Goal: Task Accomplishment & Management: Use online tool/utility

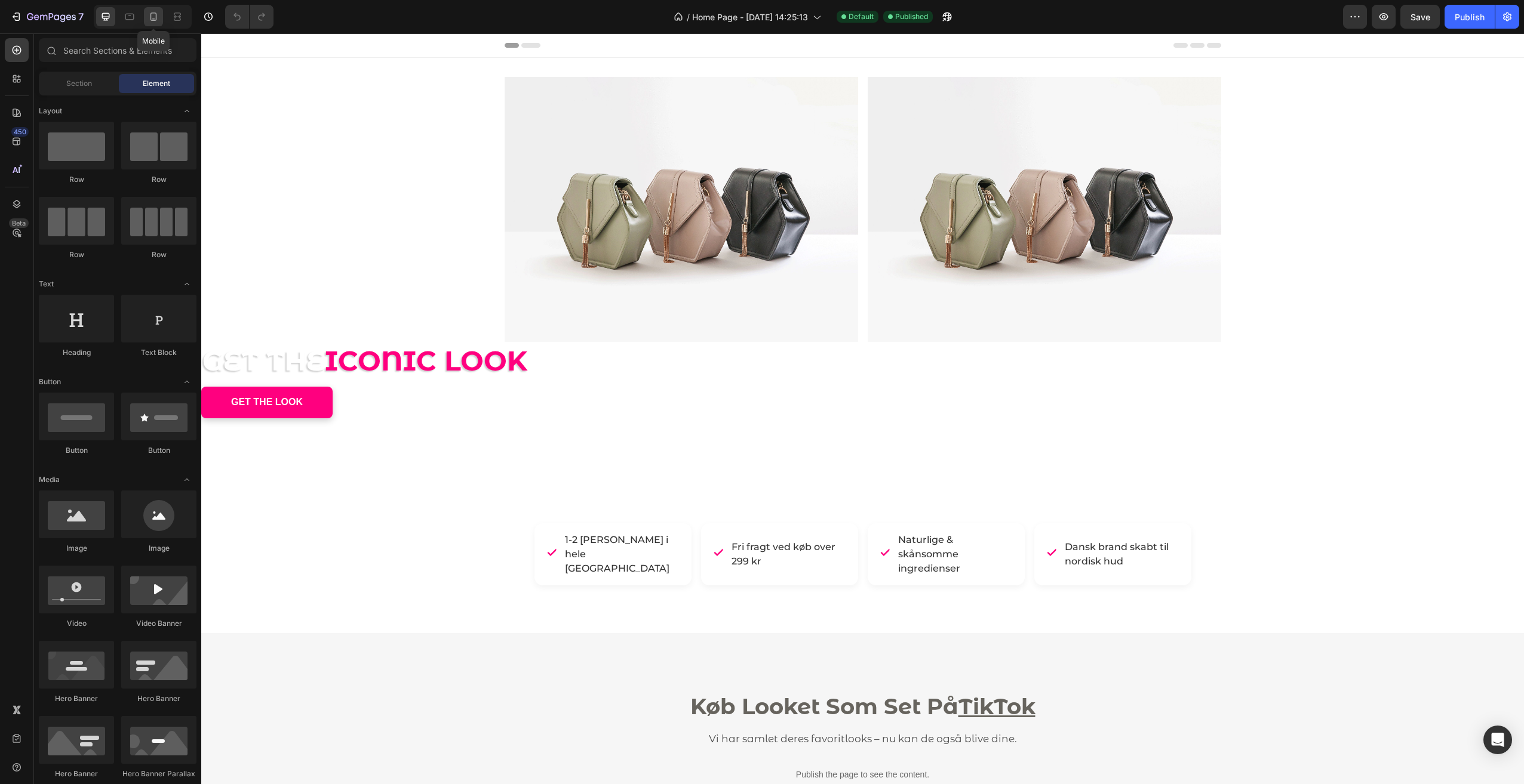
click at [153, 22] on icon at bounding box center [153, 17] width 12 height 12
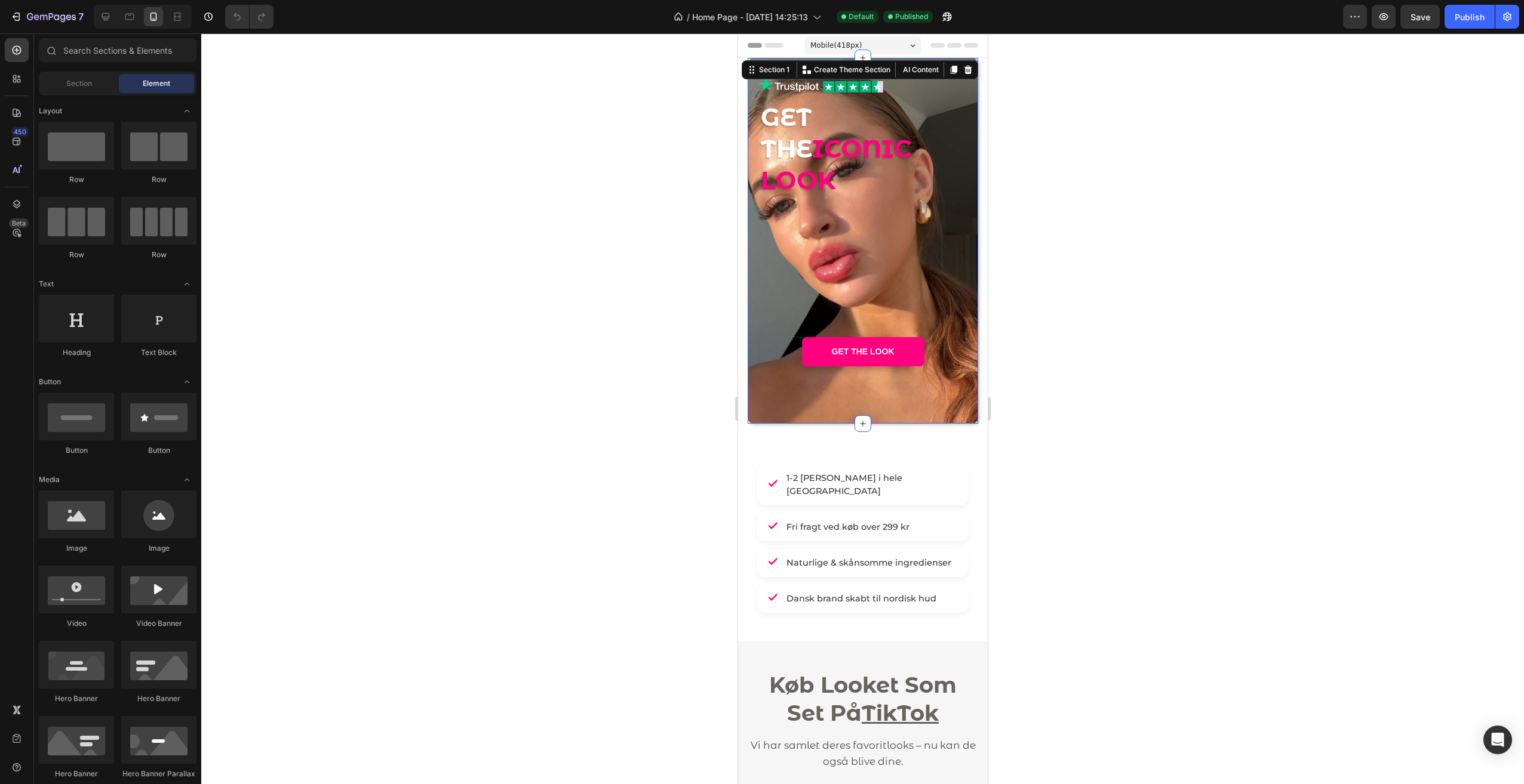
click at [918, 370] on div "Image Image Row GET THE ICONIC LOOK Heading - - Text Block GET THE LOOK Button" at bounding box center [862, 241] width 207 height 328
click at [977, 380] on section "Image Image Row GET THE ICONIC LOOK Heading - - Text Block GET THE LOOK Button …" at bounding box center [862, 241] width 249 height 366
click at [961, 206] on div "Image Image Row GET THE ICONIC LOOK Heading - - Text Block GET THE LOOK Button …" at bounding box center [862, 241] width 231 height 366
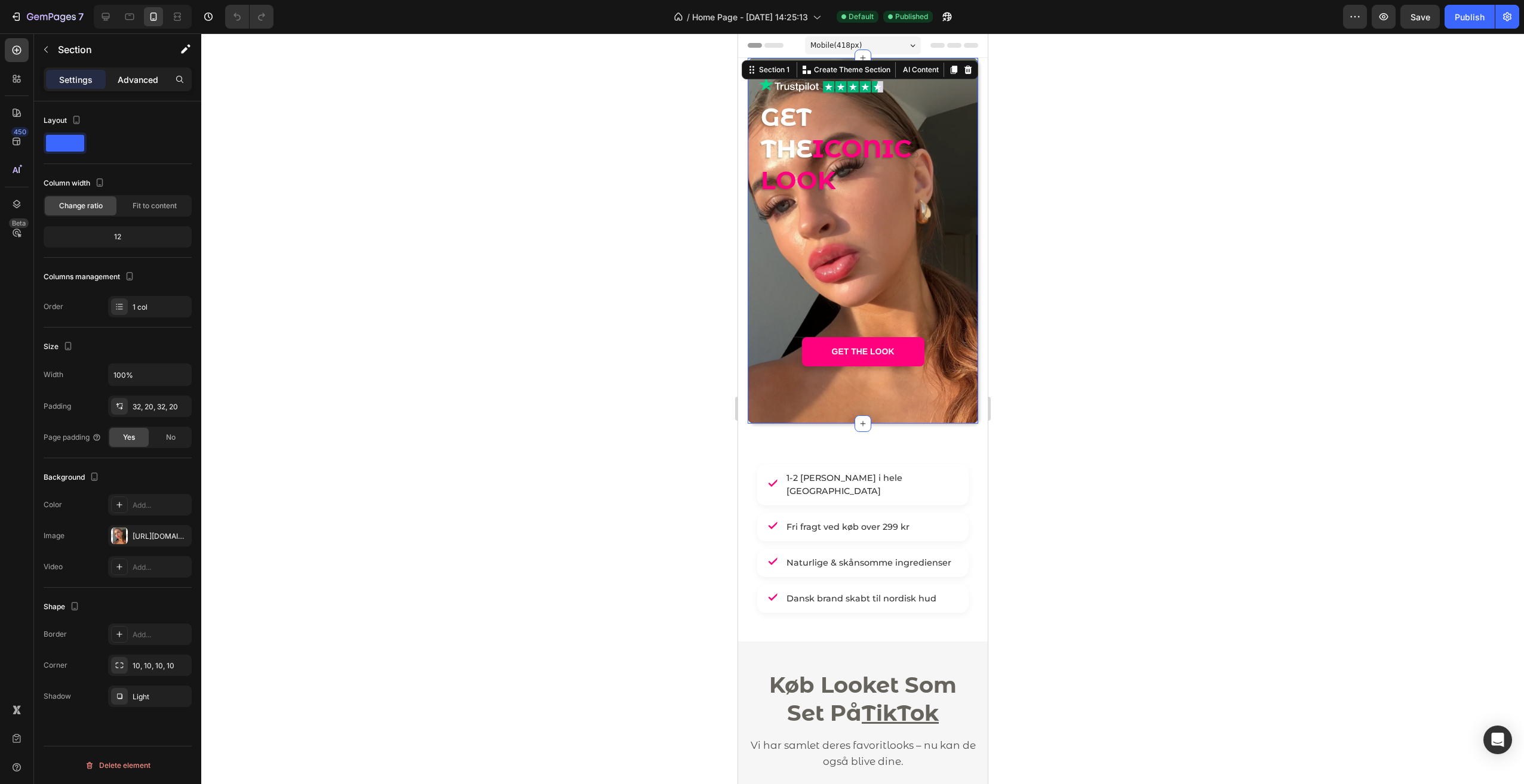
click at [126, 76] on p "Advanced" at bounding box center [138, 80] width 41 height 13
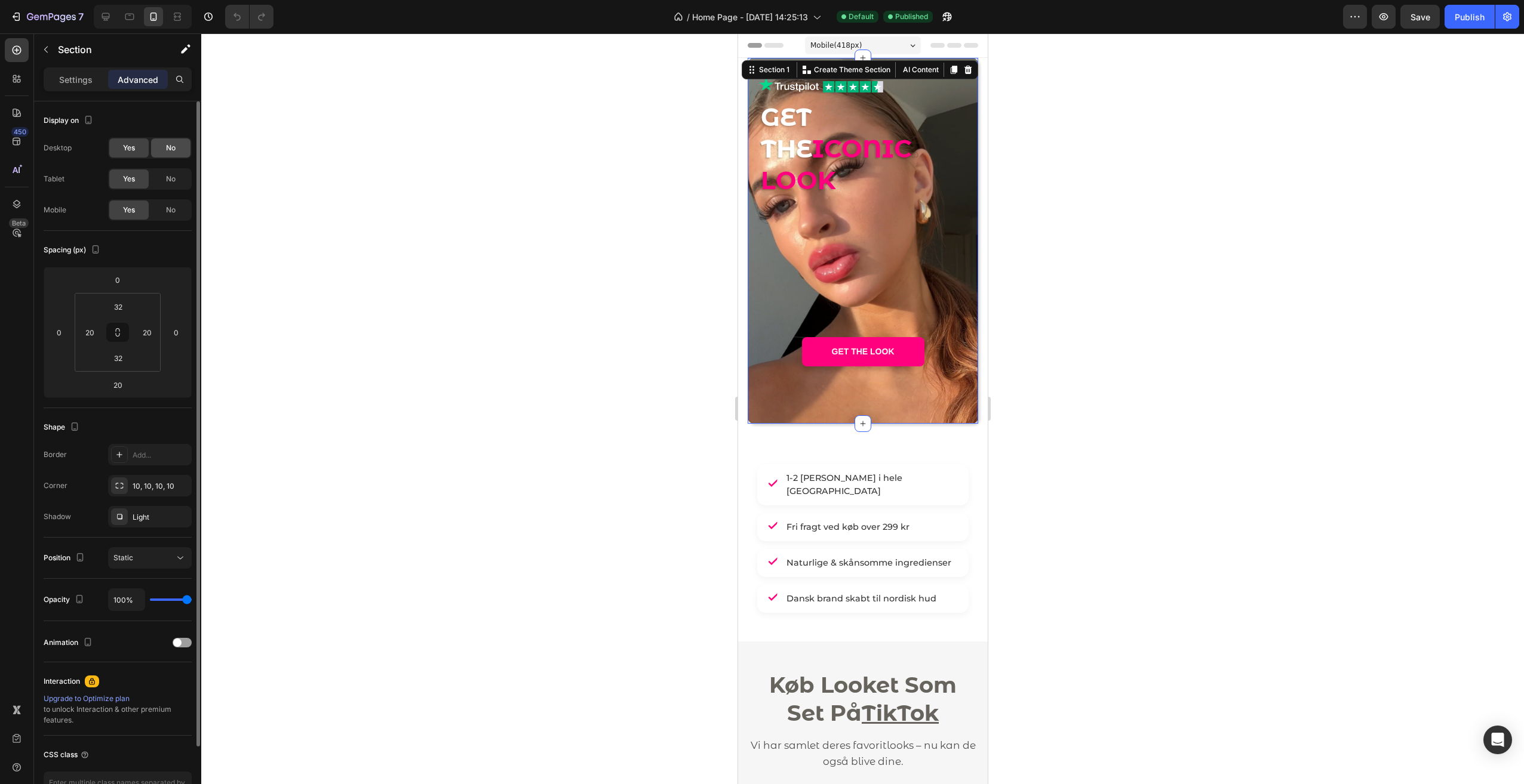
click at [172, 151] on span "No" at bounding box center [170, 148] width 9 height 11
click at [124, 20] on icon at bounding box center [130, 17] width 12 height 12
type input "0"
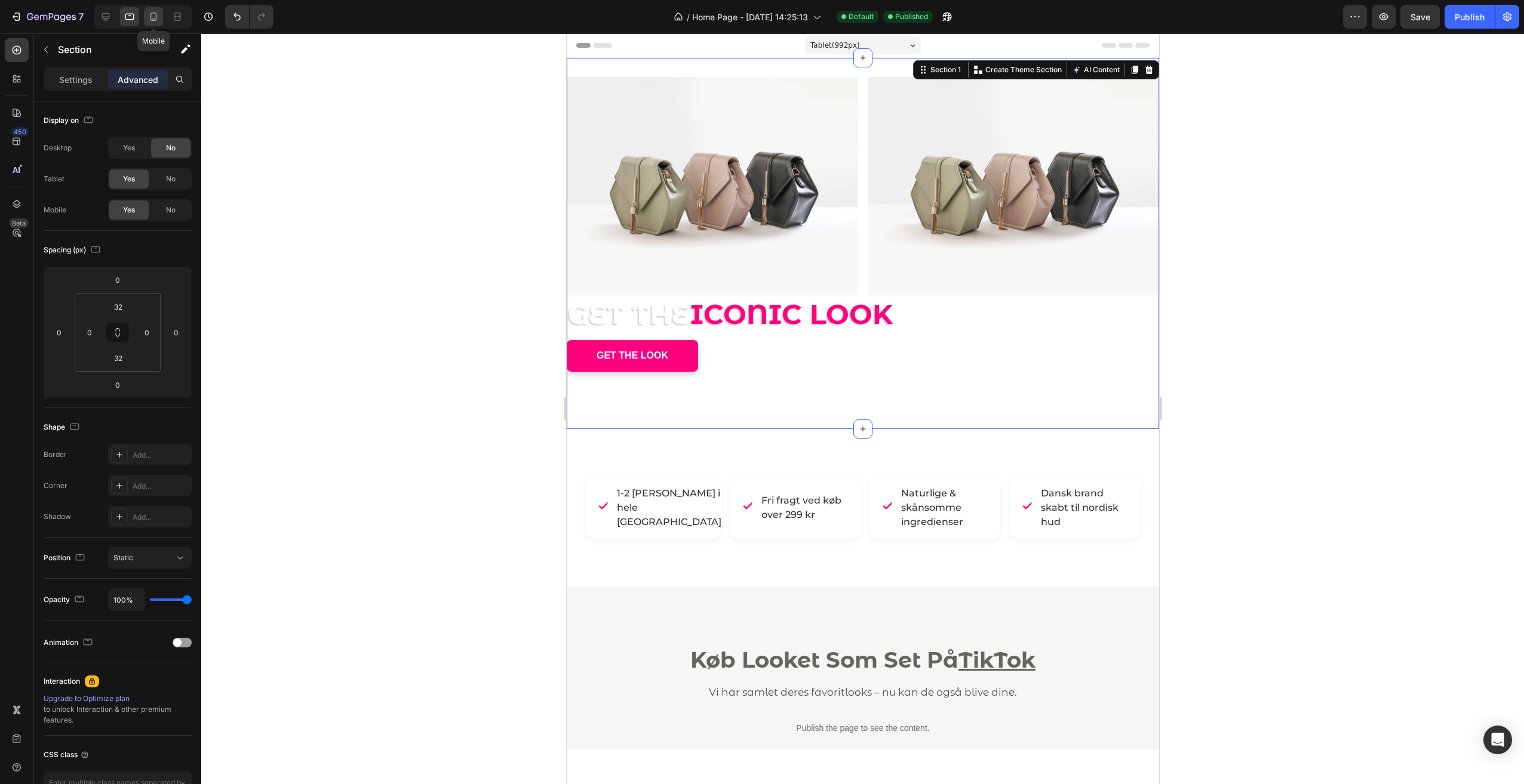
click at [152, 13] on icon at bounding box center [154, 17] width 7 height 8
type input "20"
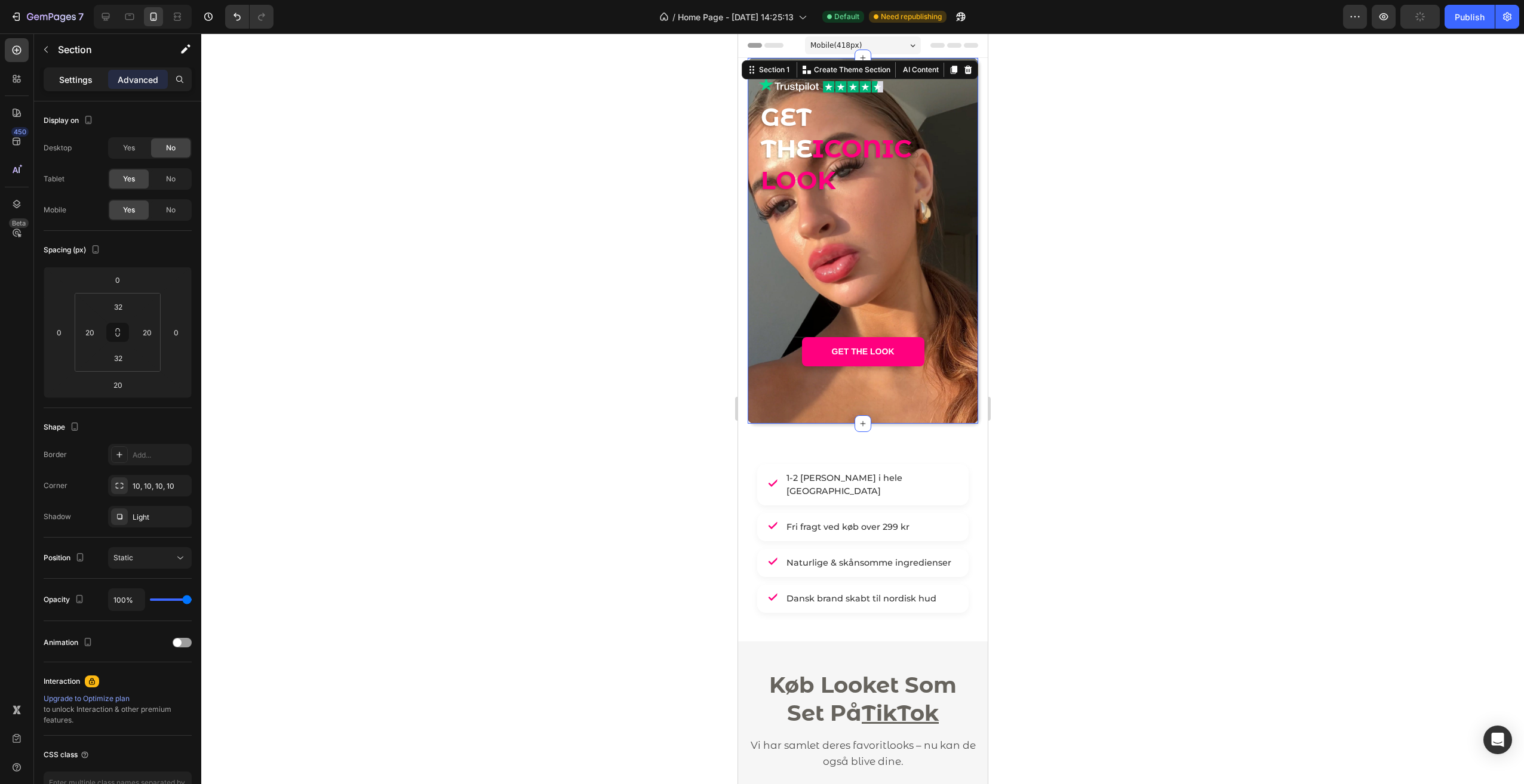
click at [80, 84] on p "Settings" at bounding box center [75, 80] width 33 height 13
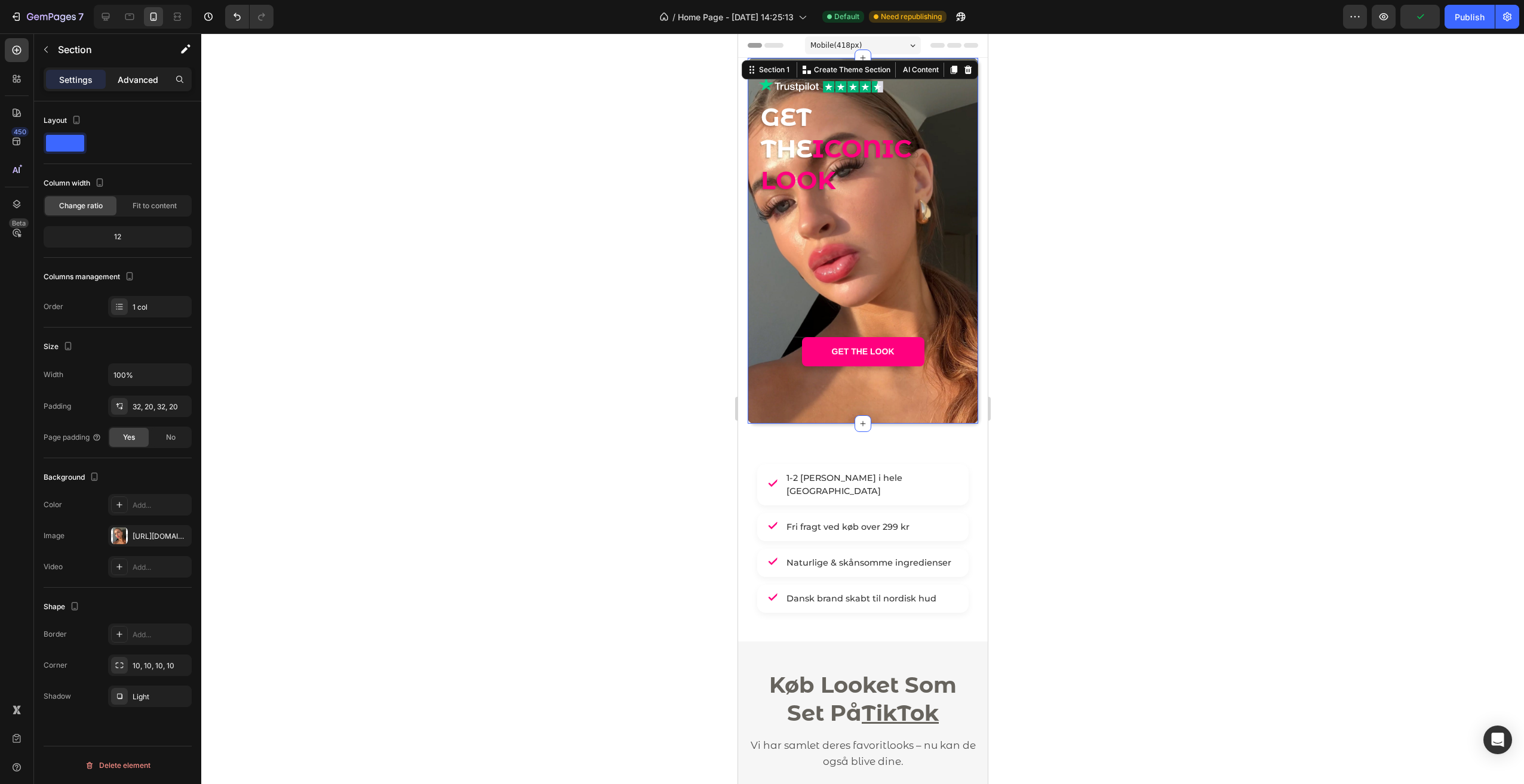
click at [145, 77] on p "Advanced" at bounding box center [138, 80] width 41 height 13
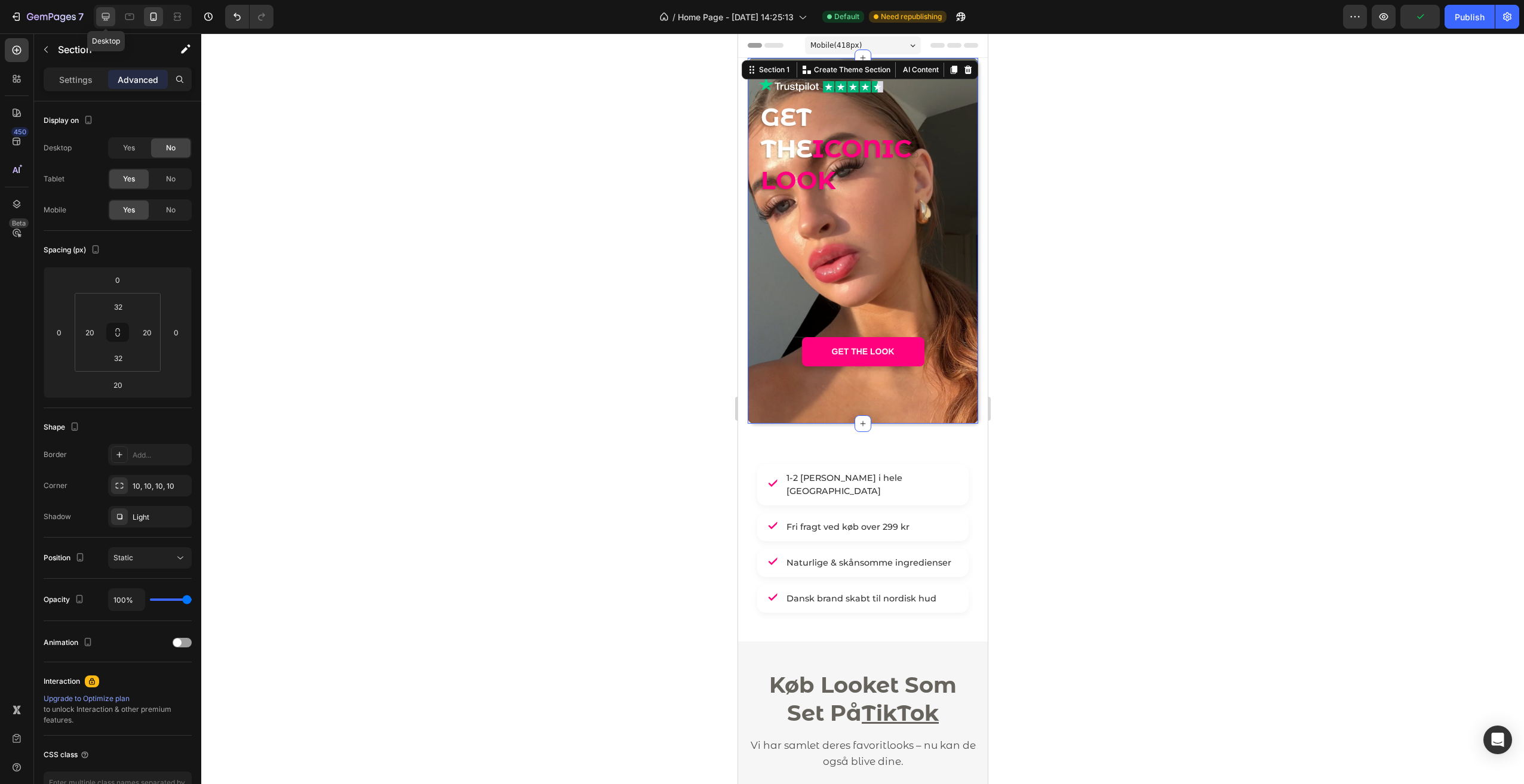
click at [108, 20] on icon at bounding box center [105, 17] width 12 height 12
type input "0"
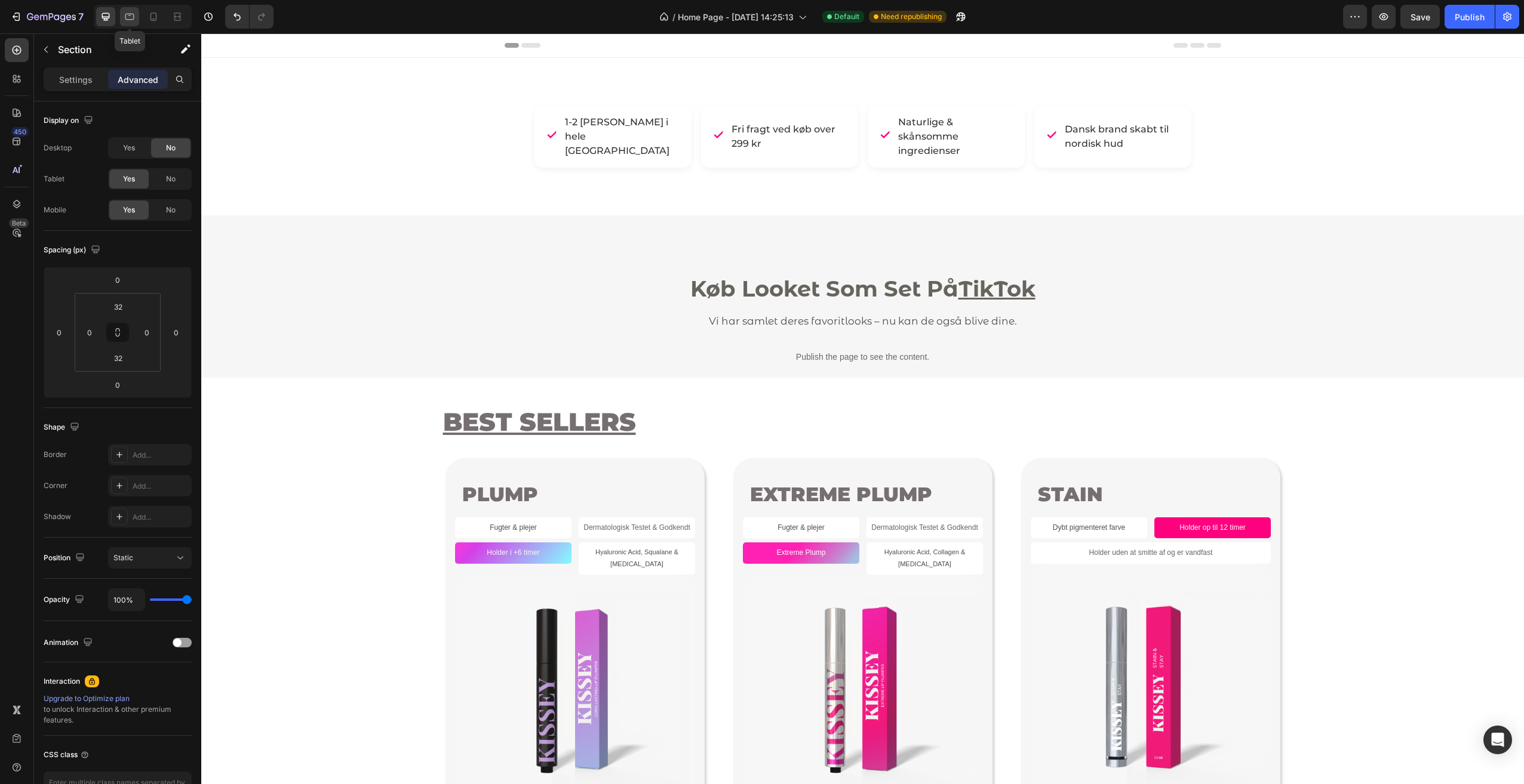
click at [126, 13] on icon at bounding box center [130, 17] width 12 height 12
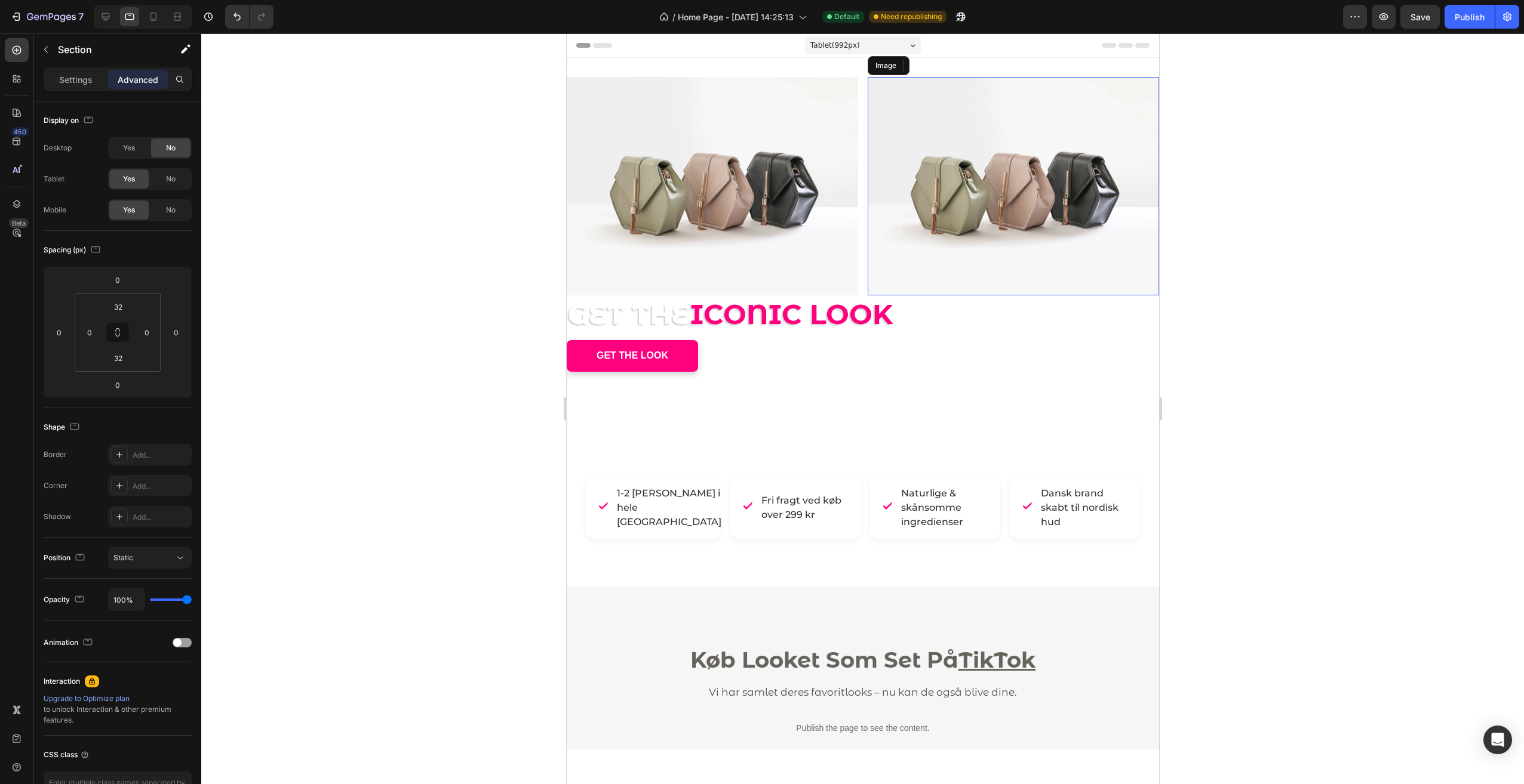
click at [886, 201] on img at bounding box center [1012, 186] width 291 height 218
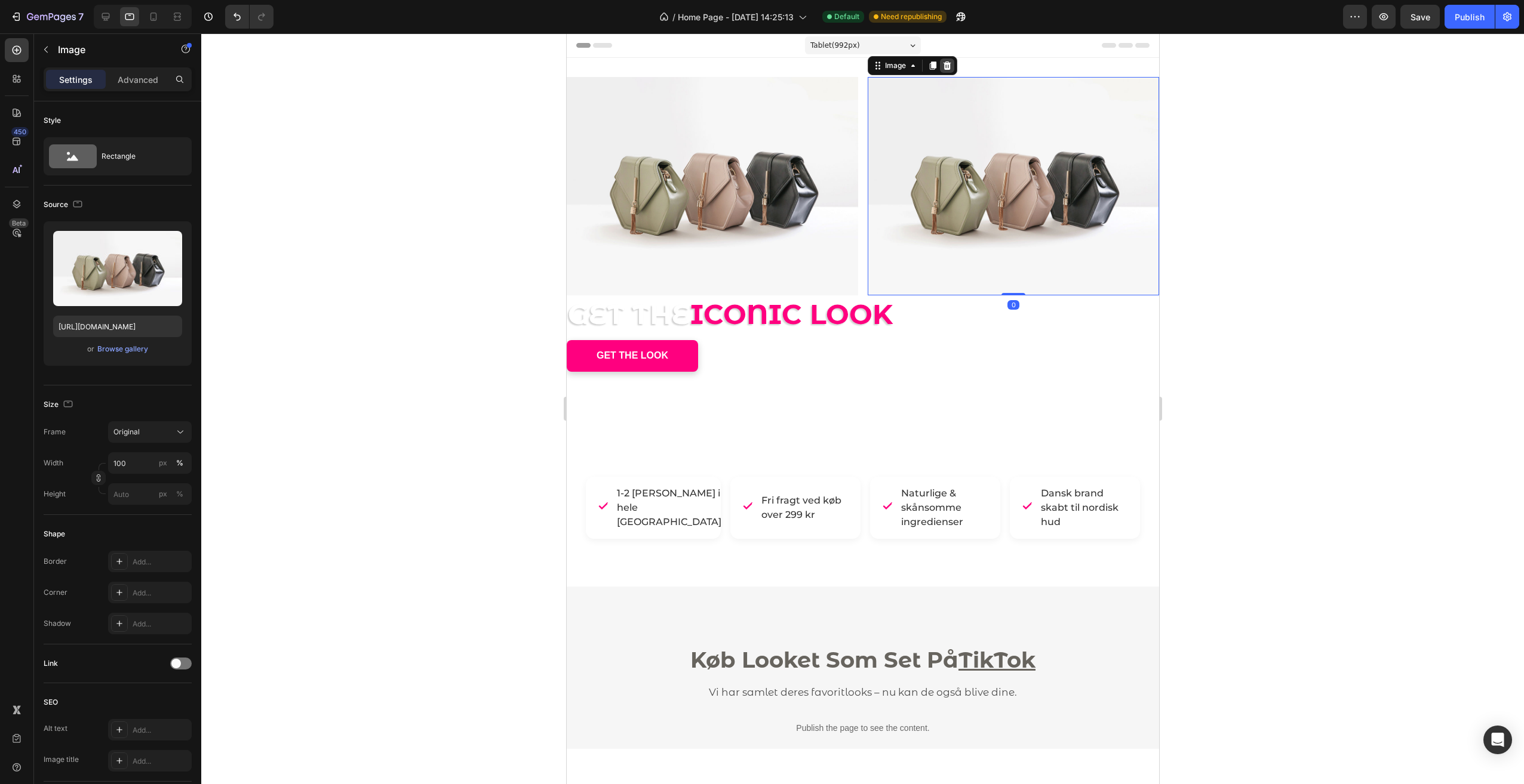
click at [943, 67] on icon at bounding box center [946, 66] width 7 height 8
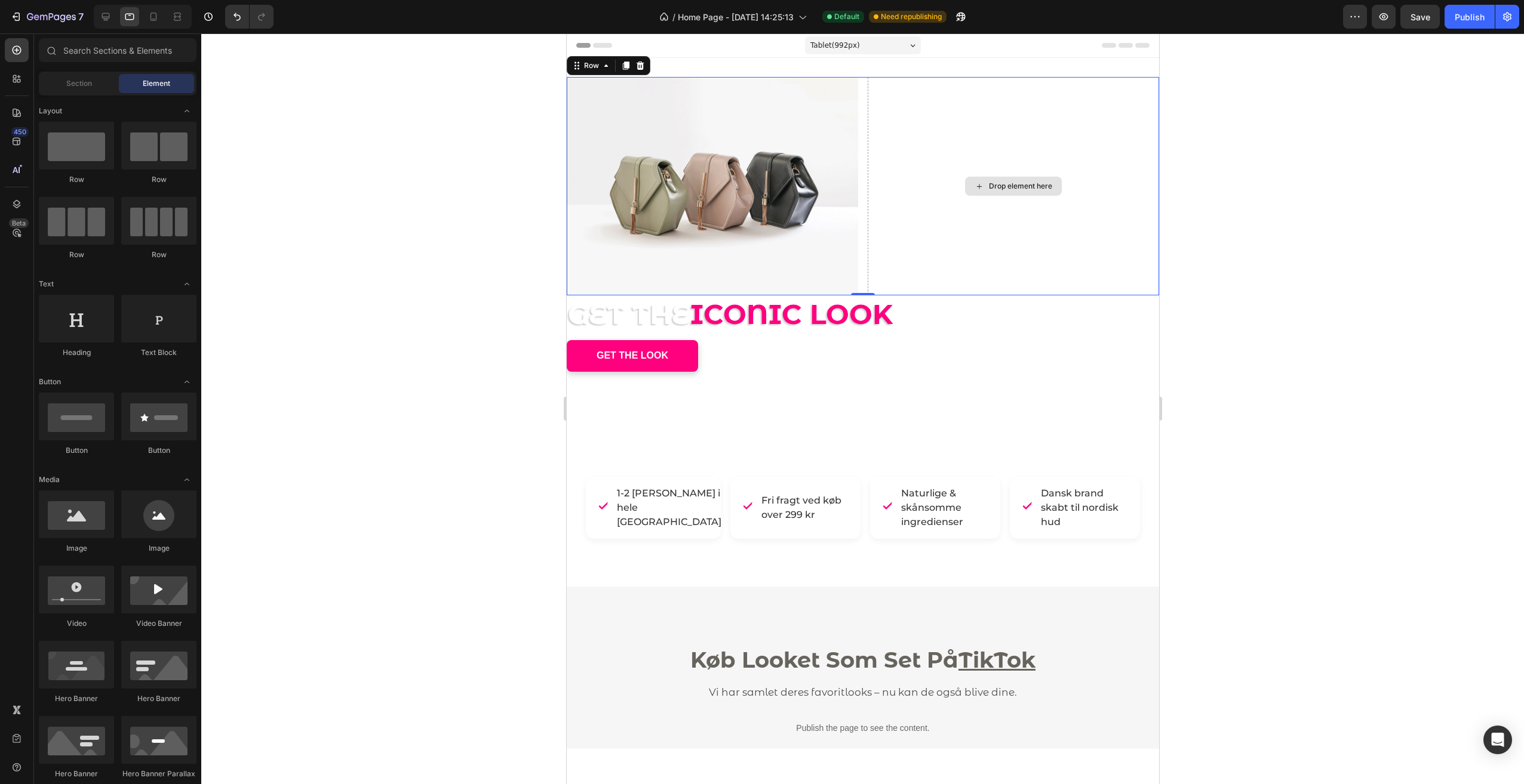
click at [996, 147] on div "Drop element here" at bounding box center [1012, 186] width 291 height 218
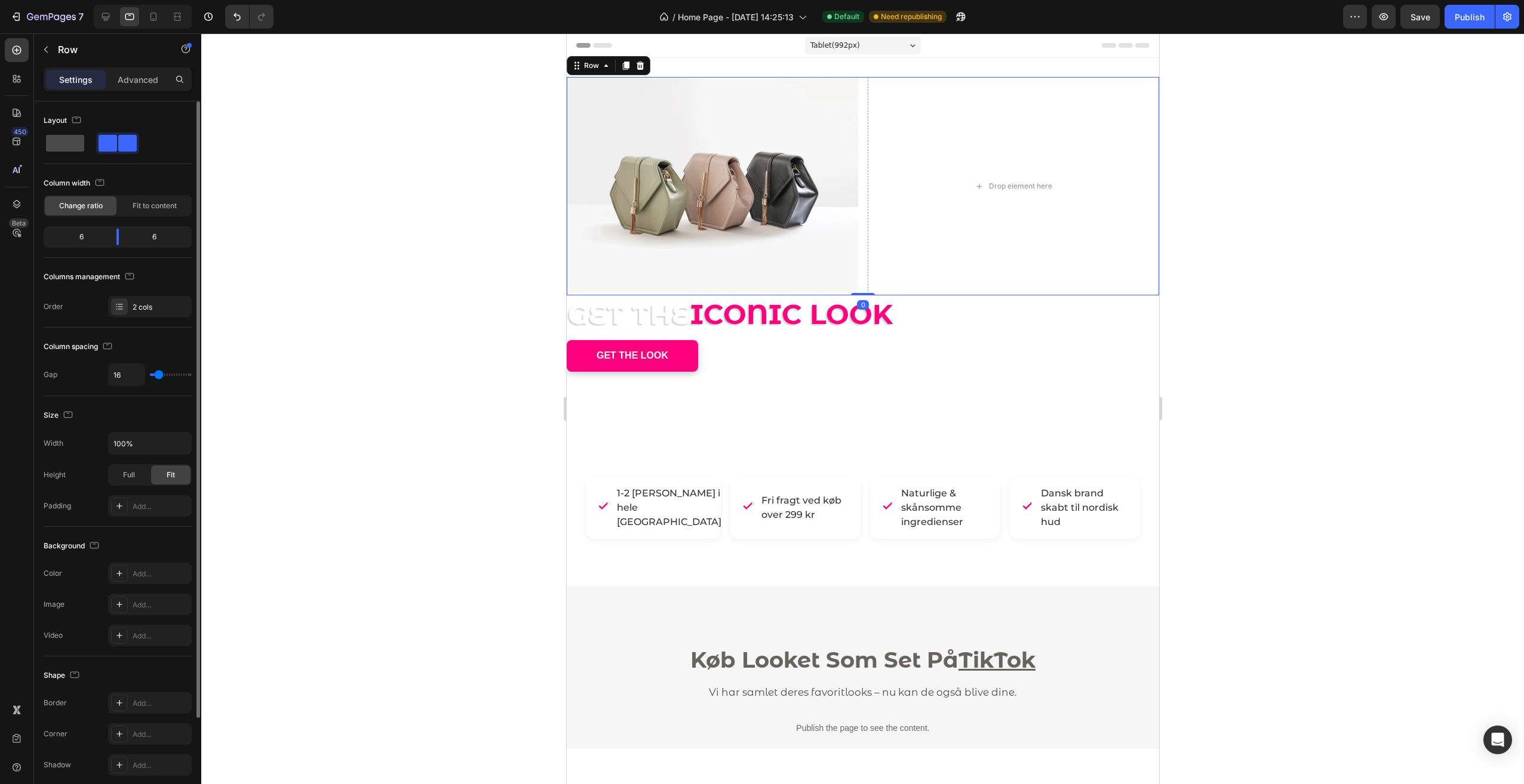
click at [52, 139] on span at bounding box center [65, 143] width 39 height 17
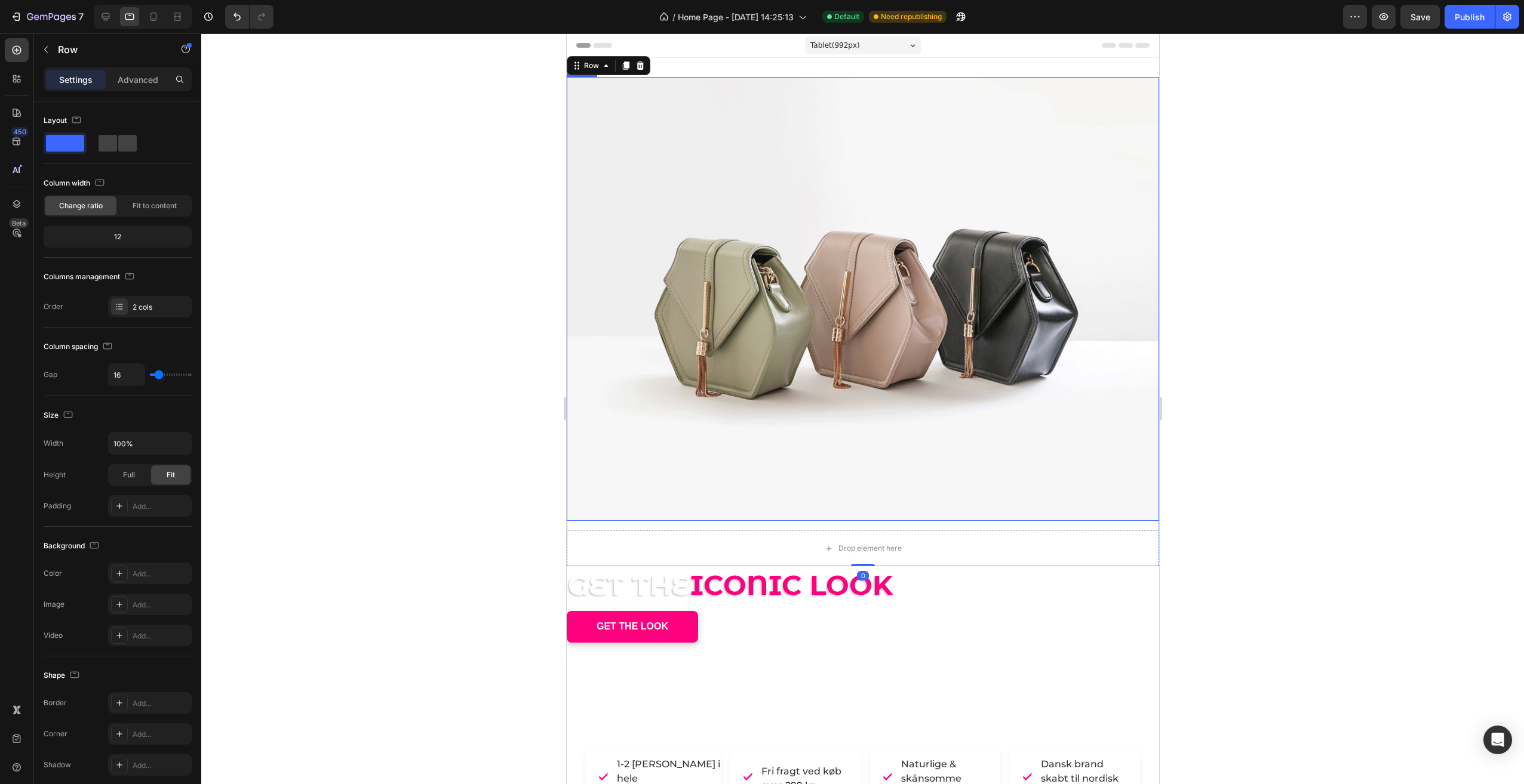
click at [892, 268] on img at bounding box center [862, 299] width 592 height 444
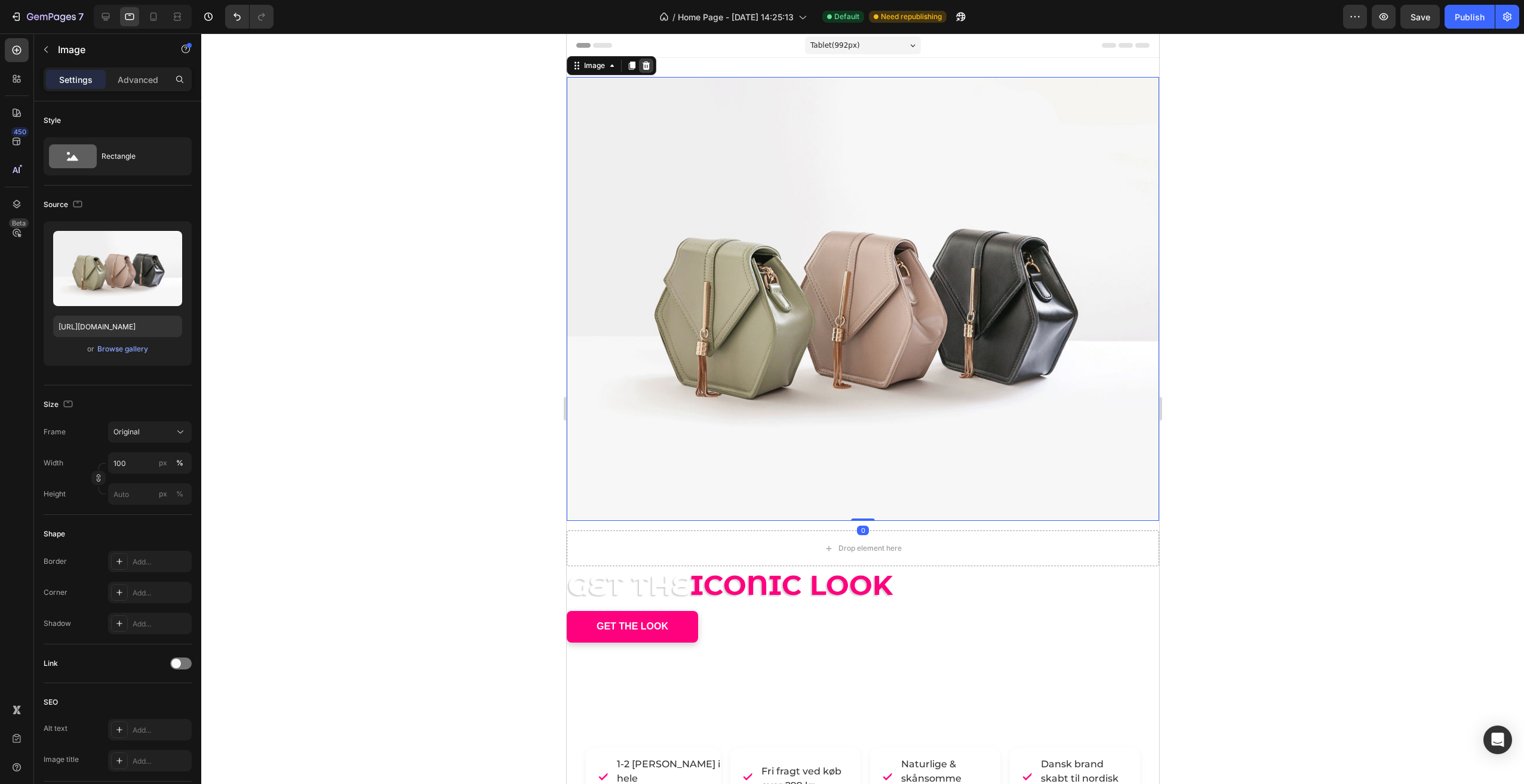
click at [646, 64] on icon at bounding box center [645, 66] width 7 height 8
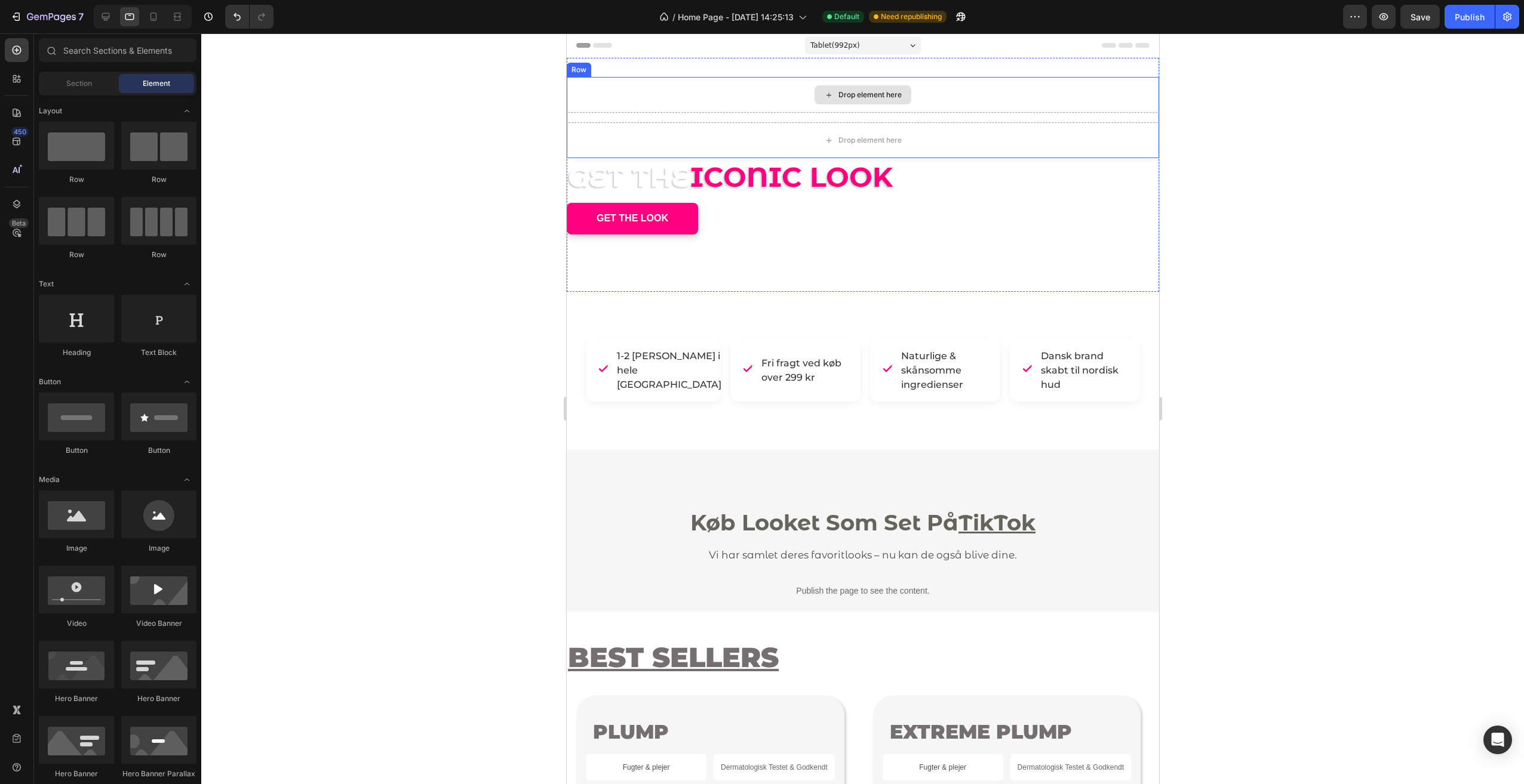
click at [887, 95] on div "Drop element here" at bounding box center [870, 95] width 64 height 9
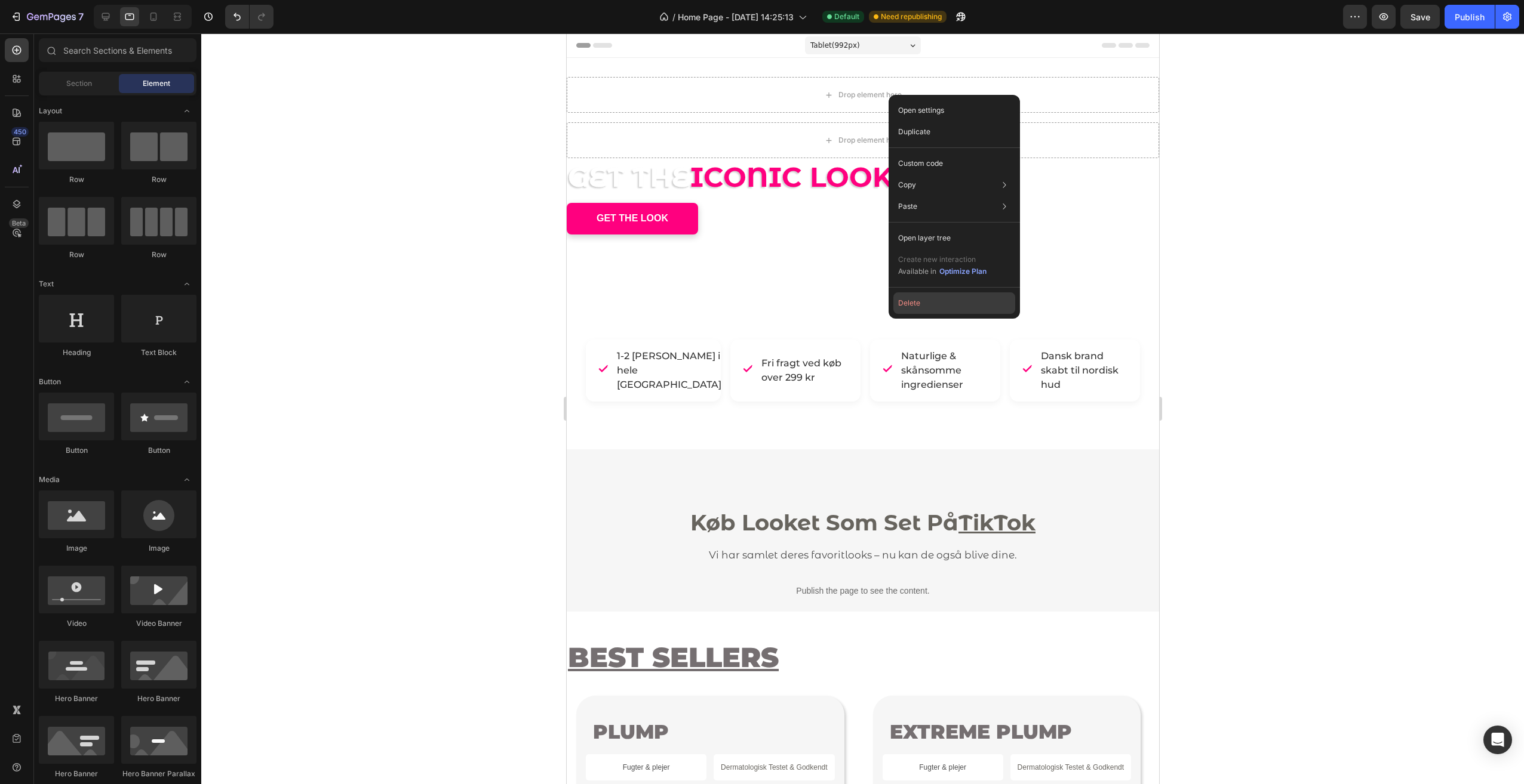
drag, startPoint x: 932, startPoint y: 299, endPoint x: 365, endPoint y: 266, distance: 568.0
click at [932, 299] on button "Delete" at bounding box center [954, 303] width 122 height 22
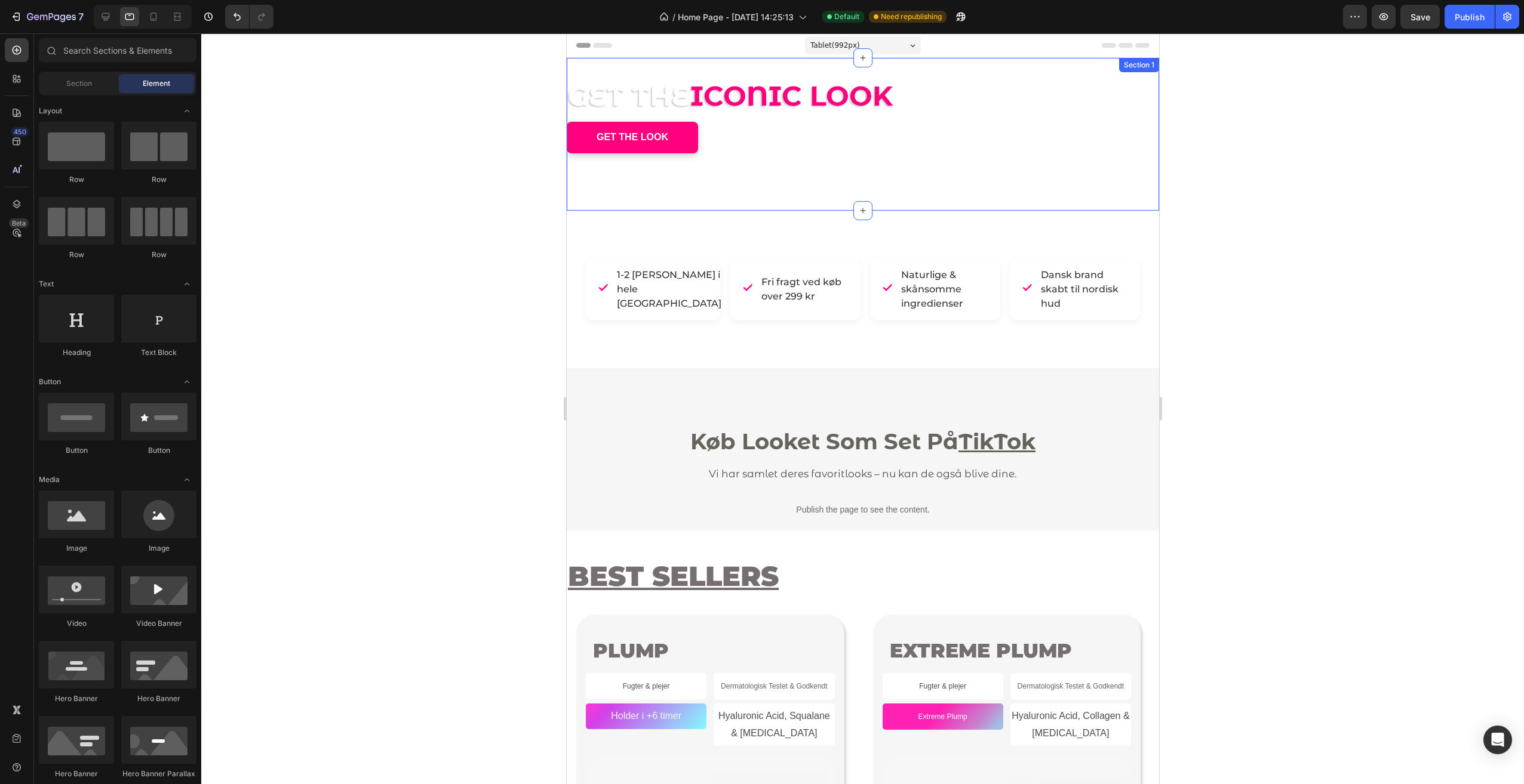
click at [830, 187] on div "GET THE ICONIC LOOK Heading - - Text Block GET THE LOOK Button" at bounding box center [862, 134] width 592 height 115
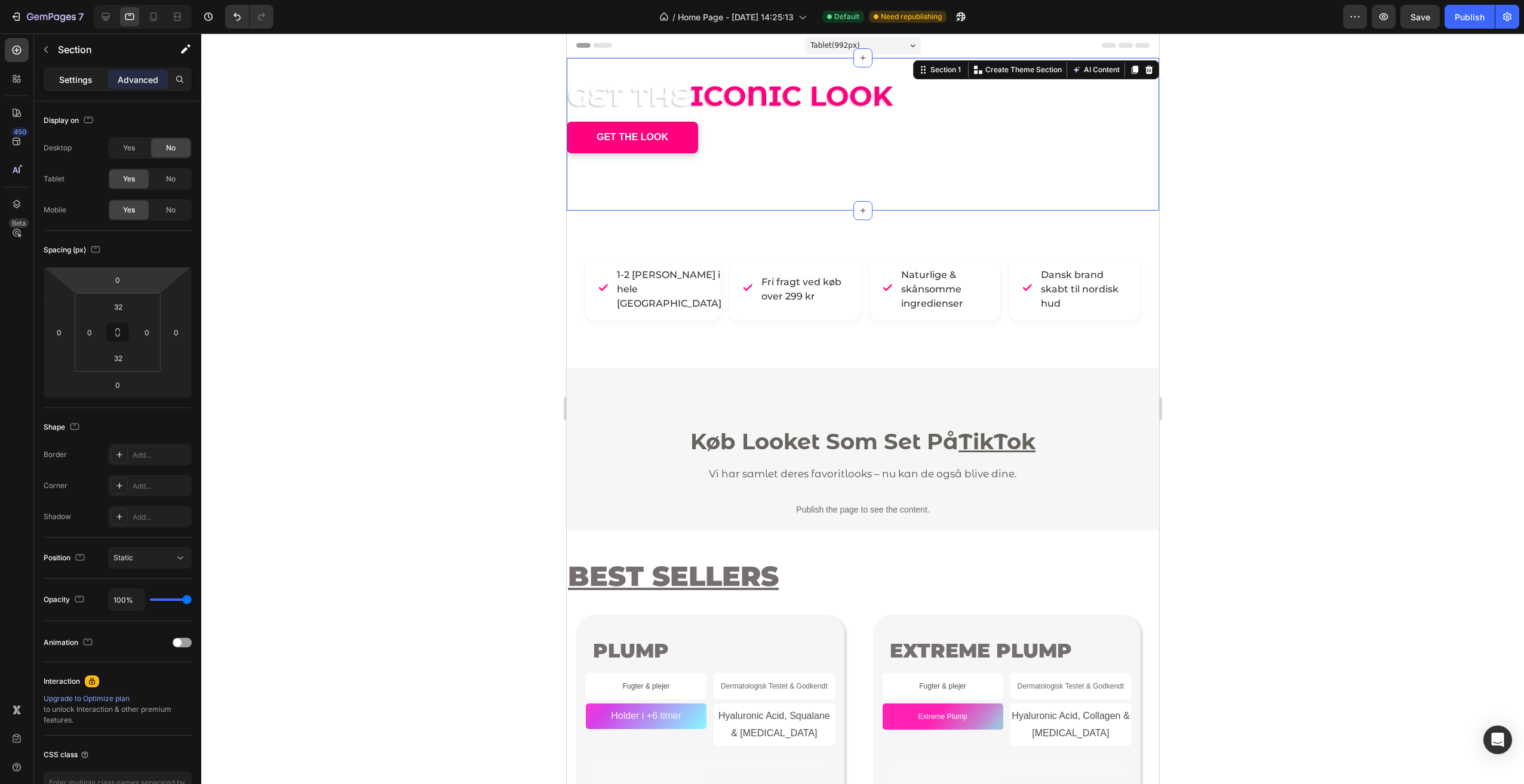
click at [76, 72] on div "Settings" at bounding box center [76, 79] width 59 height 19
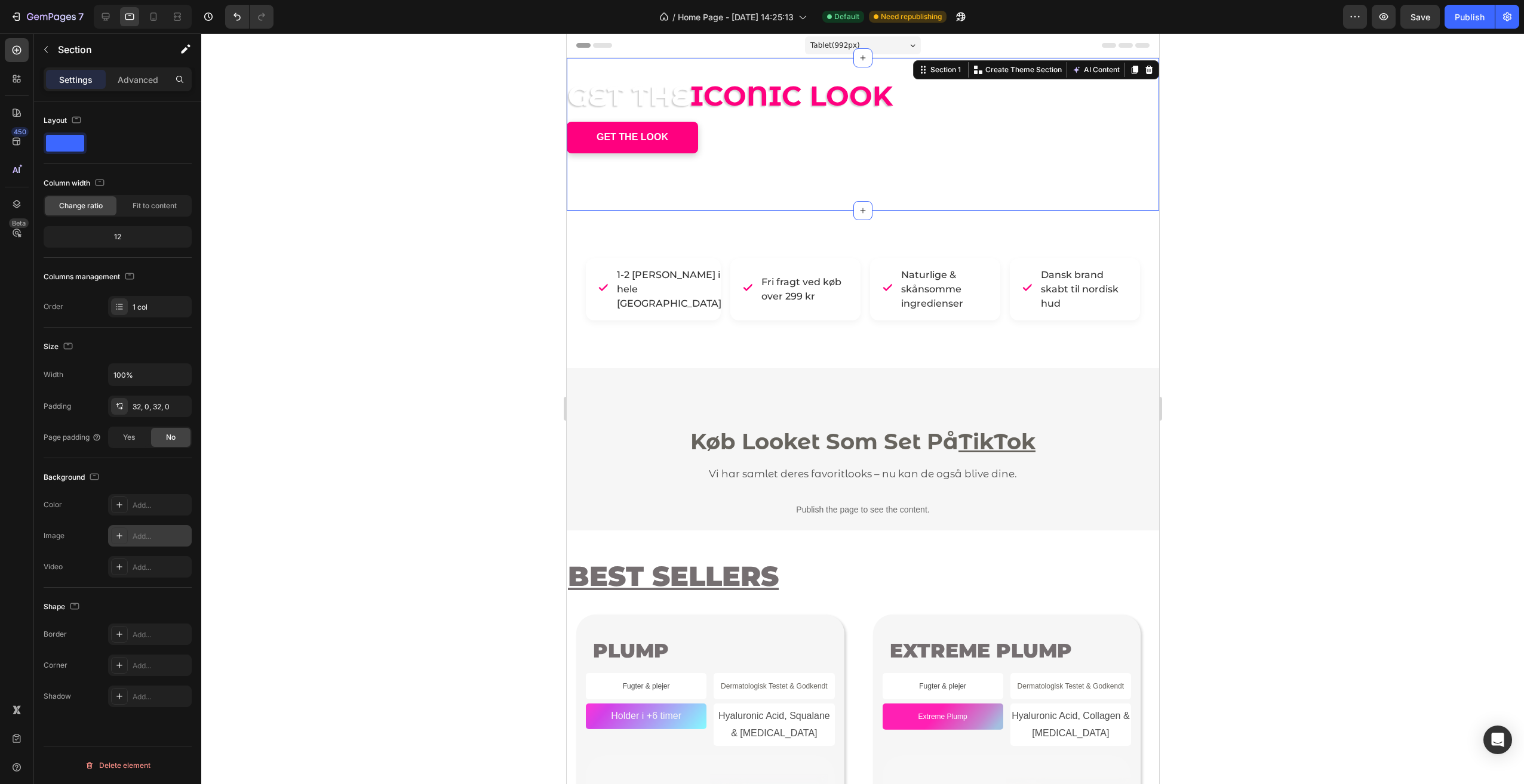
click at [178, 543] on div "Add..." at bounding box center [150, 536] width 84 height 22
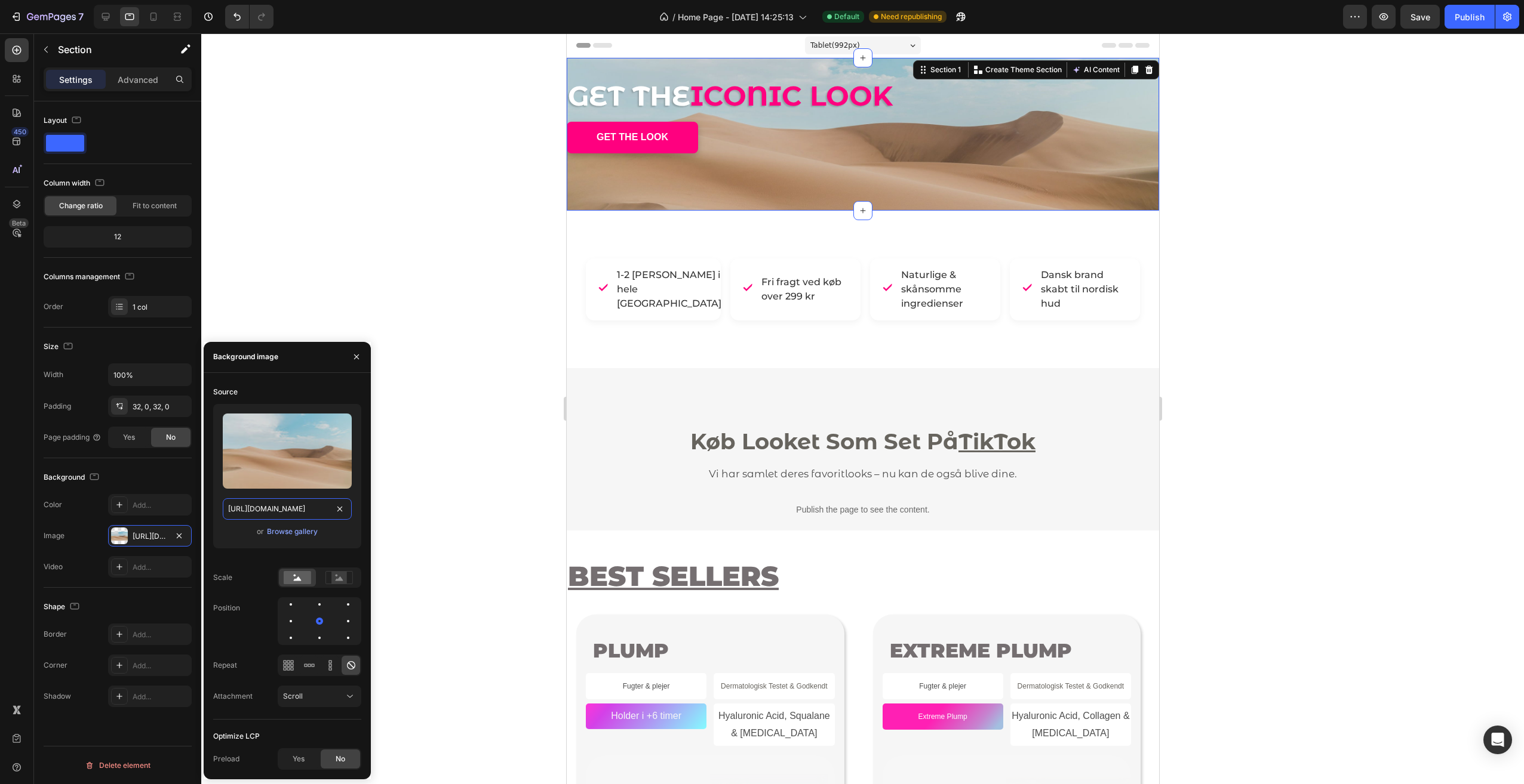
click at [314, 506] on input "[URL][DOMAIN_NAME]" at bounding box center [287, 509] width 129 height 22
paste input "0930/6298/8100/files/gempages_564298676567016613-fdafc6fe-576b-487a-bda7-e0d907…"
type input "[URL][DOMAIN_NAME]"
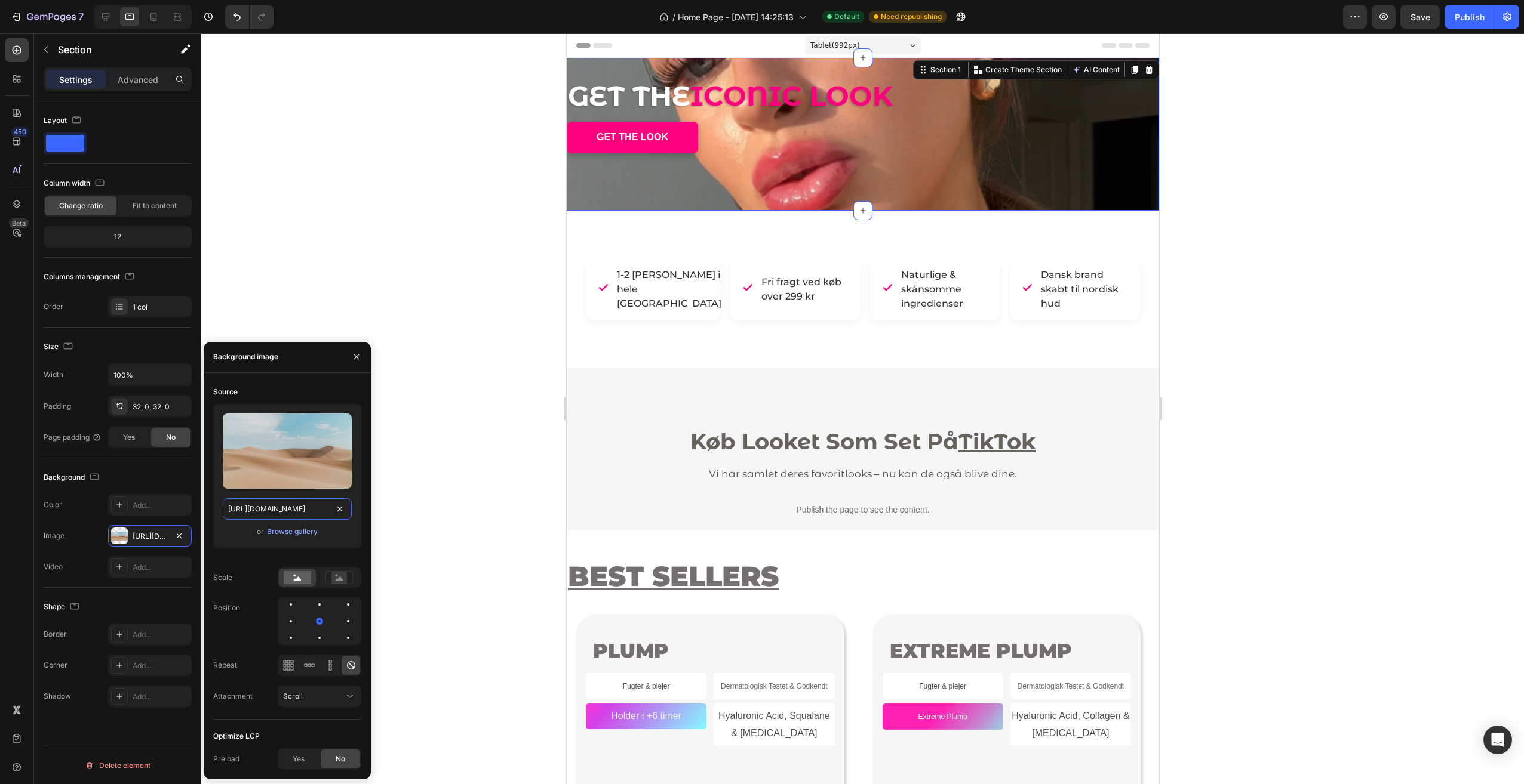
scroll to position [0, 418]
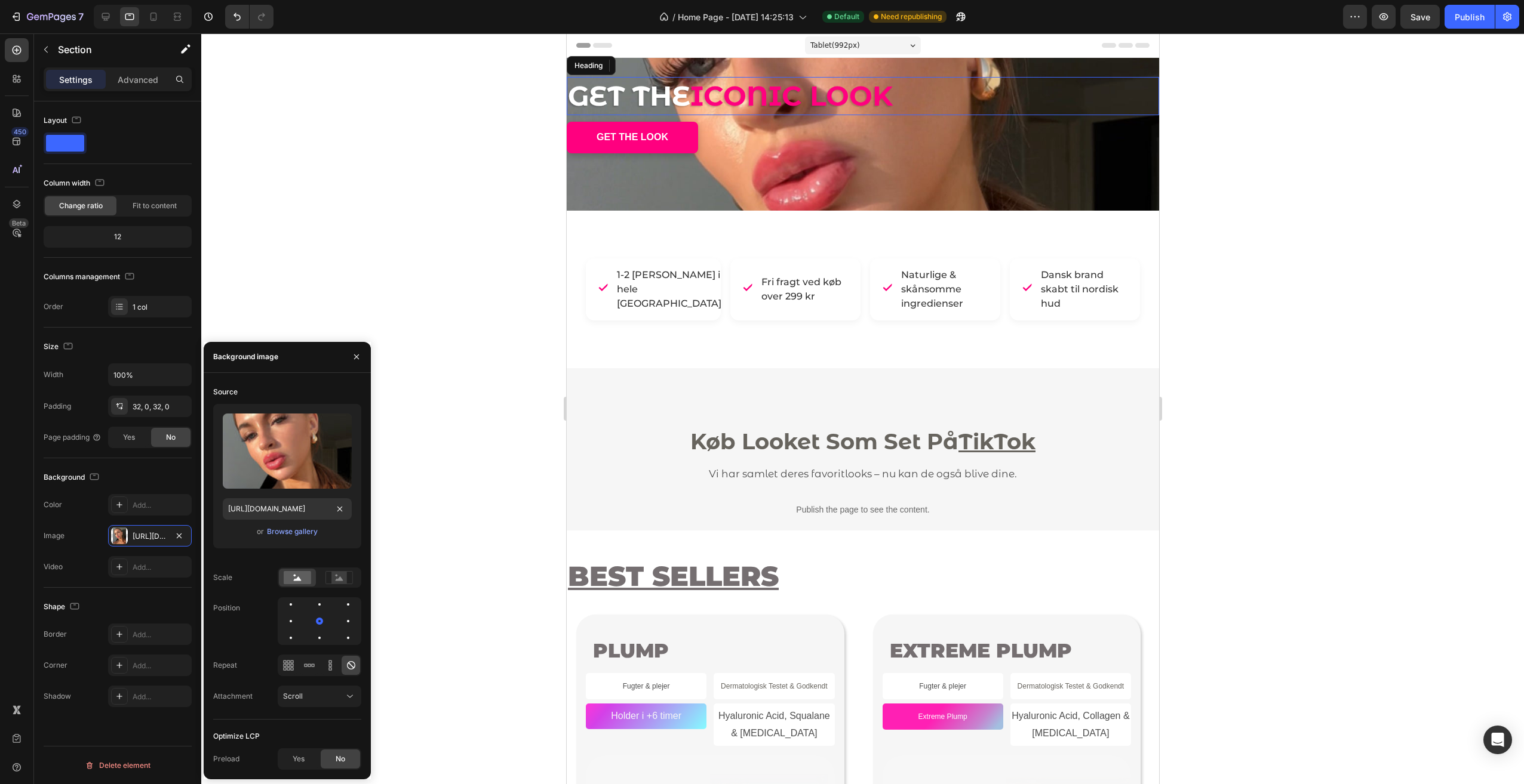
click at [842, 103] on span "ICONIC LOOK" at bounding box center [790, 96] width 202 height 34
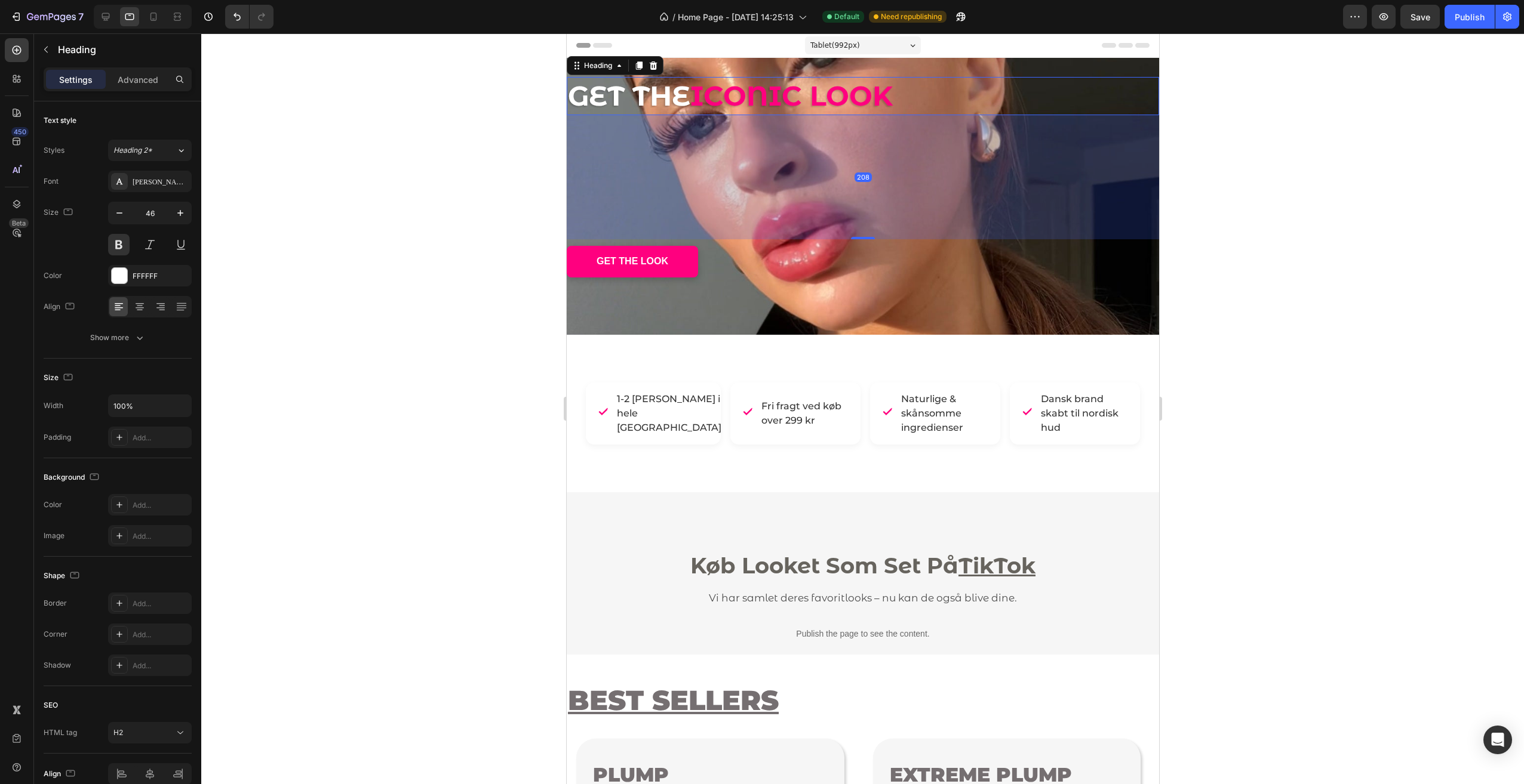
drag, startPoint x: 864, startPoint y: 114, endPoint x: 897, endPoint y: 237, distance: 127.3
click at [897, 115] on div "208" at bounding box center [862, 115] width 592 height 0
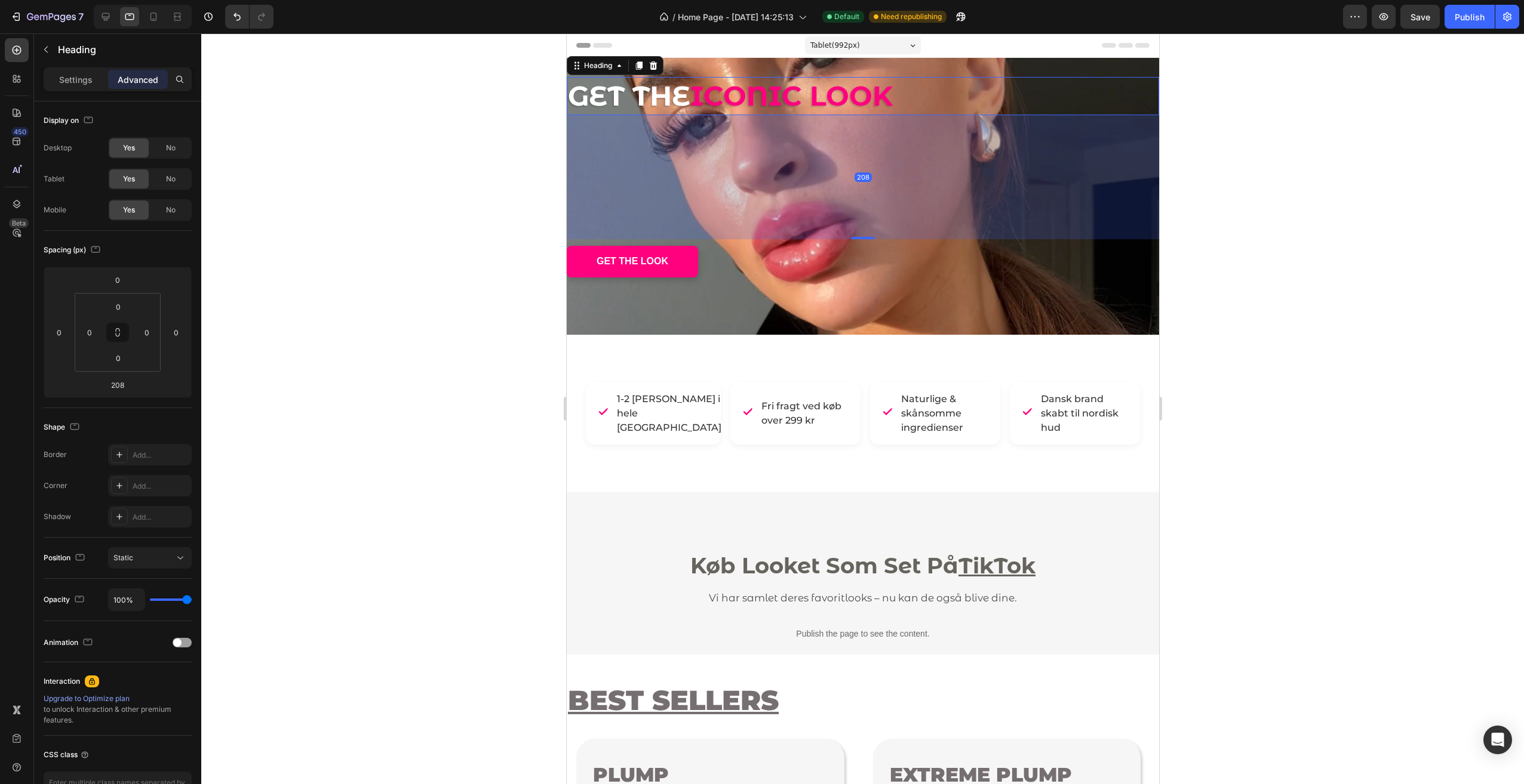
click at [1422, 317] on div at bounding box center [863, 408] width 1323 height 751
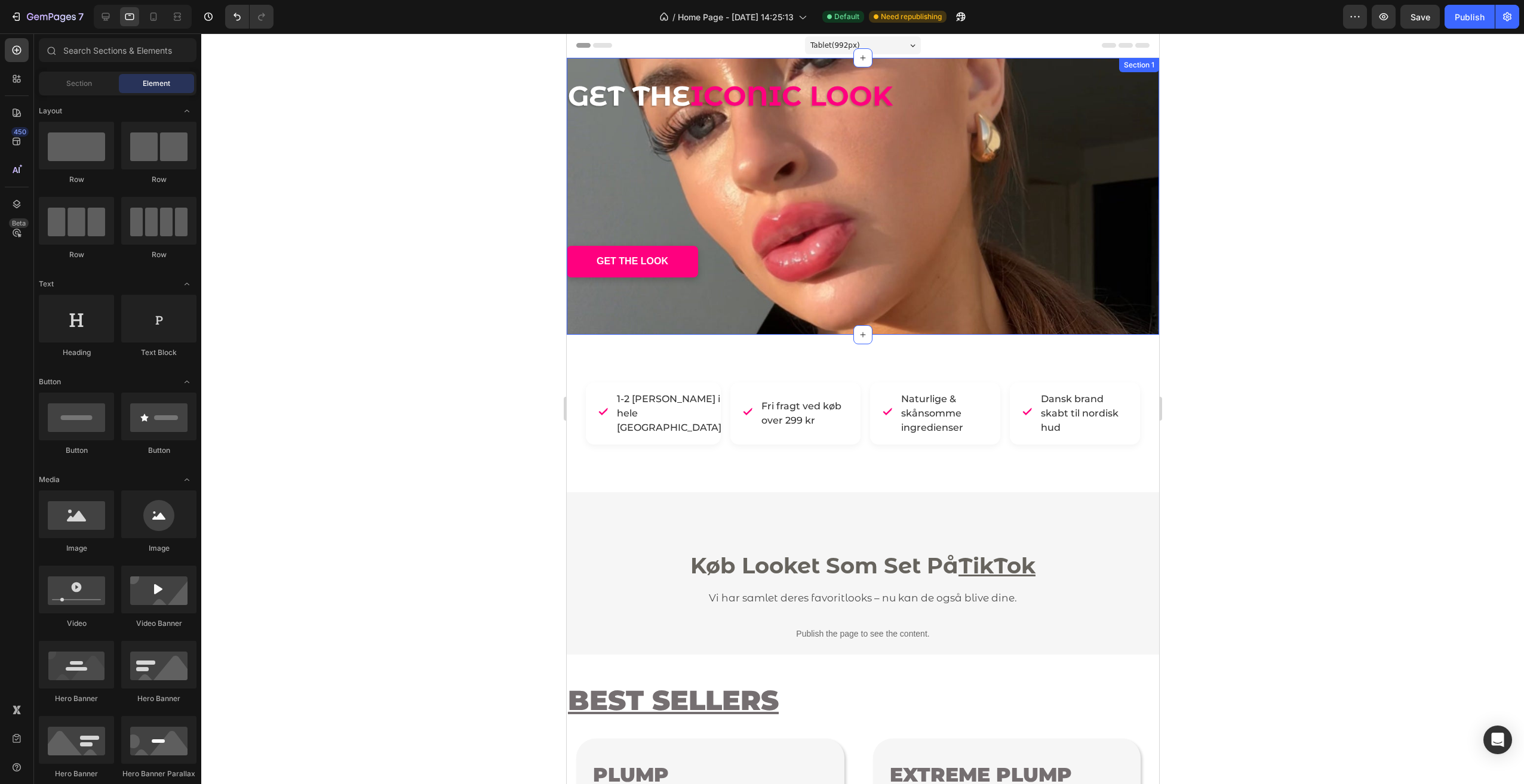
click at [650, 314] on div "GET THE ICONIC LOOK Heading - - Text Block GET THE LOOK Button" at bounding box center [862, 196] width 592 height 239
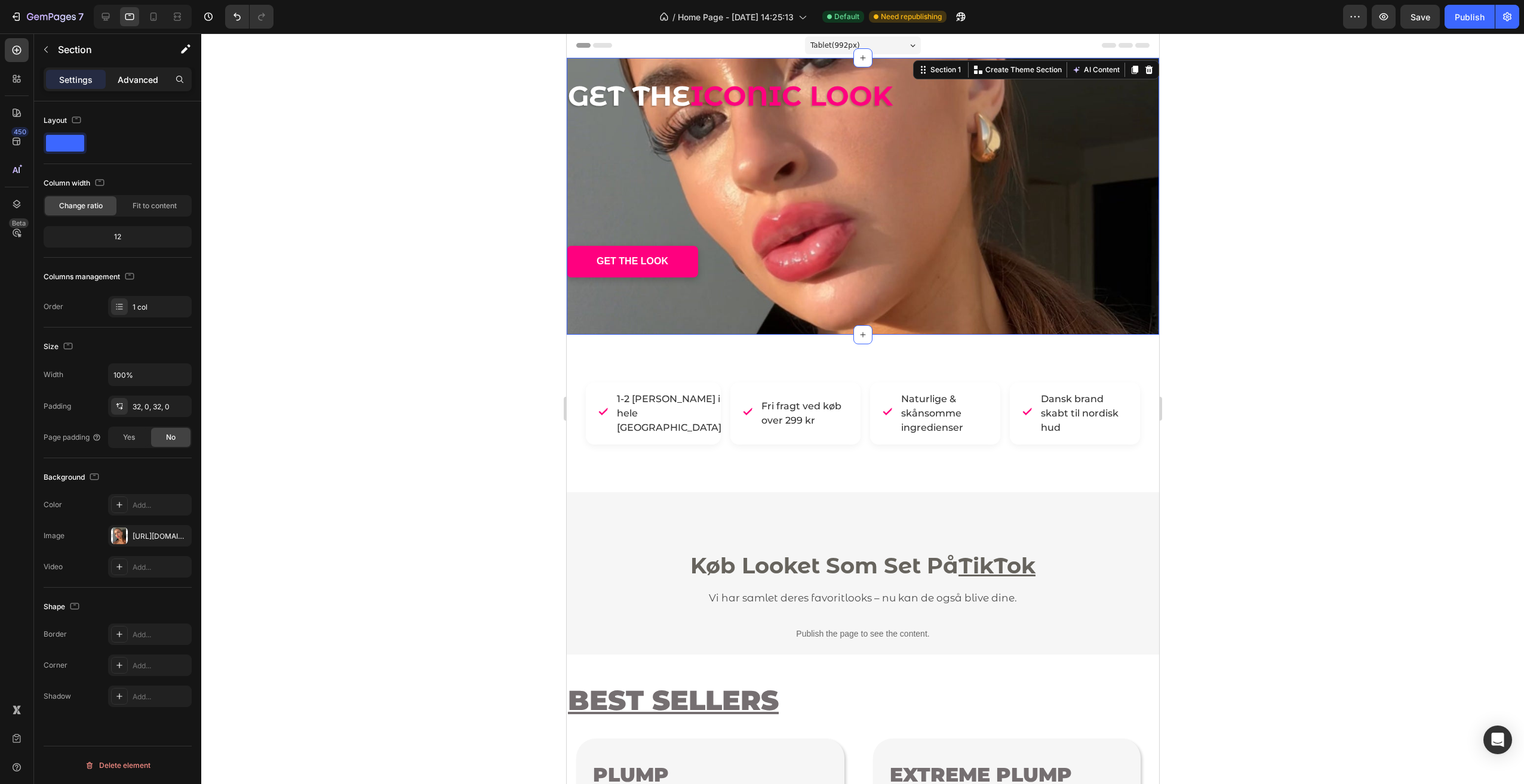
click at [139, 80] on p "Advanced" at bounding box center [138, 80] width 41 height 13
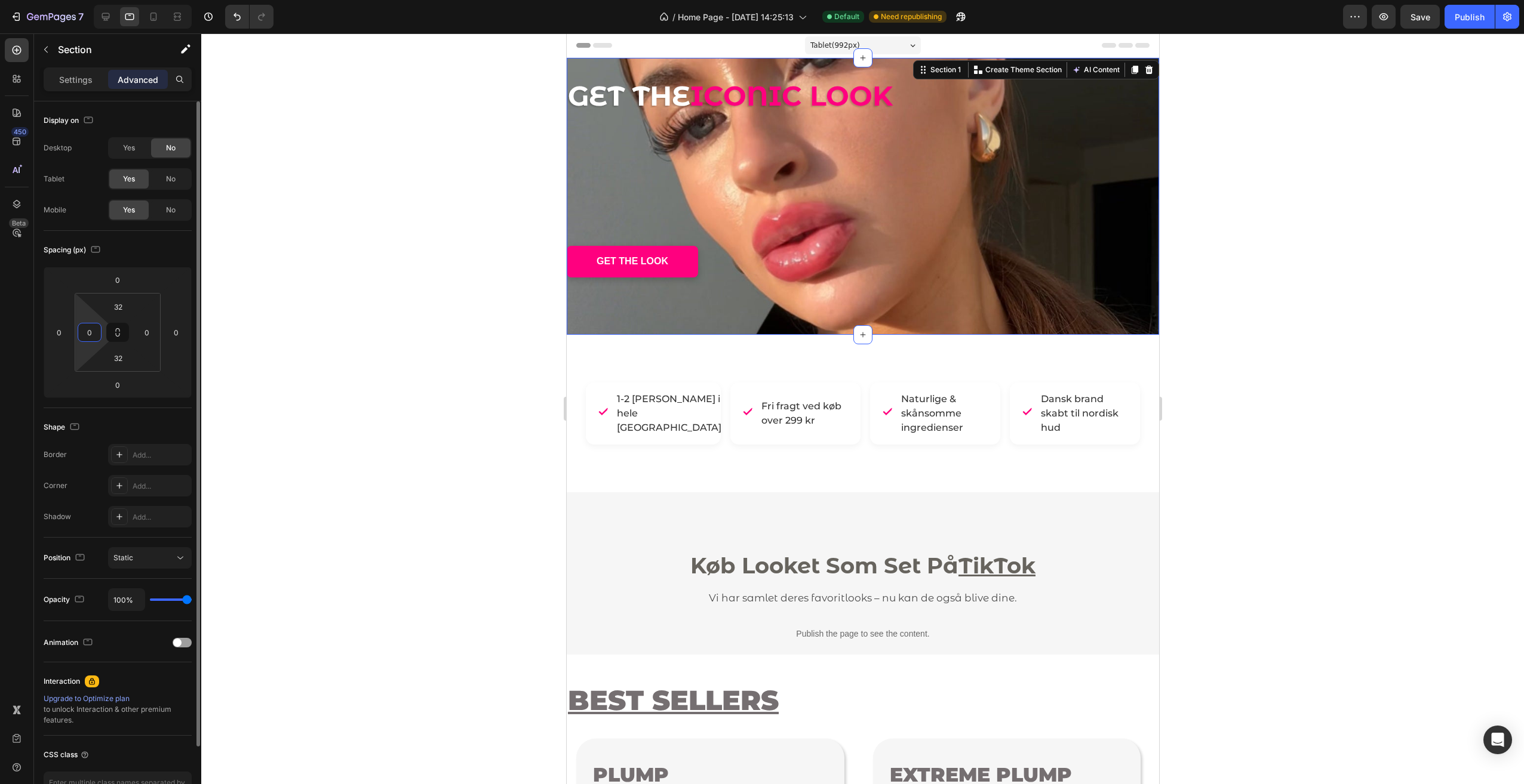
click at [85, 0] on html "7 Version history / Home Page - [DATE] 14:25:13 Default Need republishing Previ…" at bounding box center [762, 0] width 1524 height 0
click at [86, 337] on input "0" at bounding box center [89, 333] width 18 height 18
click at [88, 335] on input "0" at bounding box center [89, 333] width 18 height 18
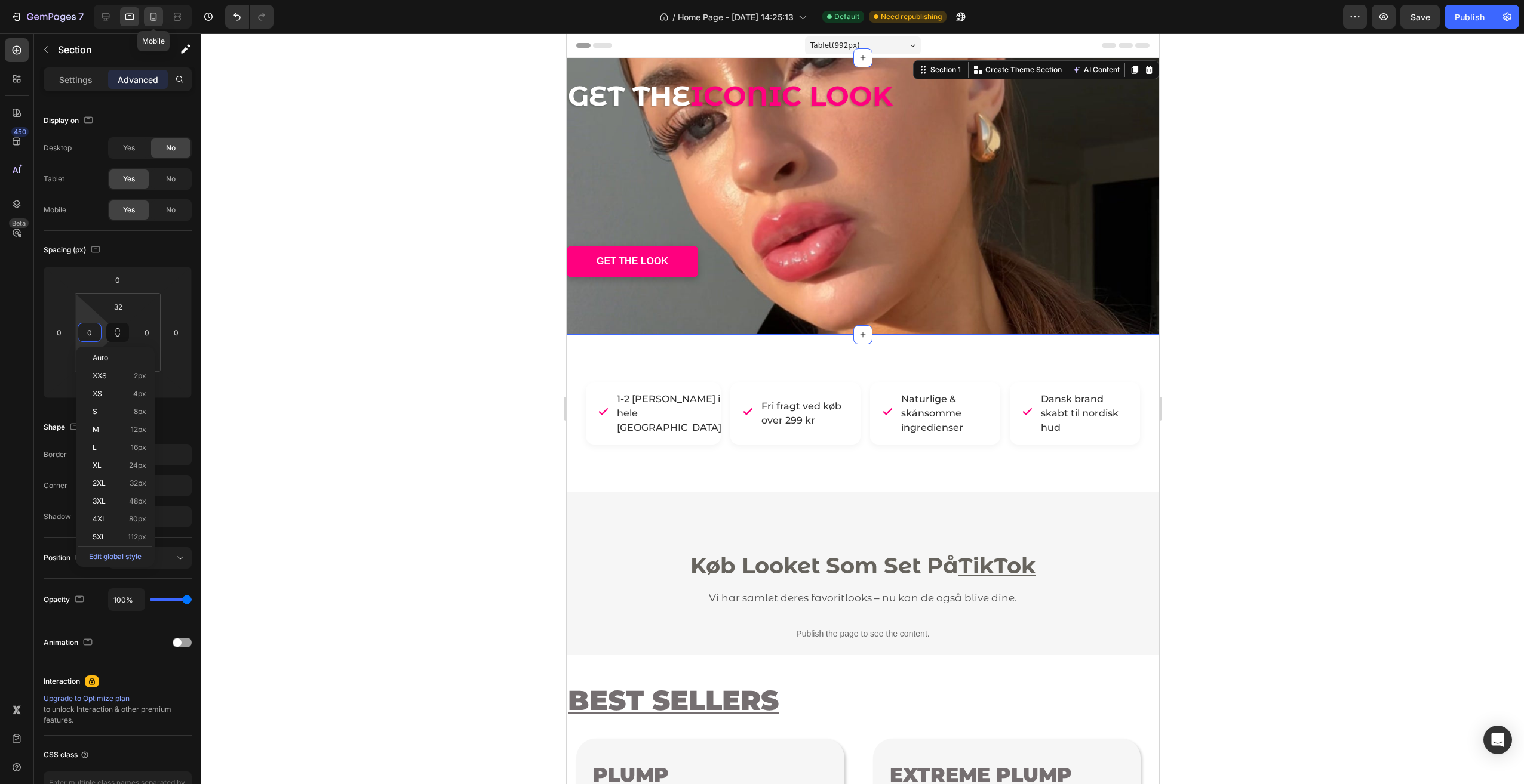
click at [145, 20] on div at bounding box center [153, 17] width 19 height 19
type input "20"
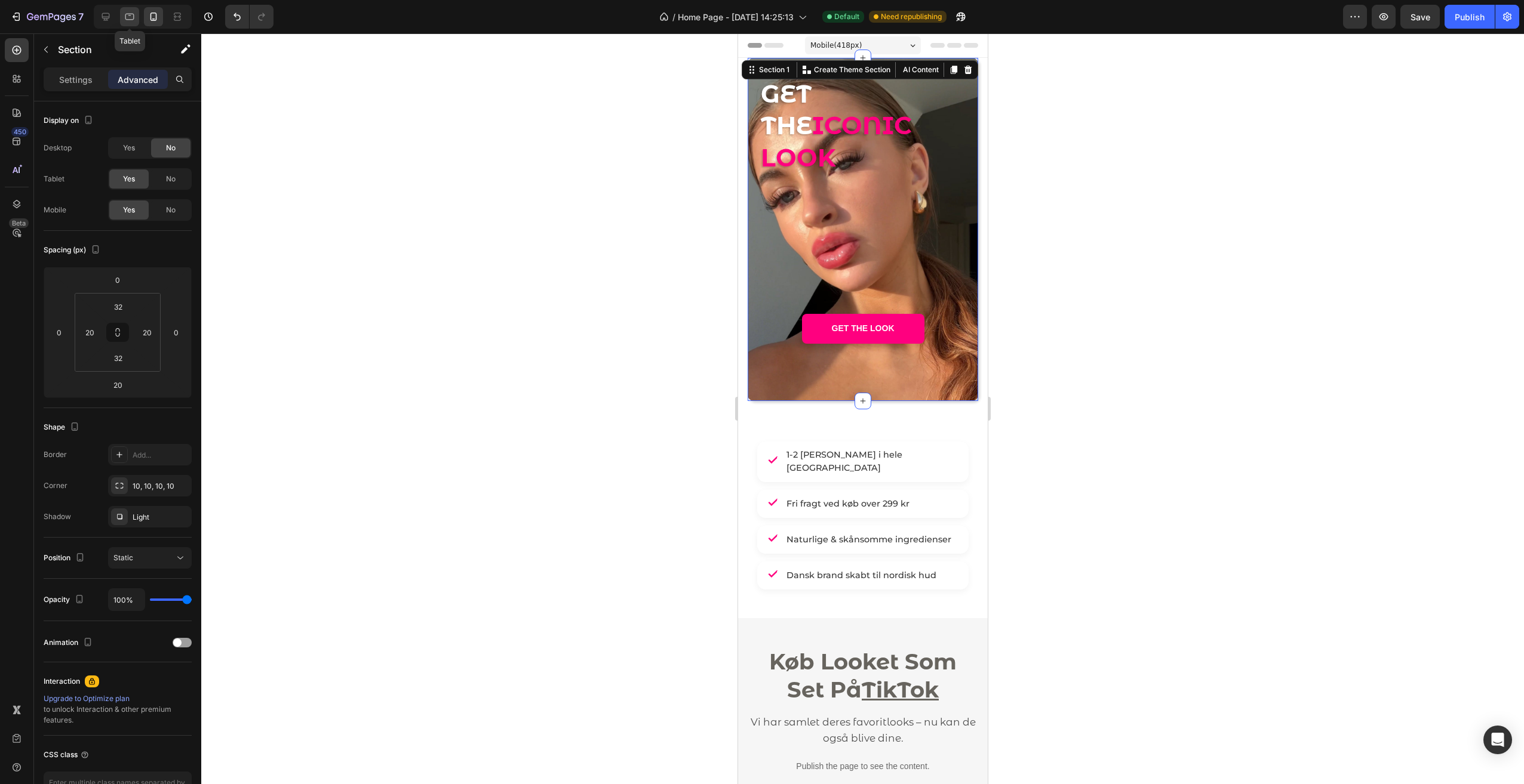
click at [126, 23] on div at bounding box center [129, 17] width 19 height 19
type input "0"
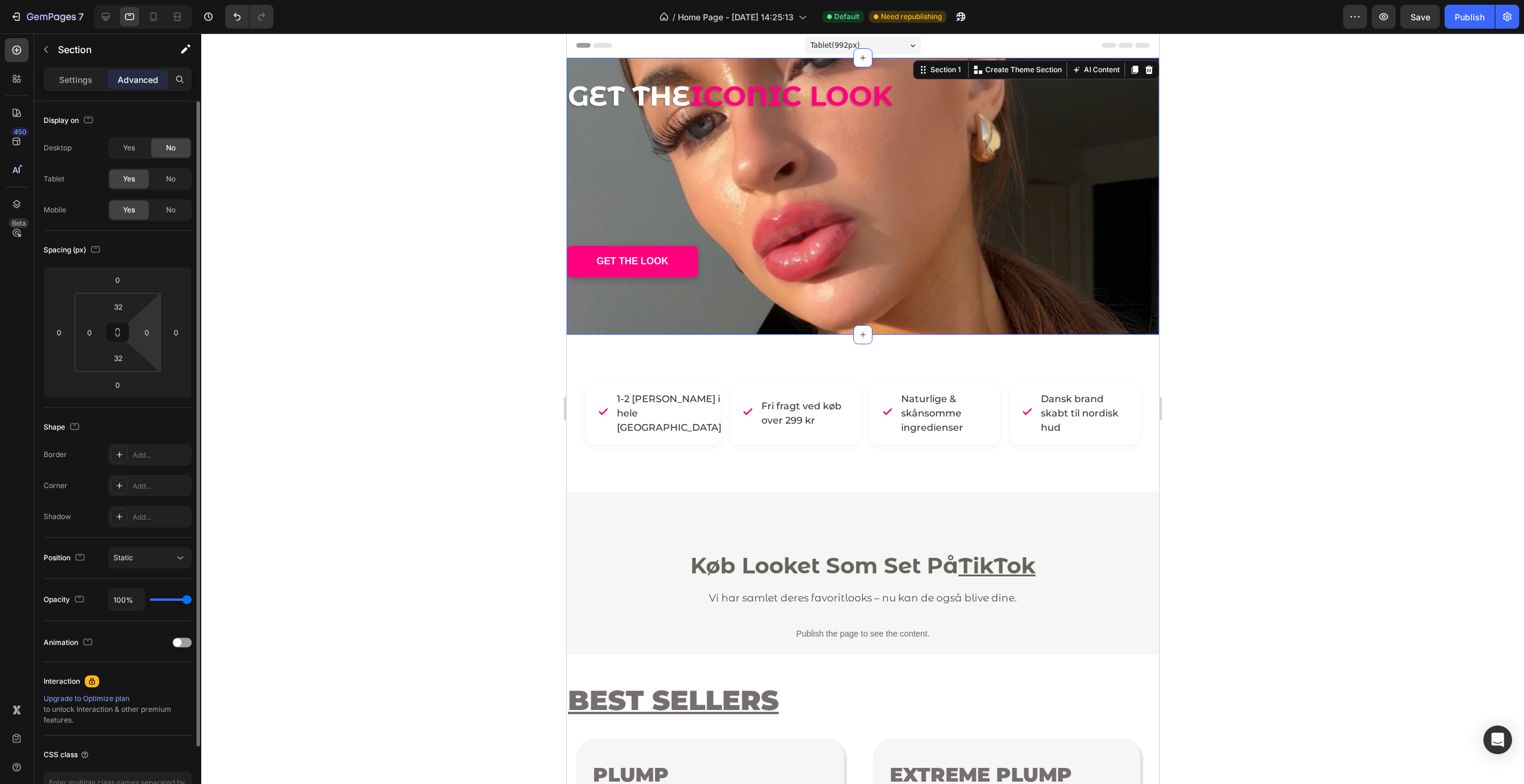
click at [149, 0] on html "7 Version history / Home Page - [DATE] 14:25:13 Default Need republishing Previ…" at bounding box center [762, 0] width 1524 height 0
type input "20"
click at [97, 333] on input "0" at bounding box center [89, 333] width 18 height 18
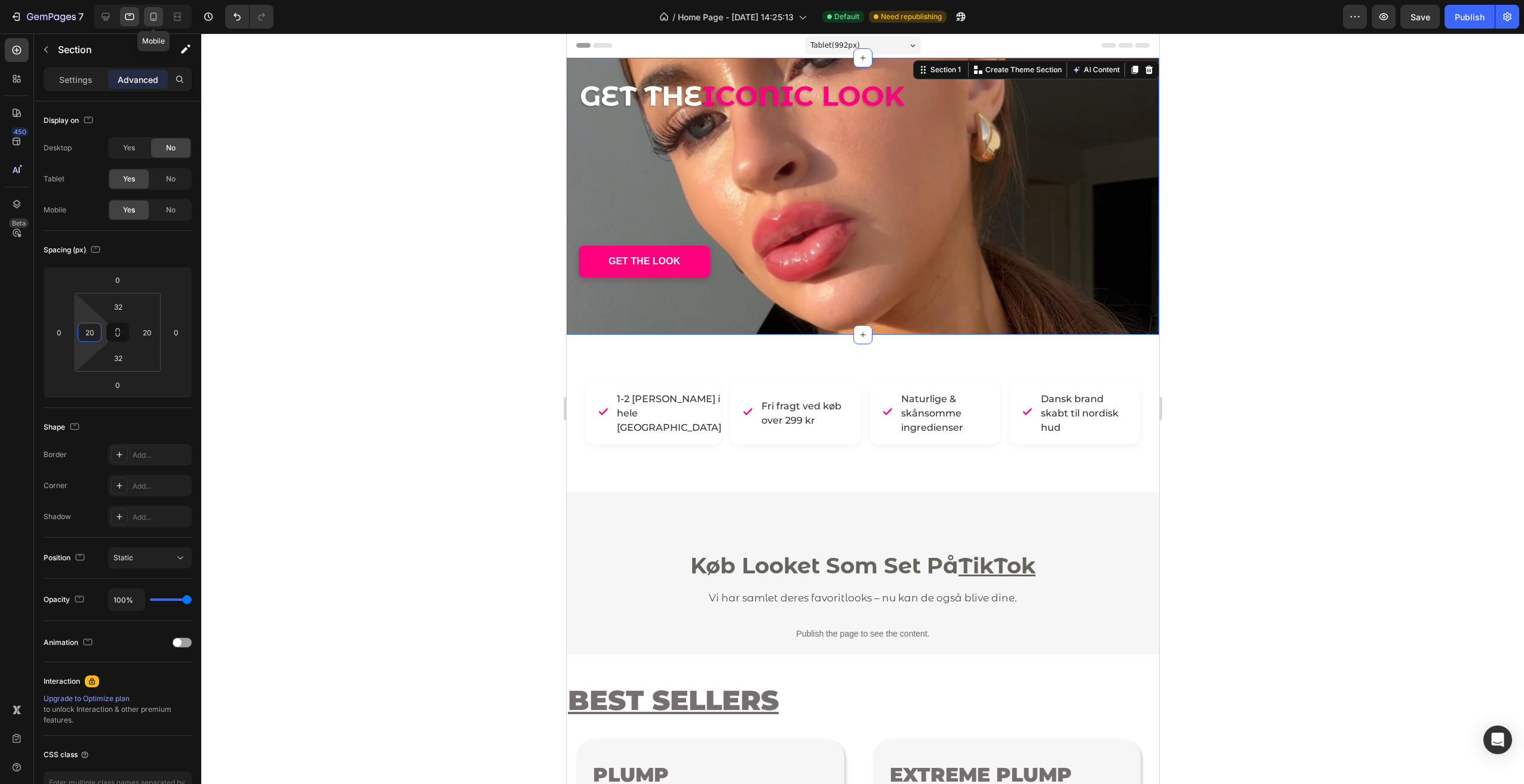
type input "20"
click at [147, 16] on icon at bounding box center [153, 17] width 12 height 12
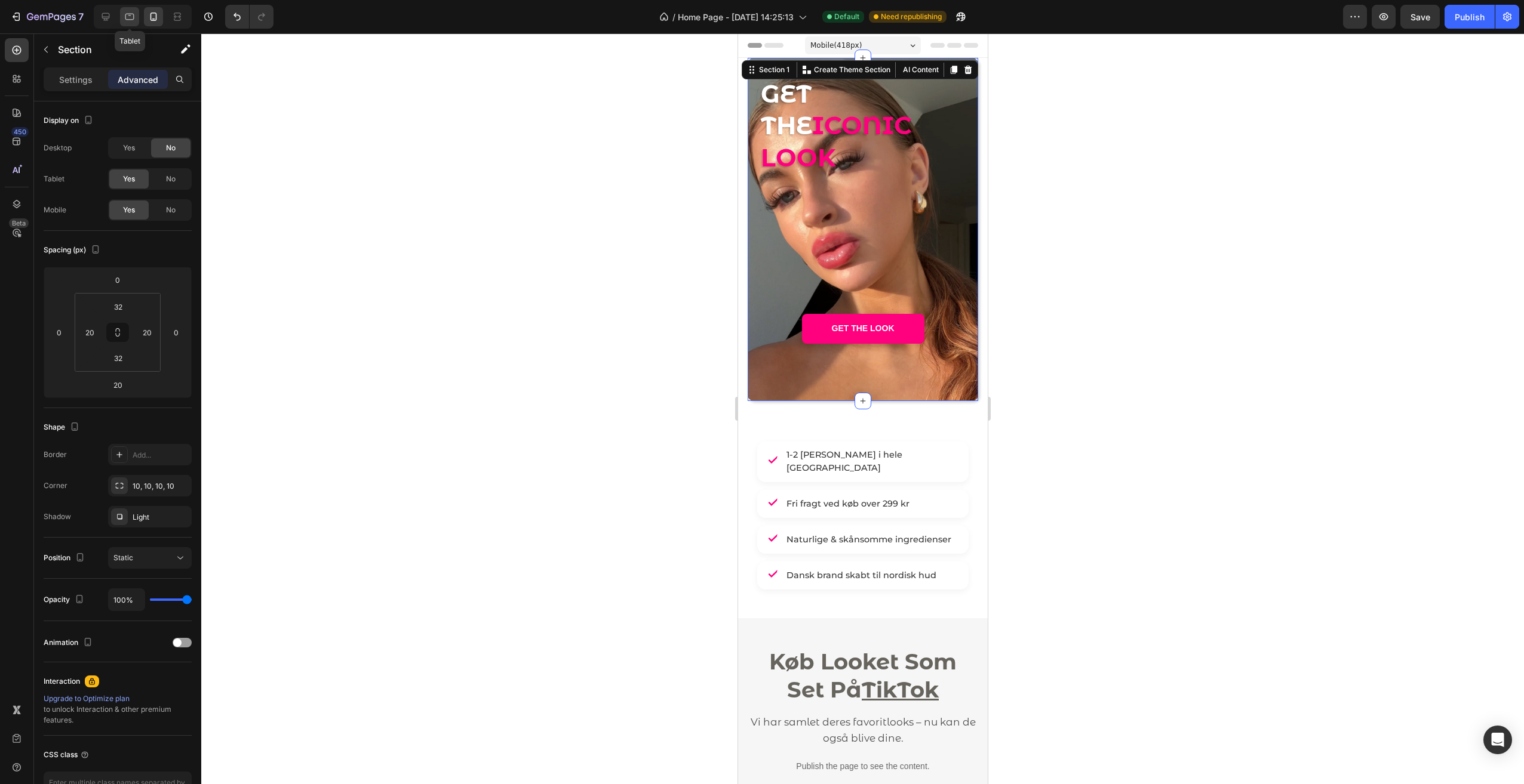
click at [130, 15] on icon at bounding box center [130, 17] width 12 height 12
type input "0"
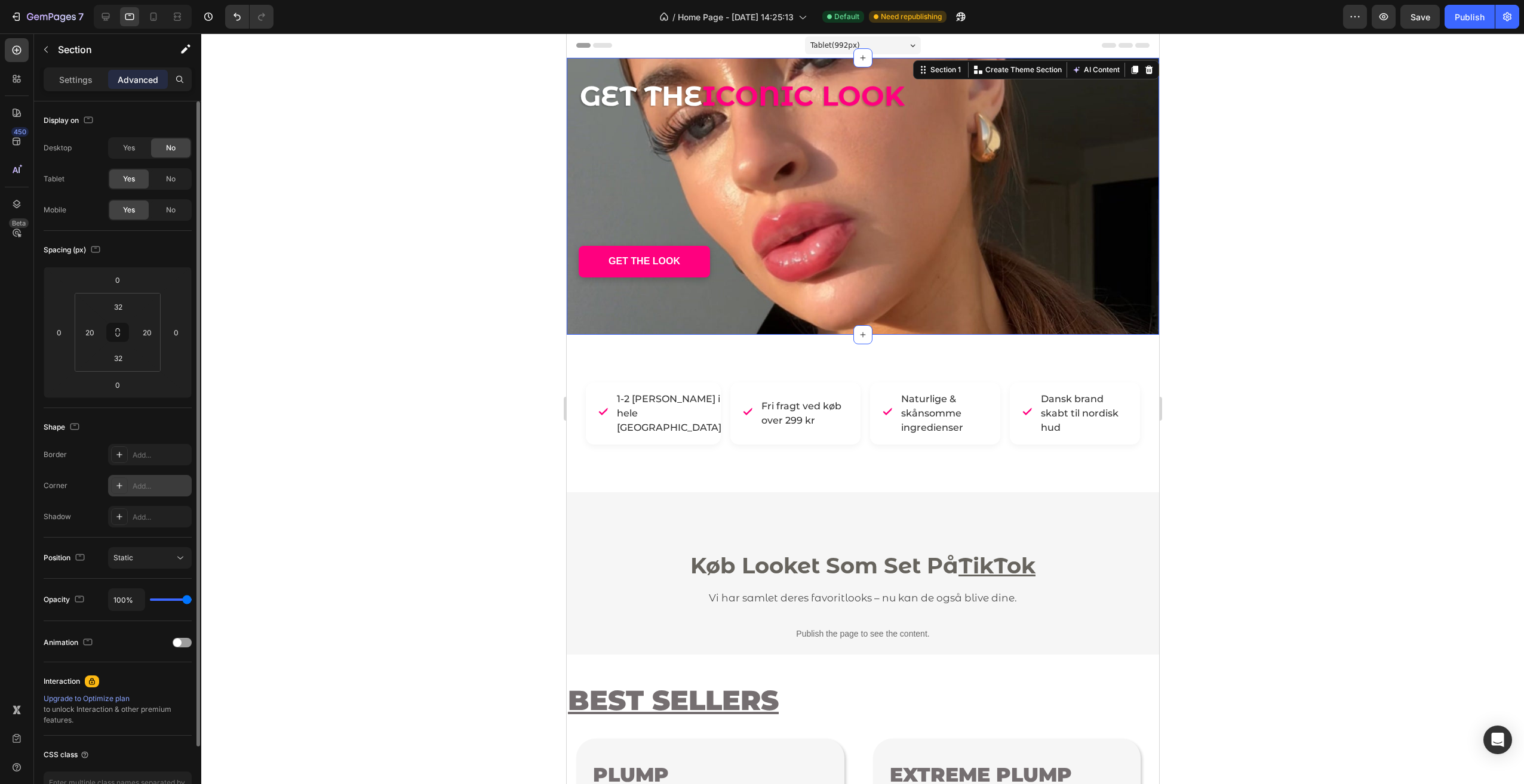
click at [129, 483] on div "Add..." at bounding box center [150, 486] width 84 height 22
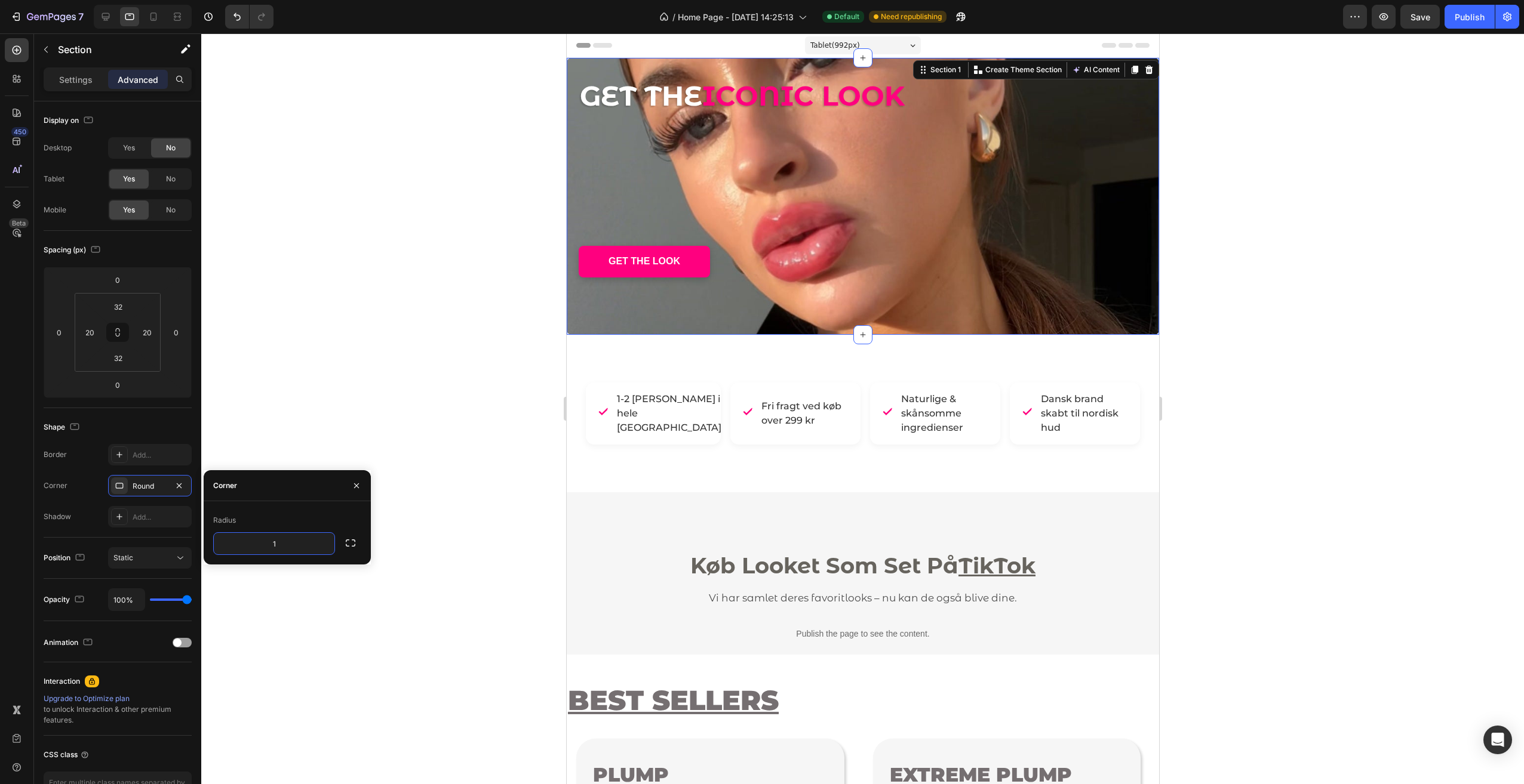
type input "10"
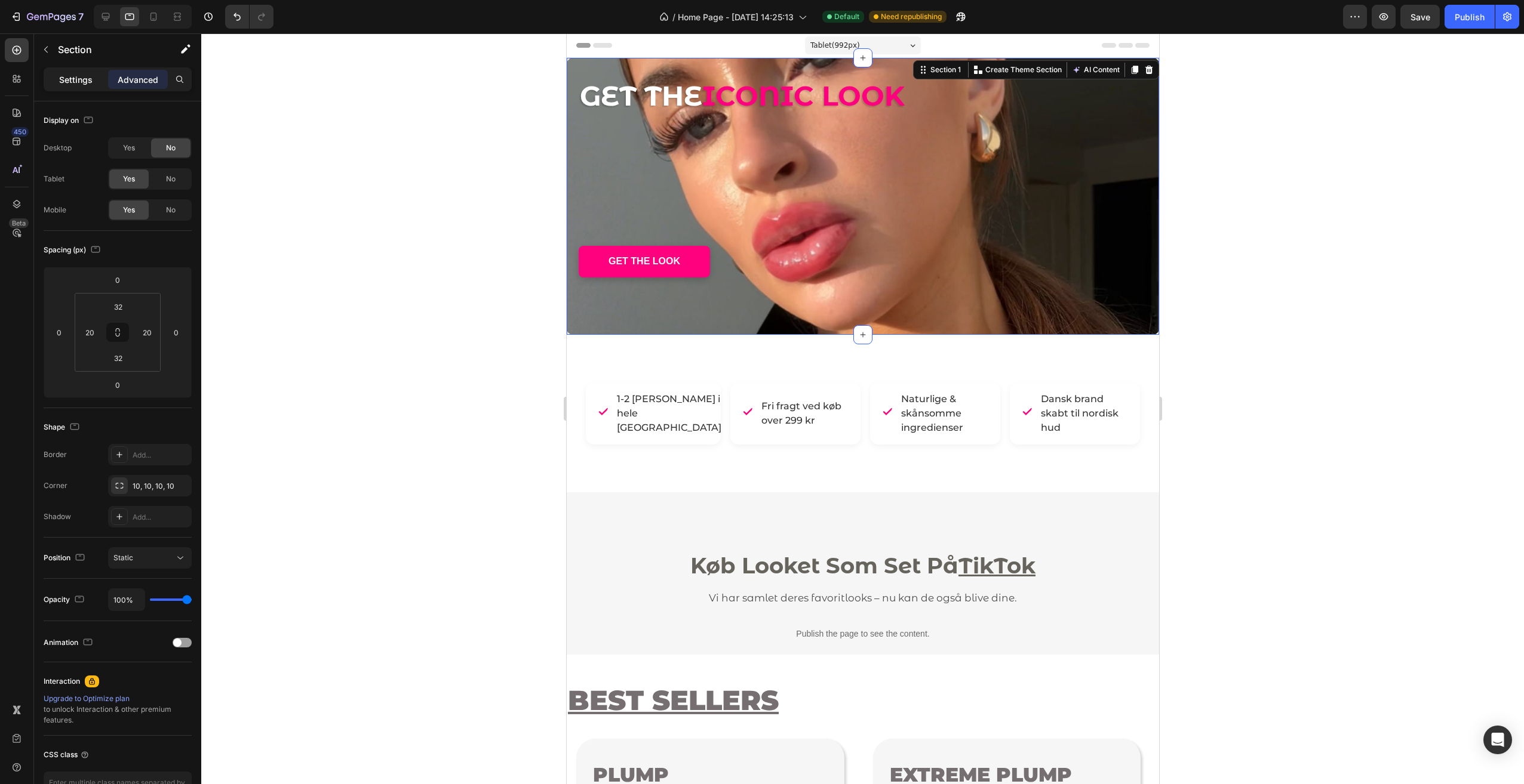
click at [64, 75] on p "Settings" at bounding box center [75, 80] width 33 height 13
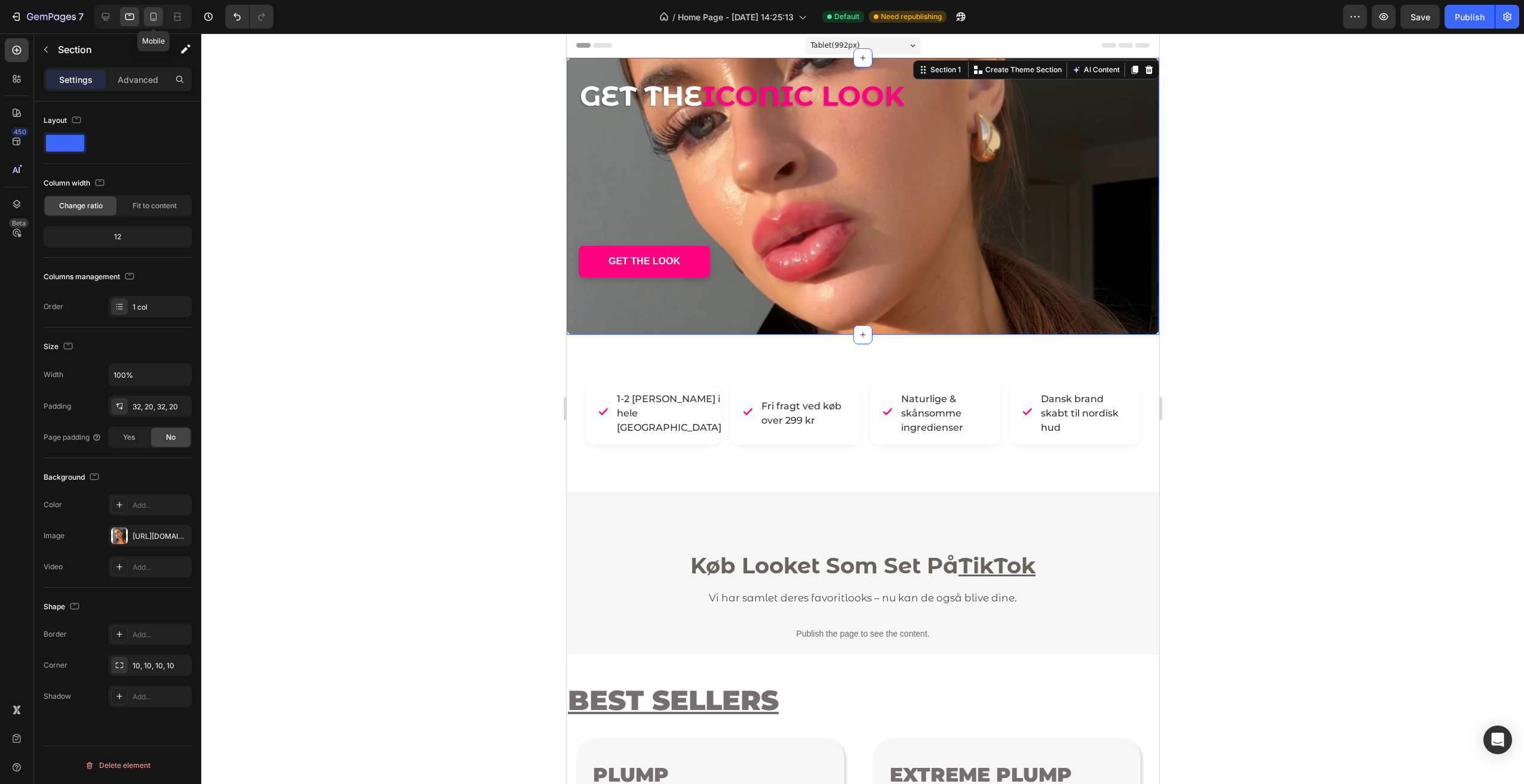
click at [151, 20] on icon at bounding box center [153, 17] width 12 height 12
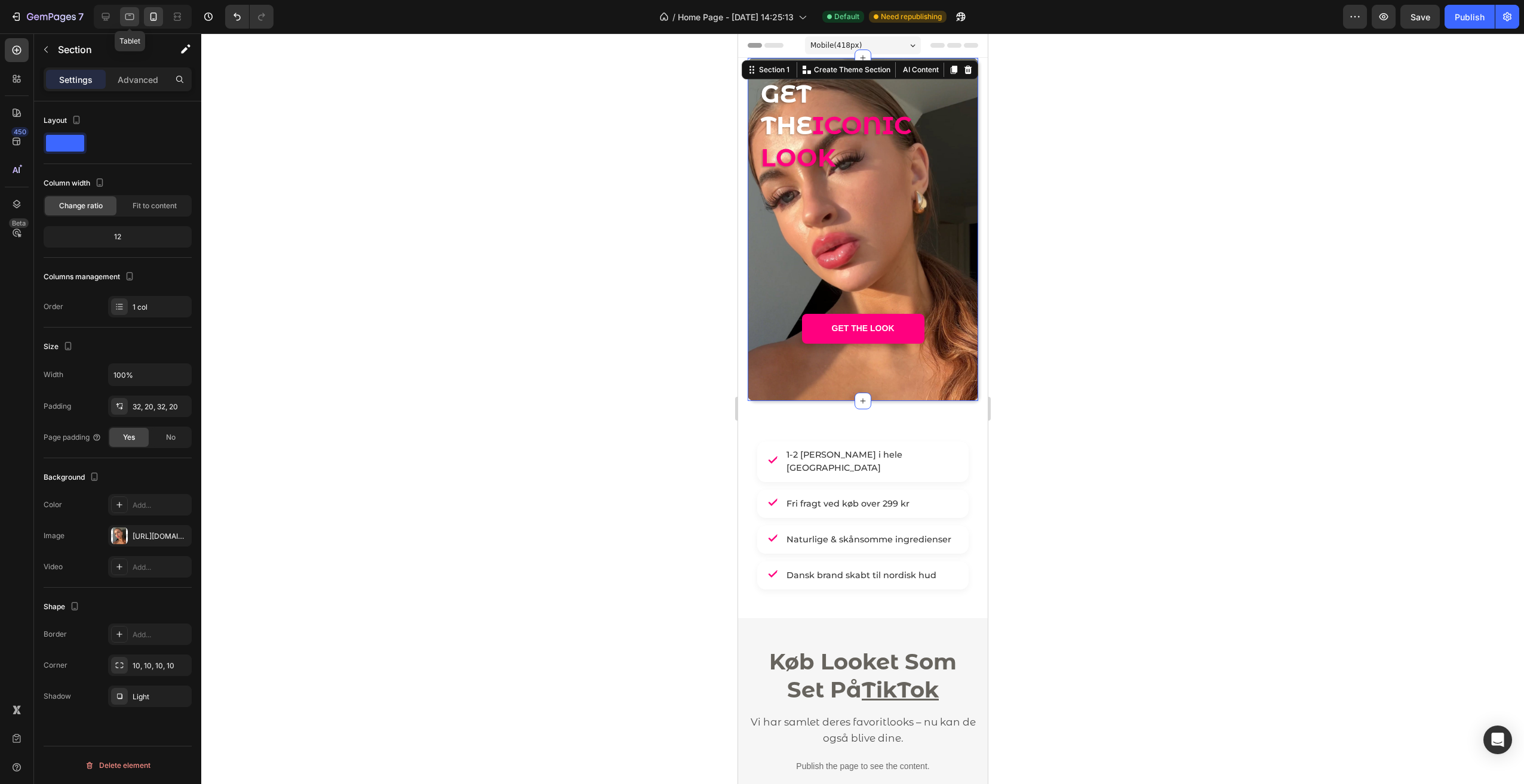
click at [128, 20] on icon at bounding box center [130, 17] width 12 height 12
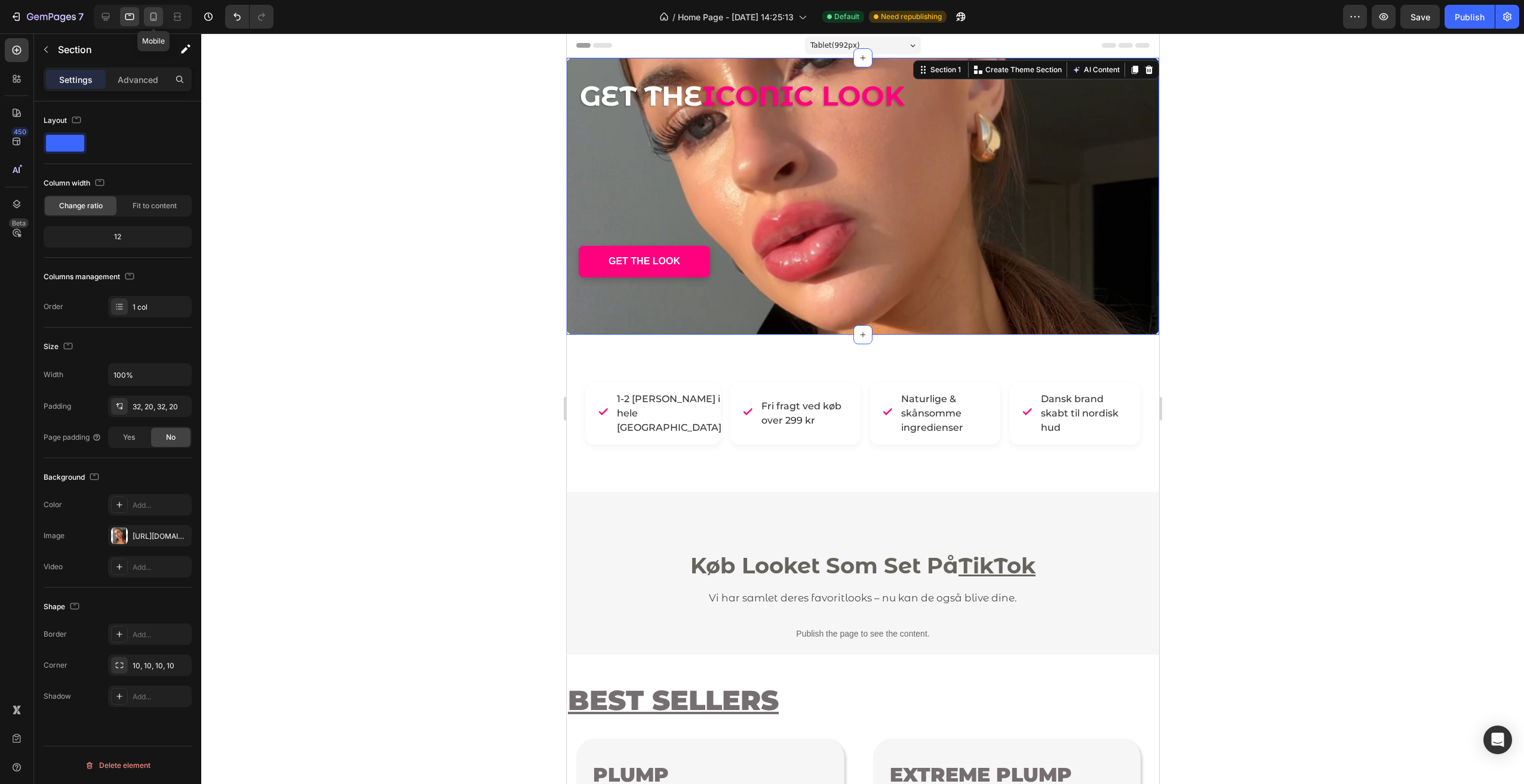
click at [159, 20] on icon at bounding box center [153, 17] width 12 height 12
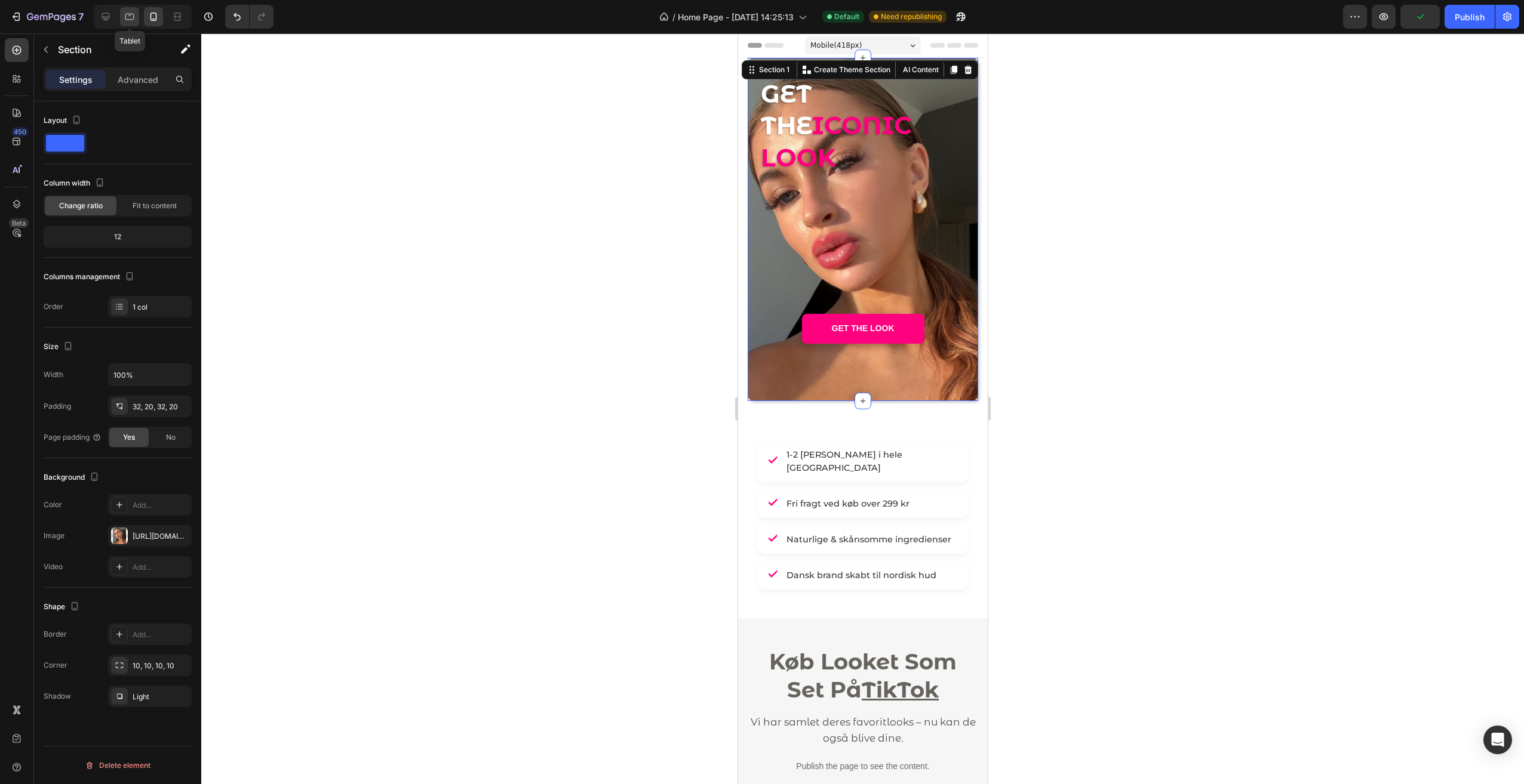
click at [130, 18] on icon at bounding box center [130, 17] width 12 height 12
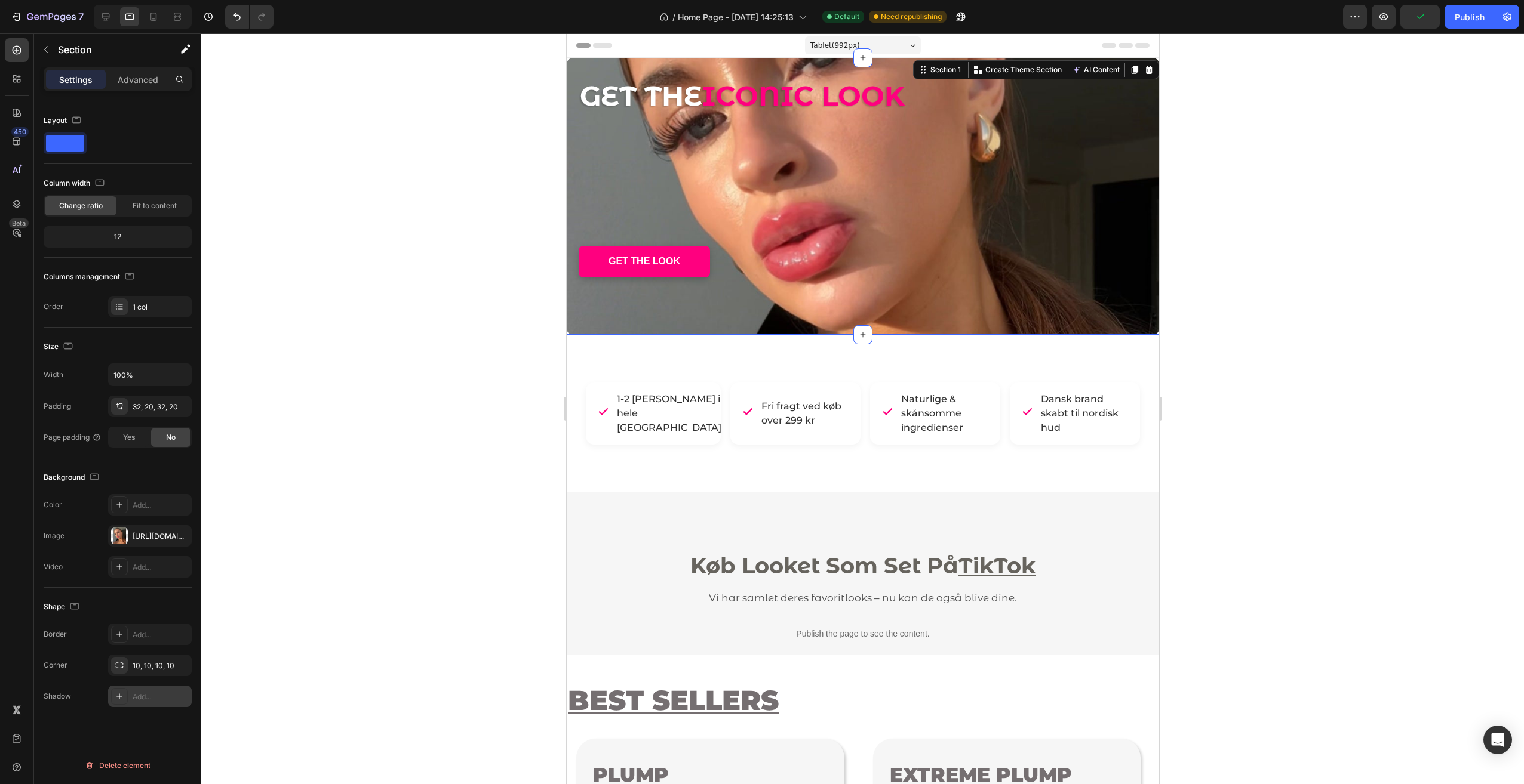
click at [159, 704] on div "Add..." at bounding box center [150, 697] width 84 height 22
click at [333, 581] on div at bounding box center [863, 408] width 1323 height 751
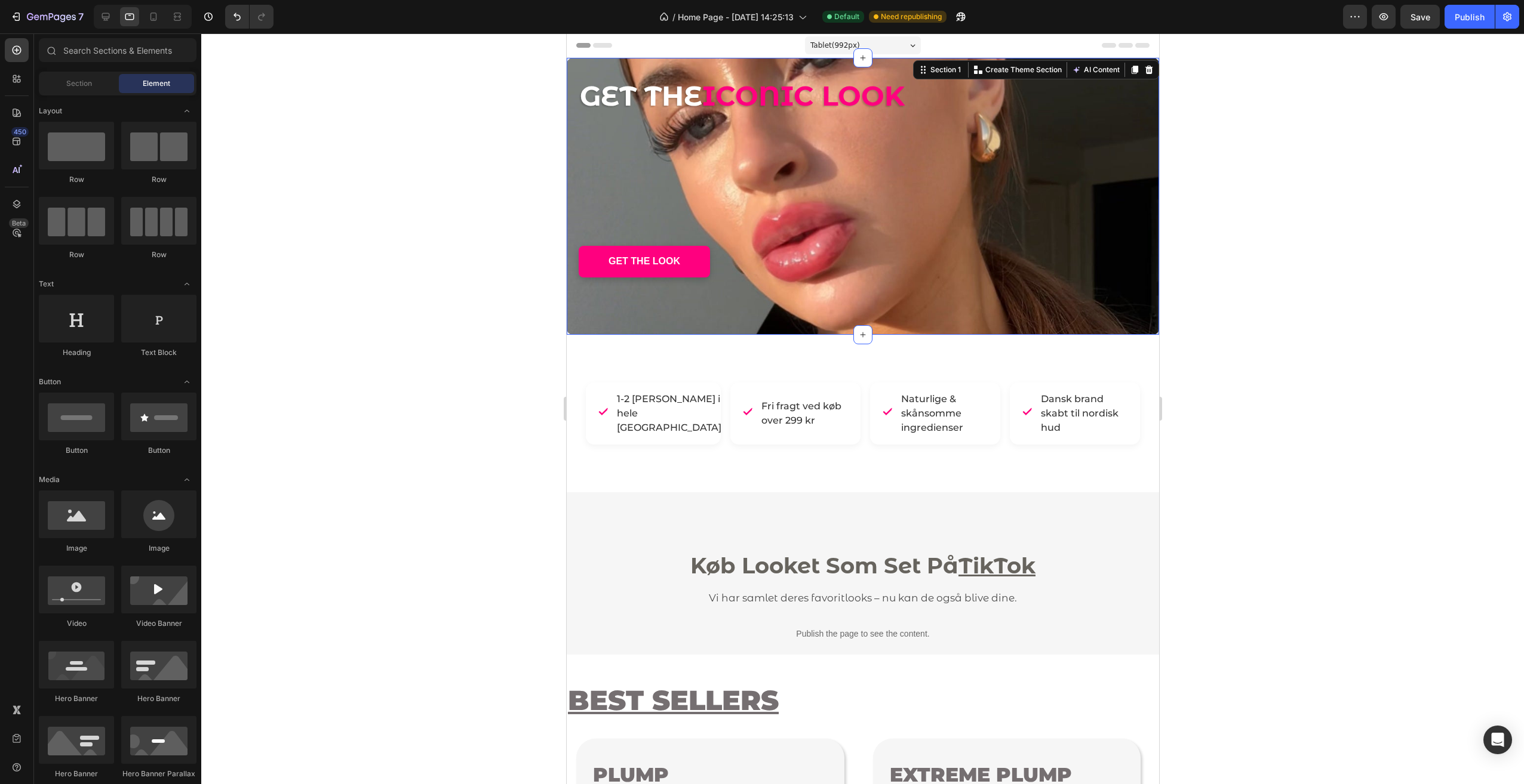
click at [777, 310] on div "GET THE ICONIC LOOK Heading - - Text Block GET THE LOOK Button" at bounding box center [862, 196] width 569 height 239
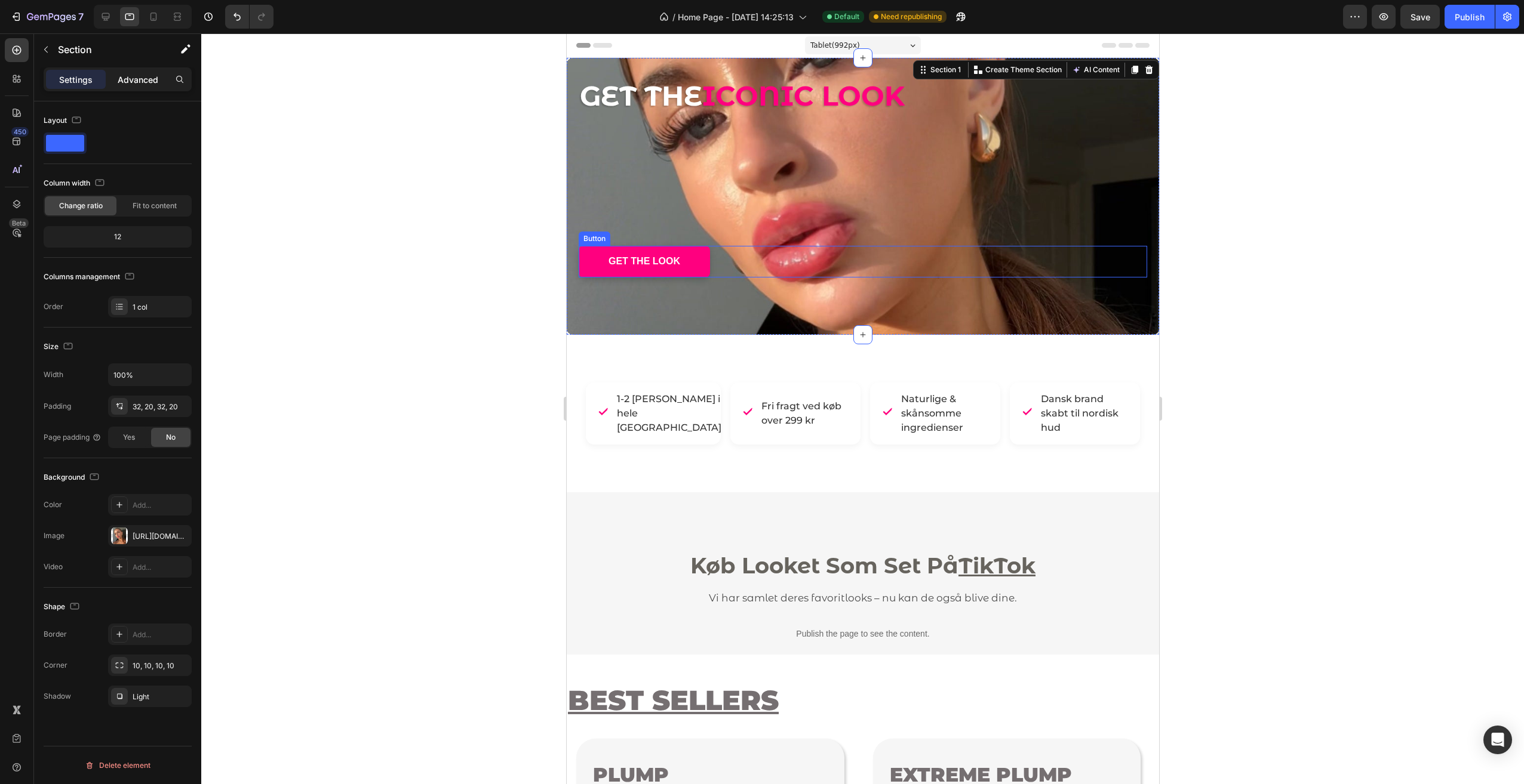
click at [128, 84] on p "Advanced" at bounding box center [138, 80] width 41 height 13
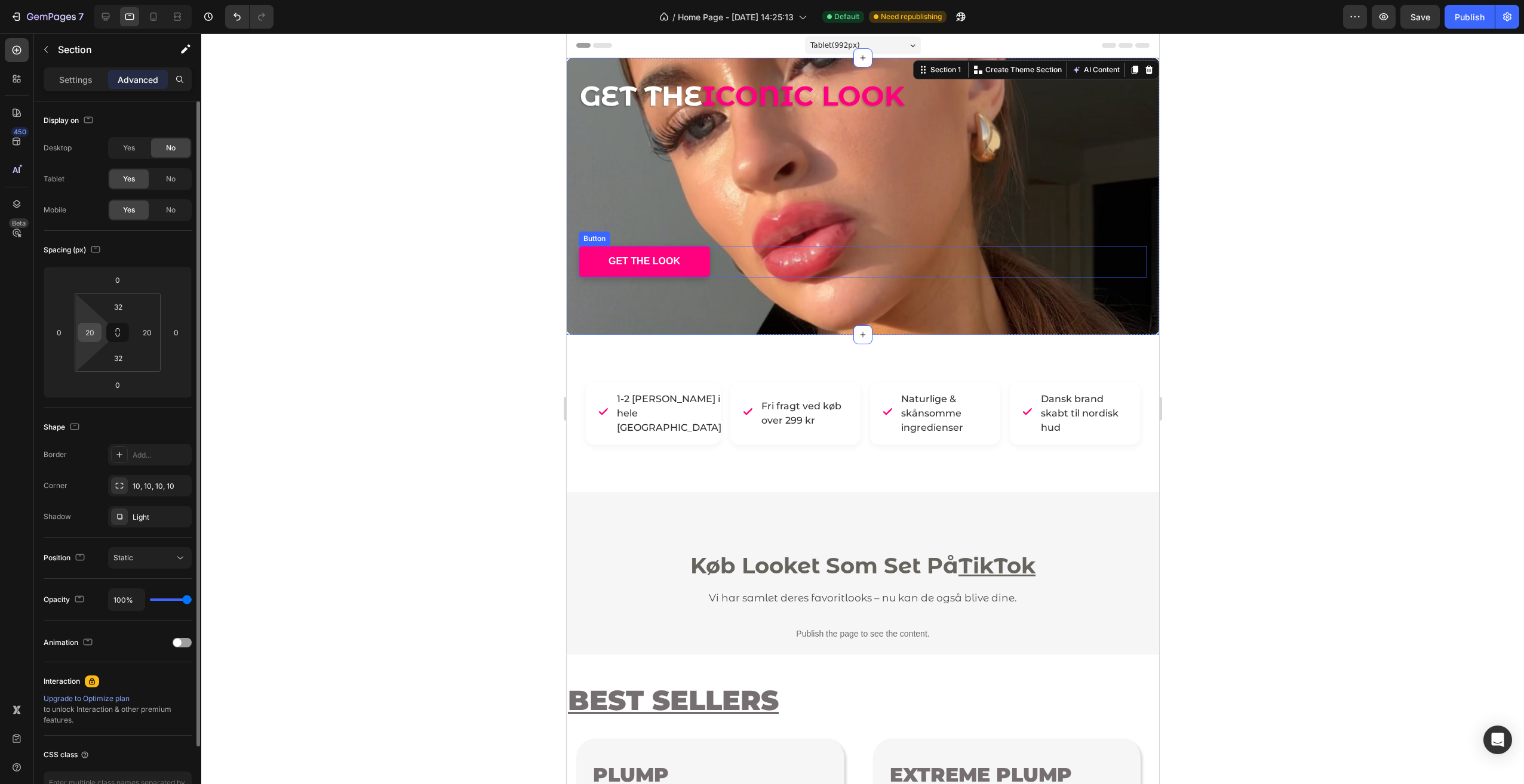
click at [86, 339] on input "20" at bounding box center [89, 333] width 18 height 18
type input "4"
type input "3"
type input "20"
click at [153, 20] on icon at bounding box center [154, 17] width 7 height 8
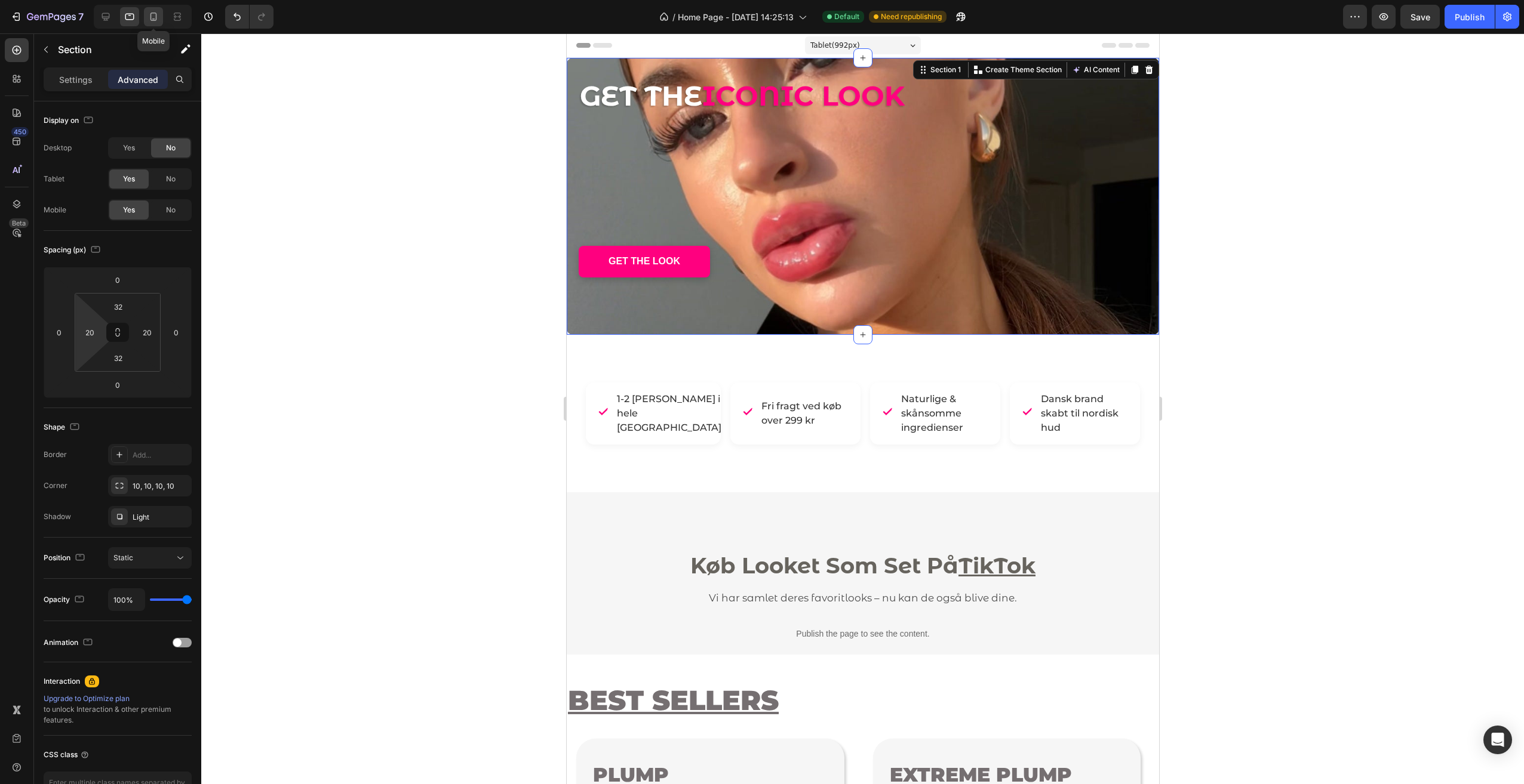
type input "20"
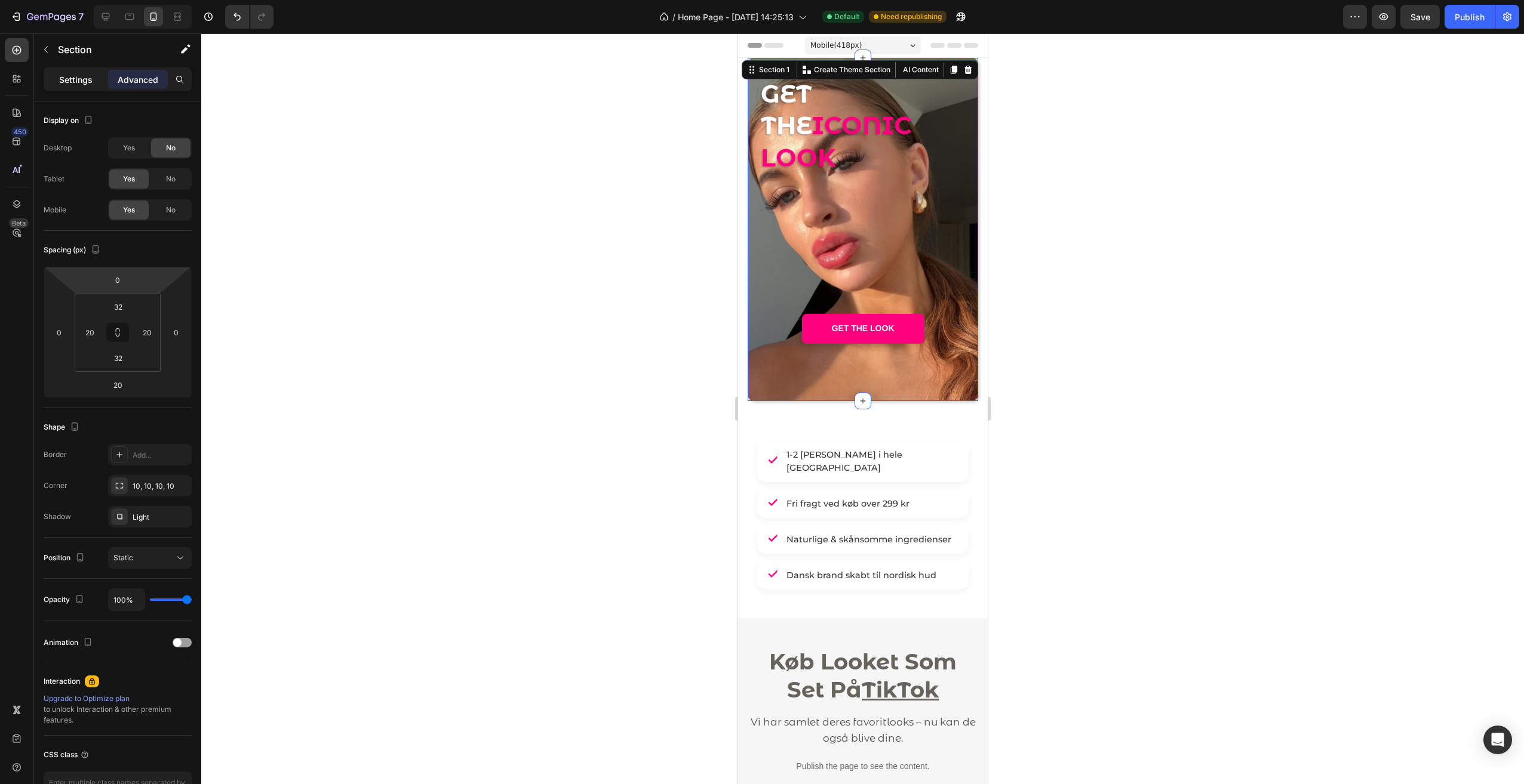
click at [75, 85] on p "Settings" at bounding box center [75, 80] width 33 height 13
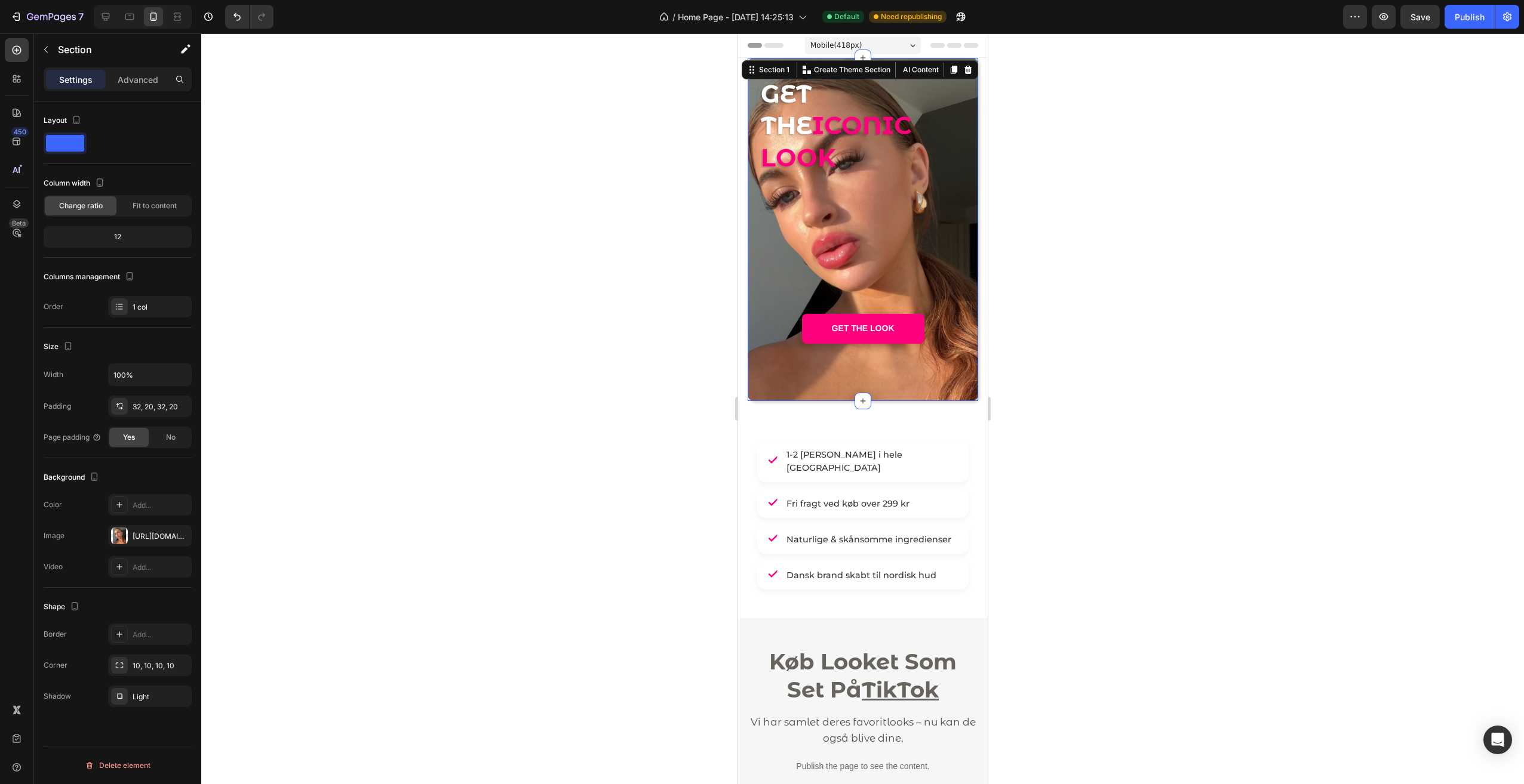
click at [888, 222] on div "GET THE ICONIC LOOK Heading - - Text Block GET THE LOOK Button" at bounding box center [862, 229] width 207 height 305
click at [141, 80] on p "Advanced" at bounding box center [138, 80] width 41 height 13
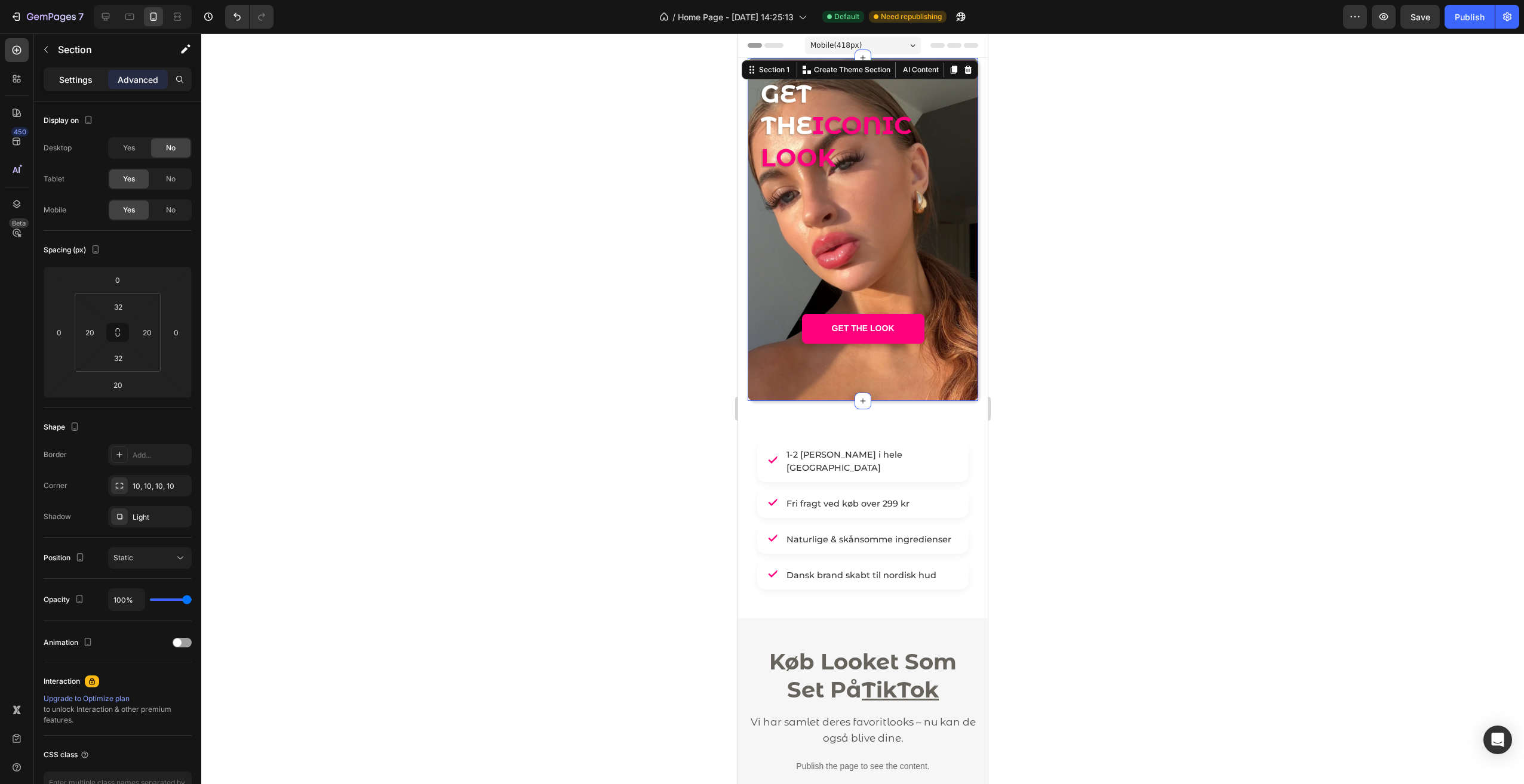
click at [82, 76] on p "Settings" at bounding box center [75, 80] width 33 height 13
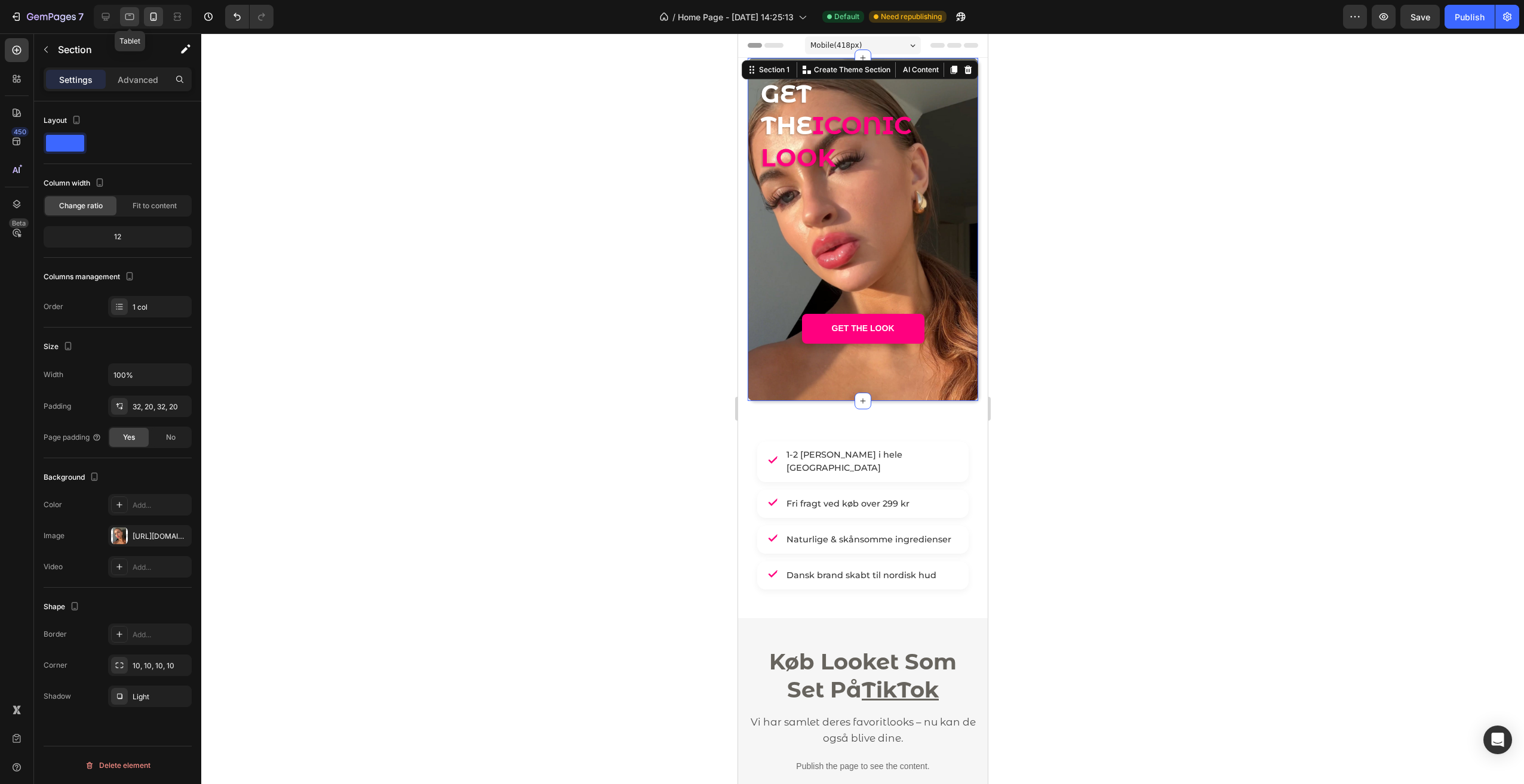
click at [128, 17] on icon at bounding box center [130, 17] width 12 height 12
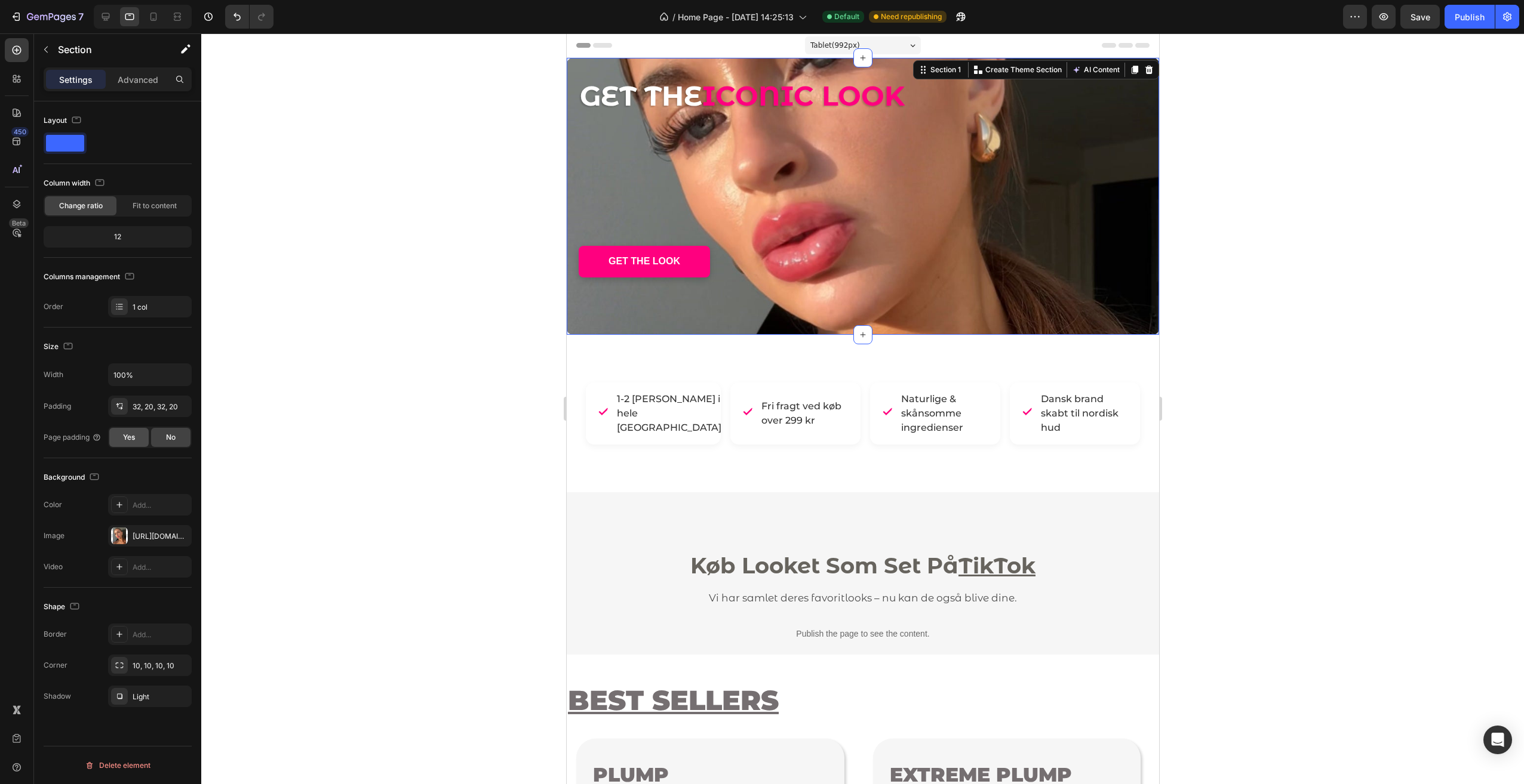
click at [125, 438] on span "Yes" at bounding box center [129, 437] width 12 height 11
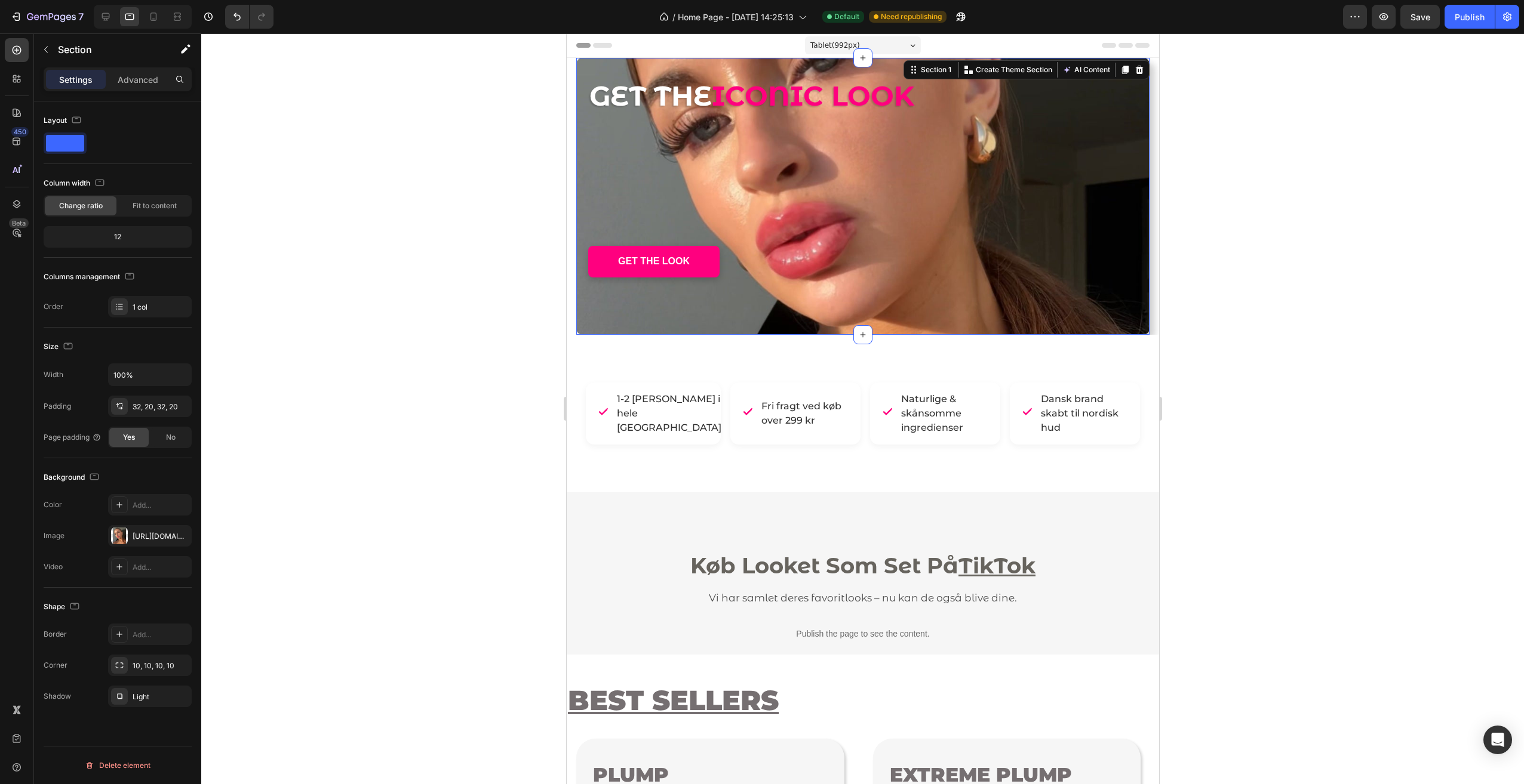
click at [452, 383] on div at bounding box center [863, 408] width 1323 height 751
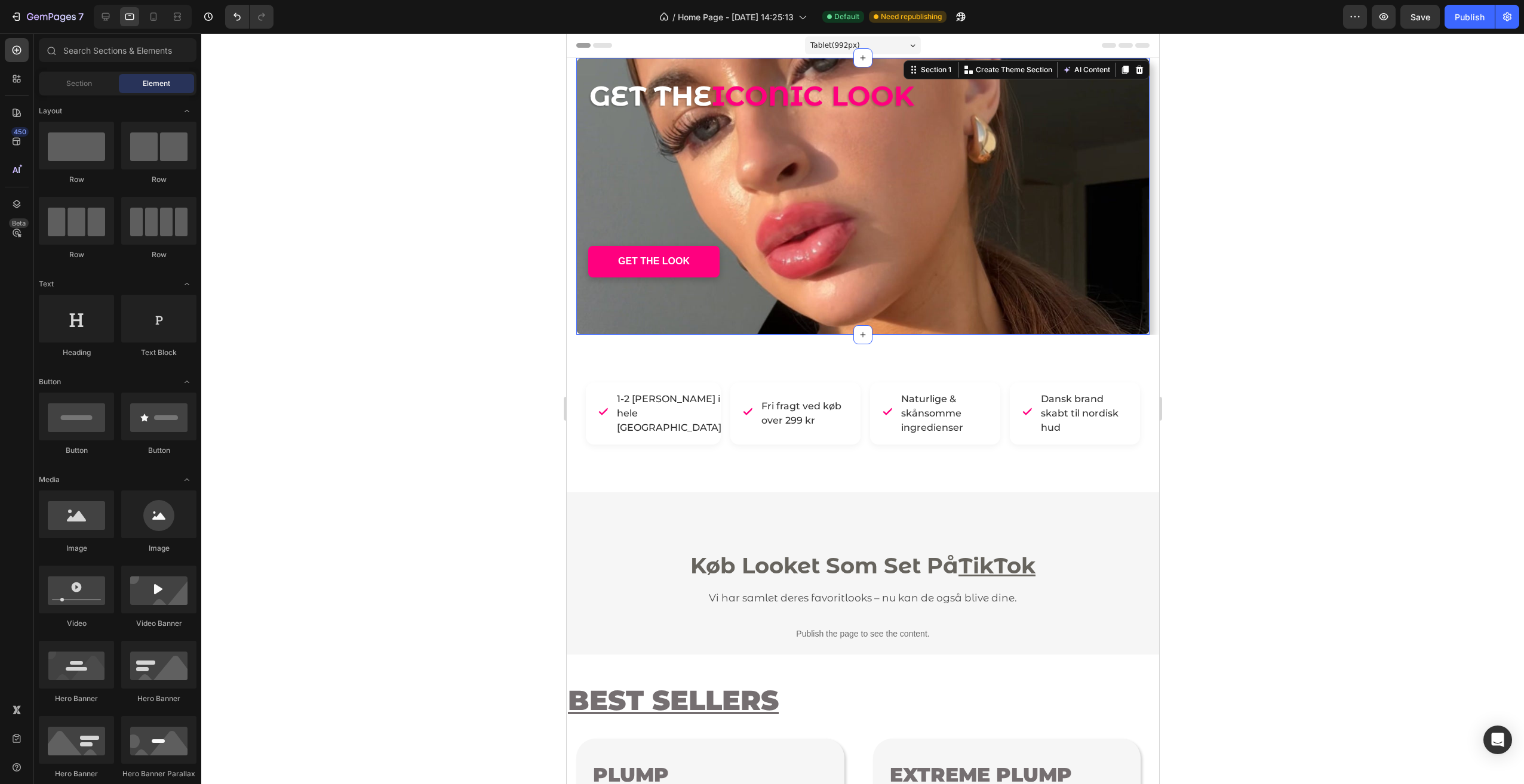
click at [976, 135] on div "GET THE ICONIC LOOK Heading - - Text Block GET THE LOOK Button" at bounding box center [862, 196] width 549 height 239
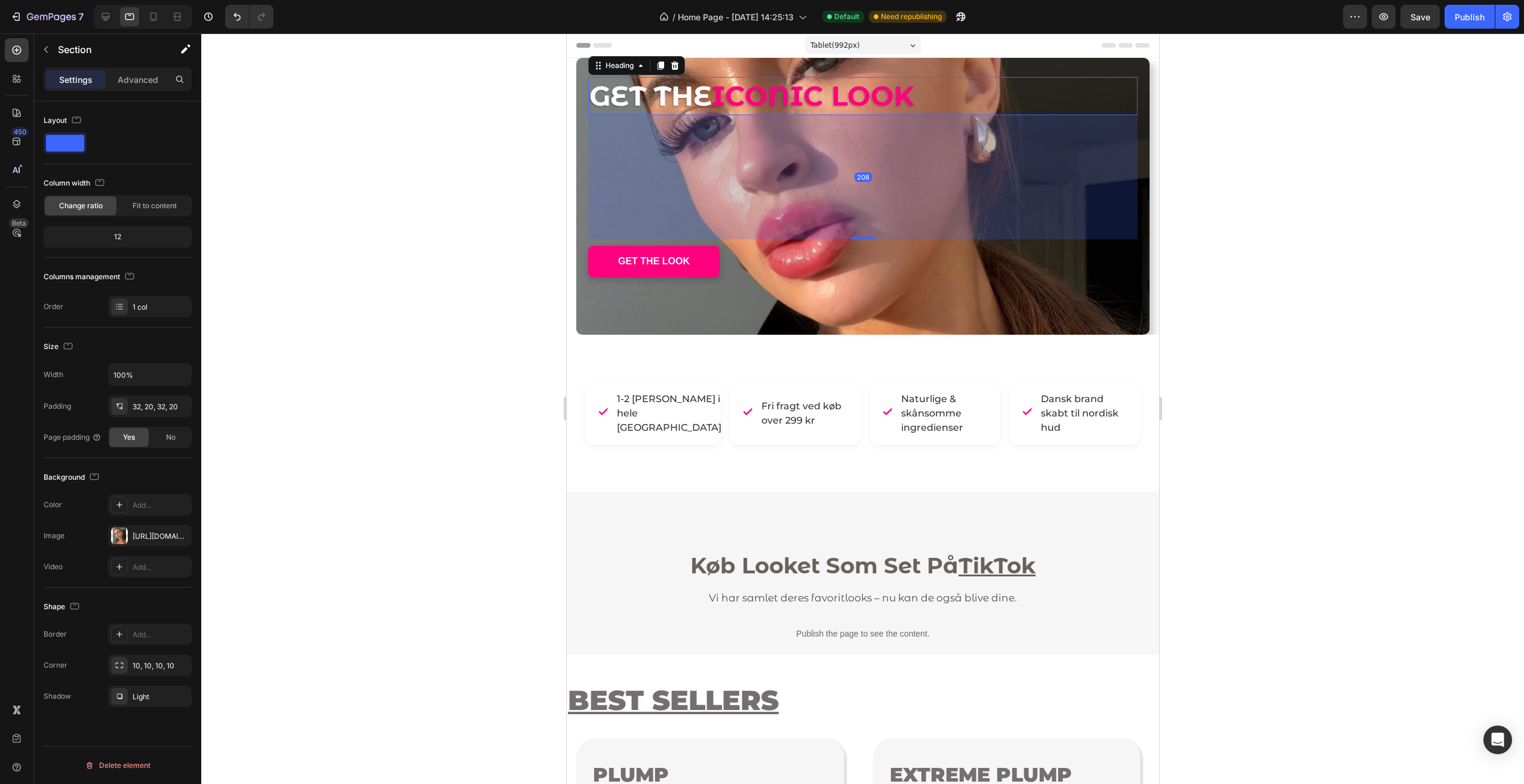
click at [780, 102] on span "ICONIC LOOK" at bounding box center [812, 96] width 202 height 34
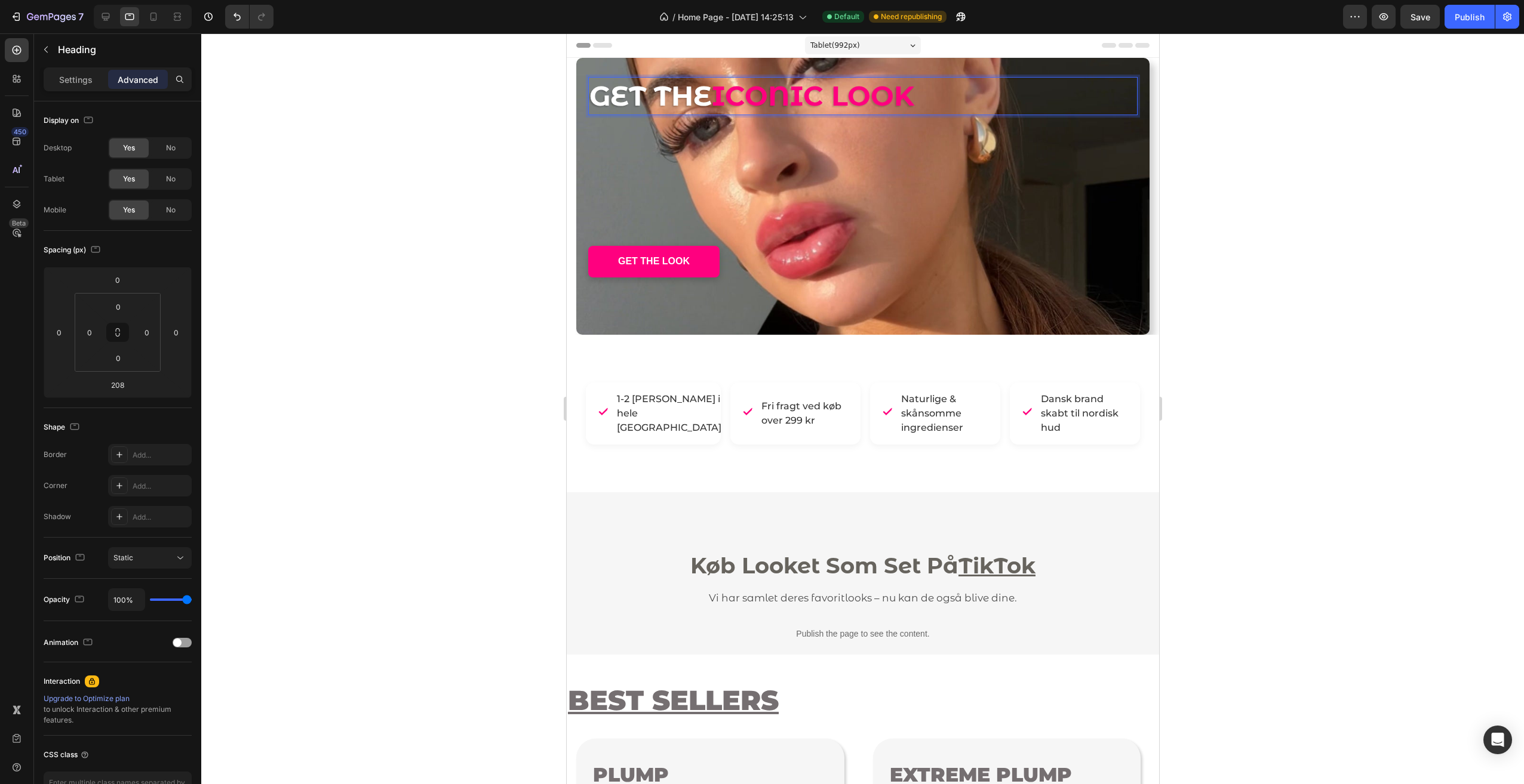
click at [725, 99] on span "ICONIC LOOK" at bounding box center [812, 96] width 202 height 34
click at [723, 99] on span "ICONIC LOOK" at bounding box center [812, 96] width 202 height 34
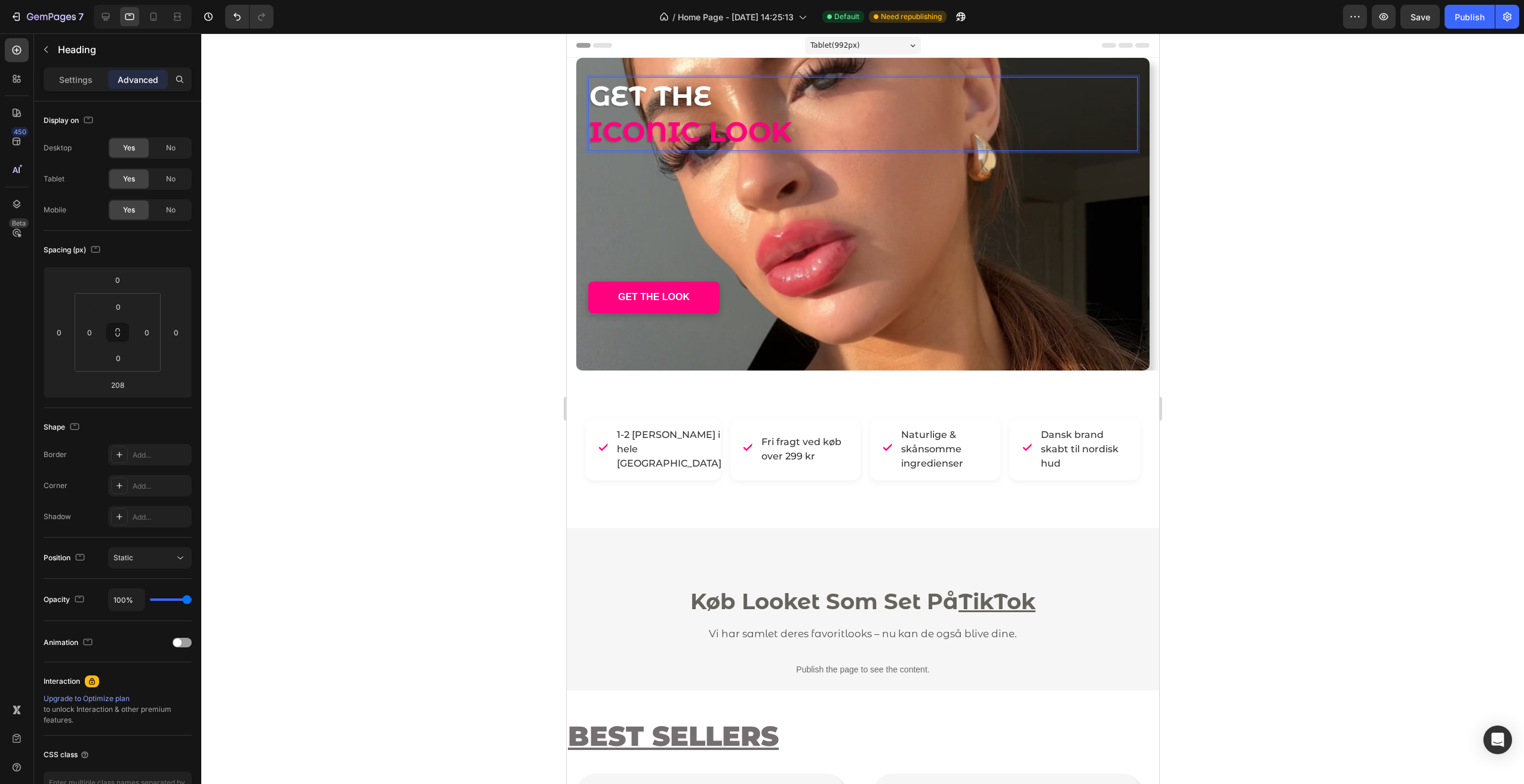
click at [470, 227] on div at bounding box center [863, 408] width 1323 height 751
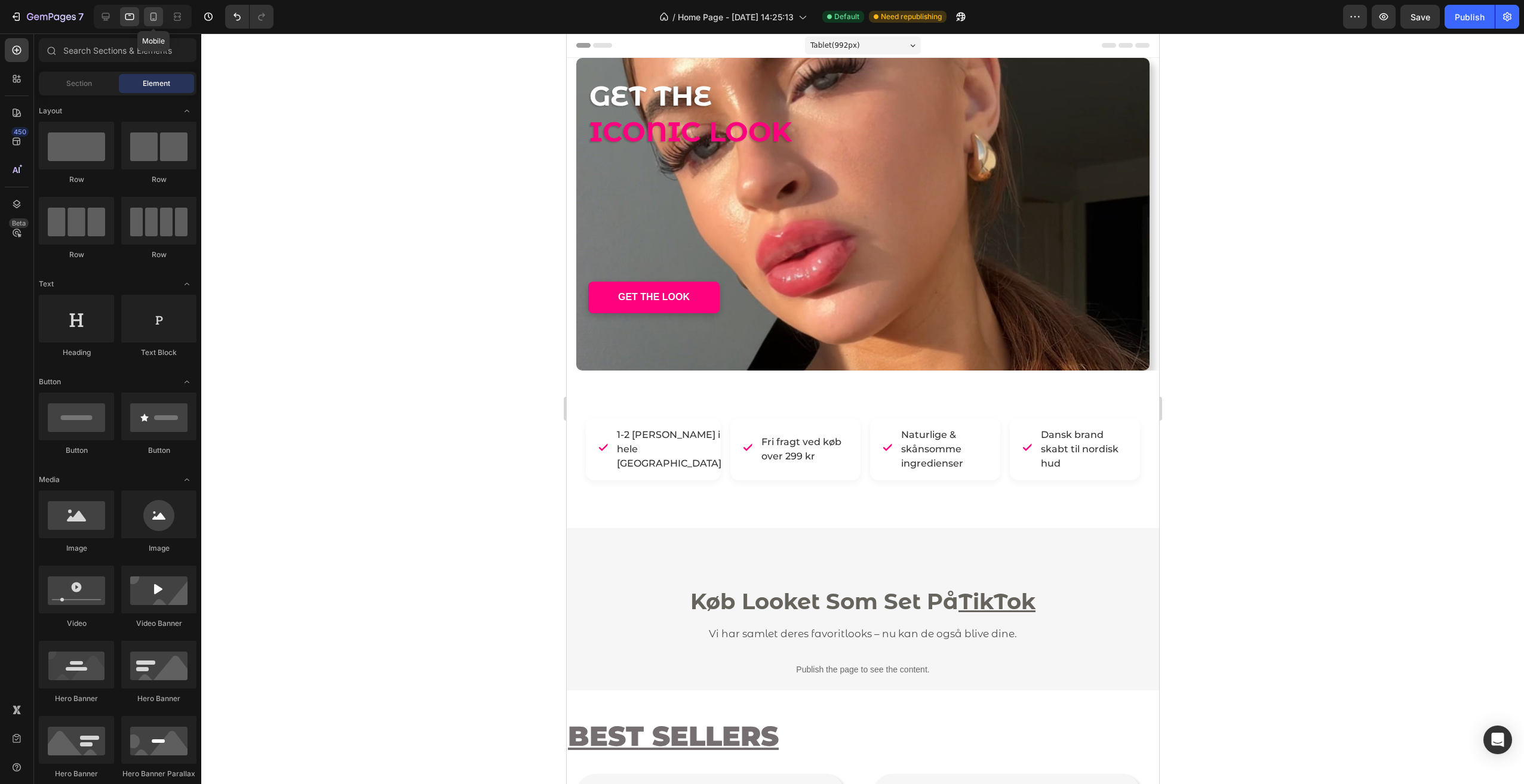
click at [156, 16] on icon at bounding box center [154, 17] width 7 height 8
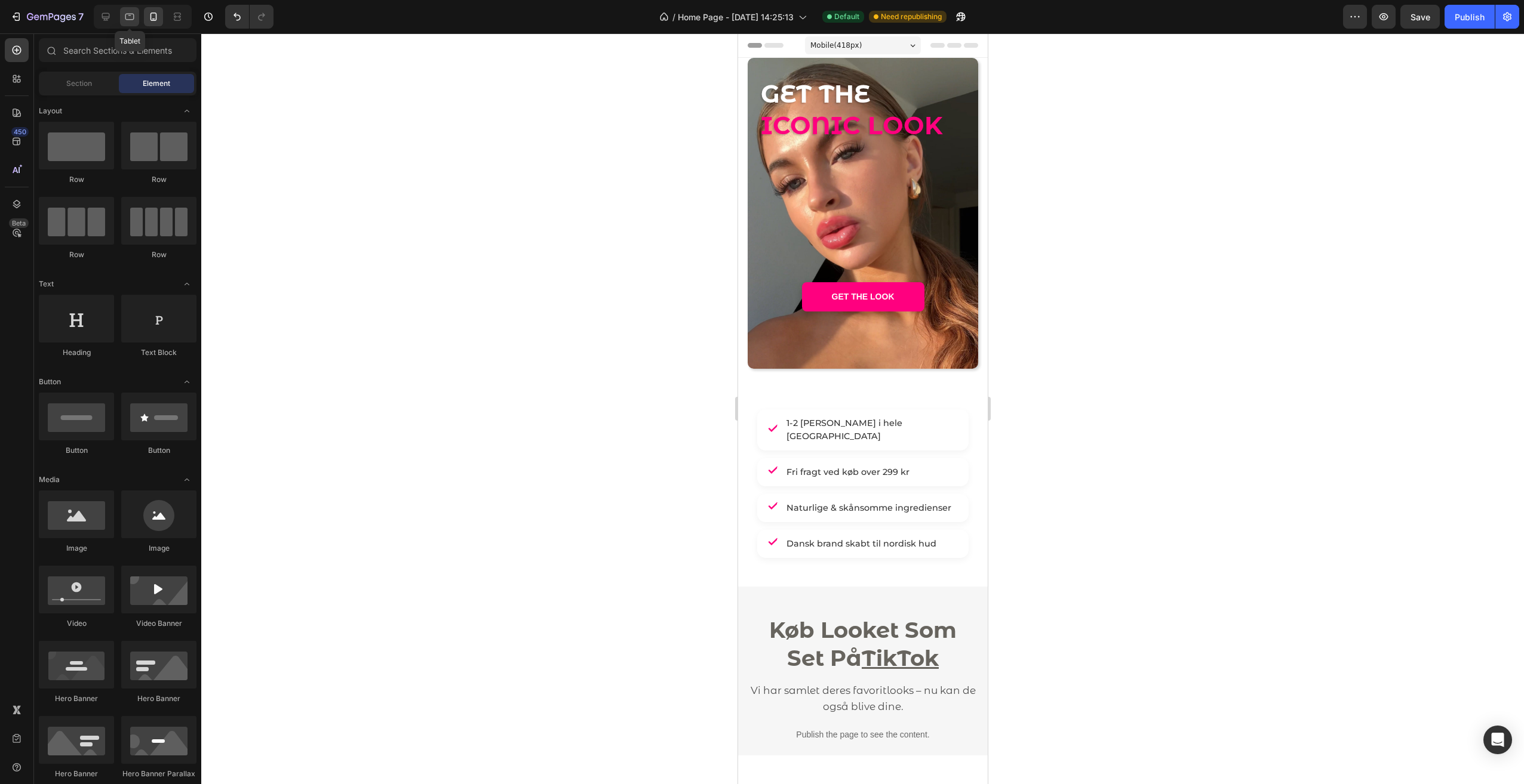
click at [135, 19] on icon at bounding box center [130, 17] width 12 height 12
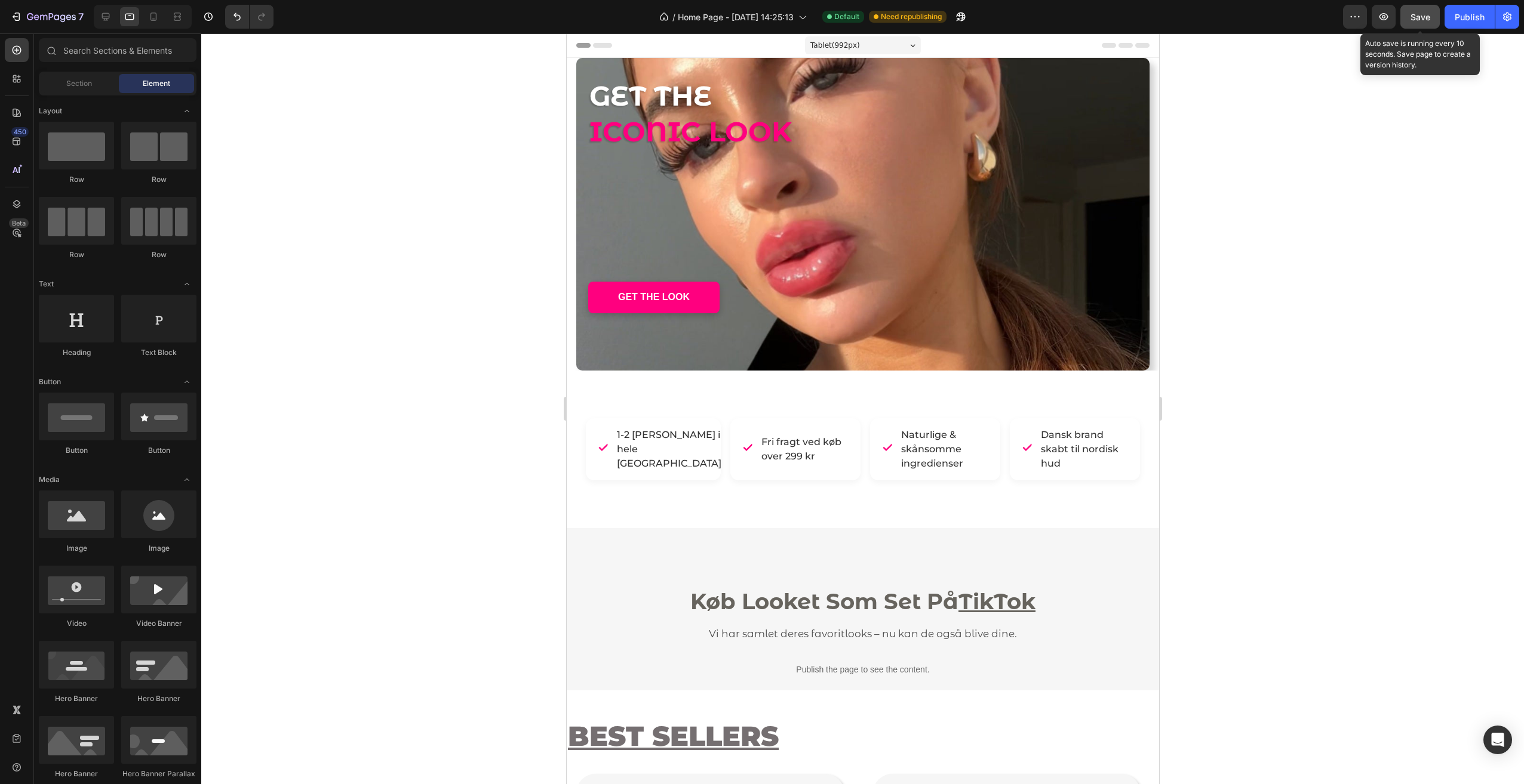
click at [1417, 18] on span "Save" at bounding box center [1420, 17] width 20 height 10
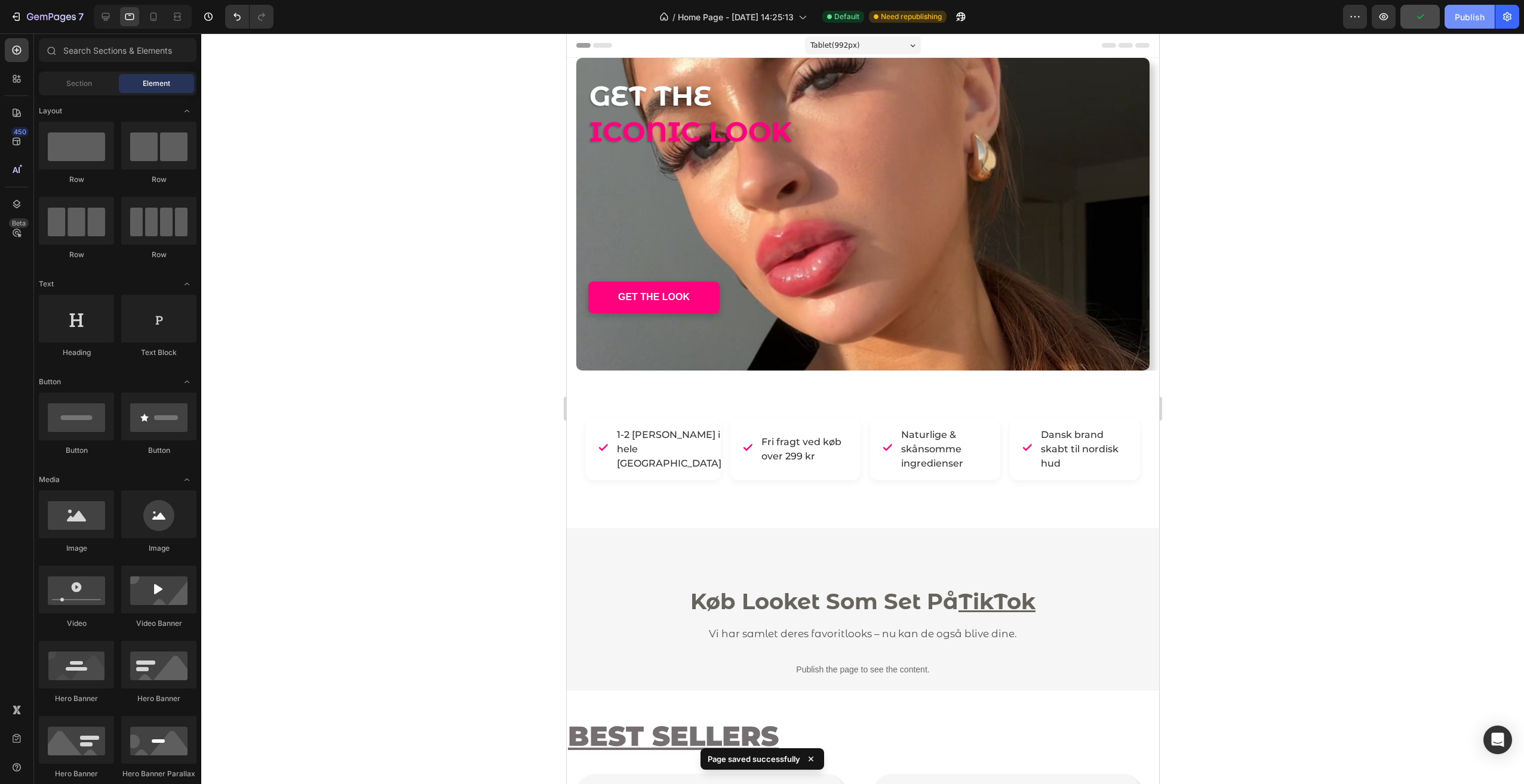
click at [1473, 19] on div "Publish" at bounding box center [1469, 17] width 30 height 13
click at [103, 23] on div at bounding box center [105, 17] width 19 height 19
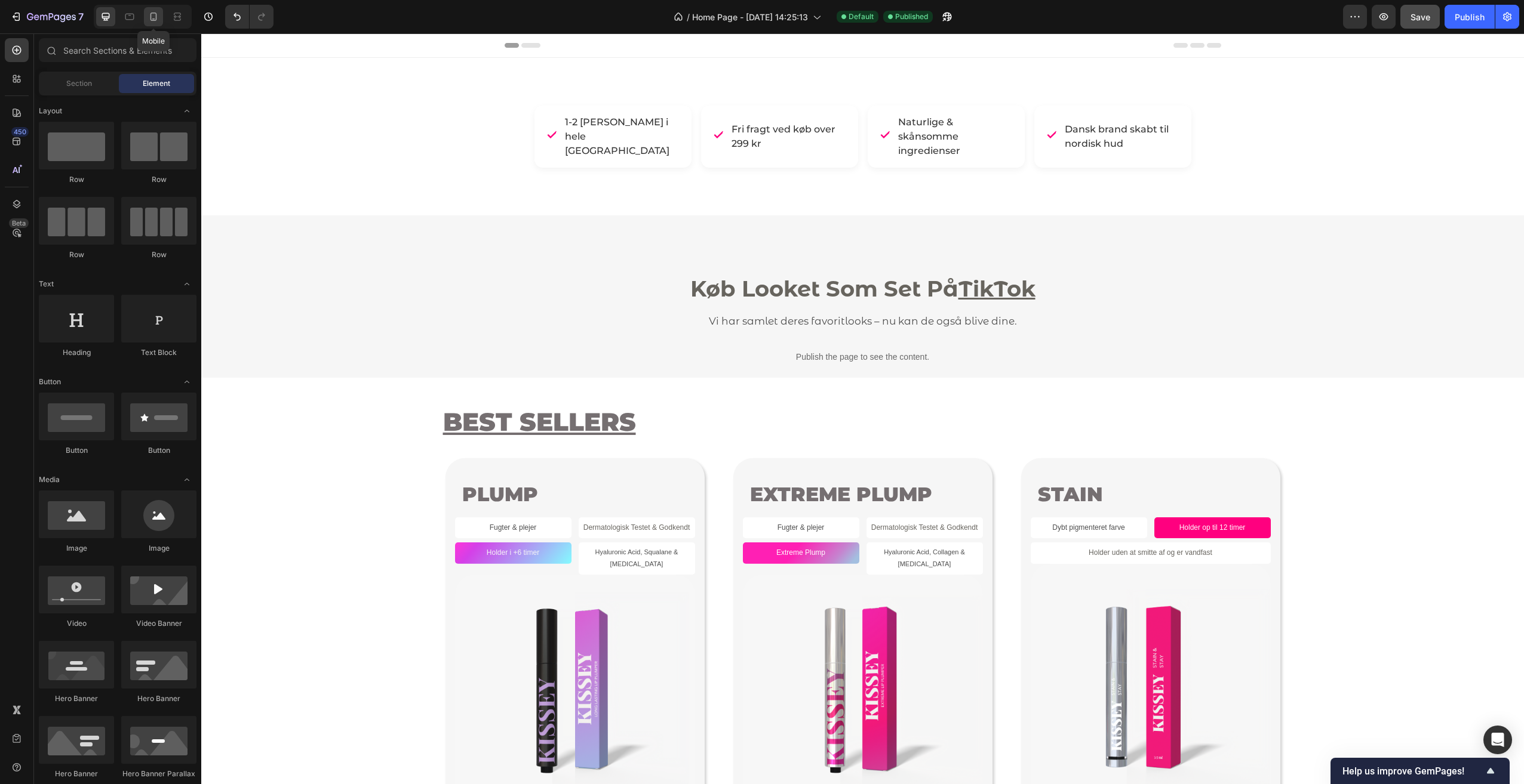
click at [156, 14] on icon at bounding box center [154, 17] width 7 height 8
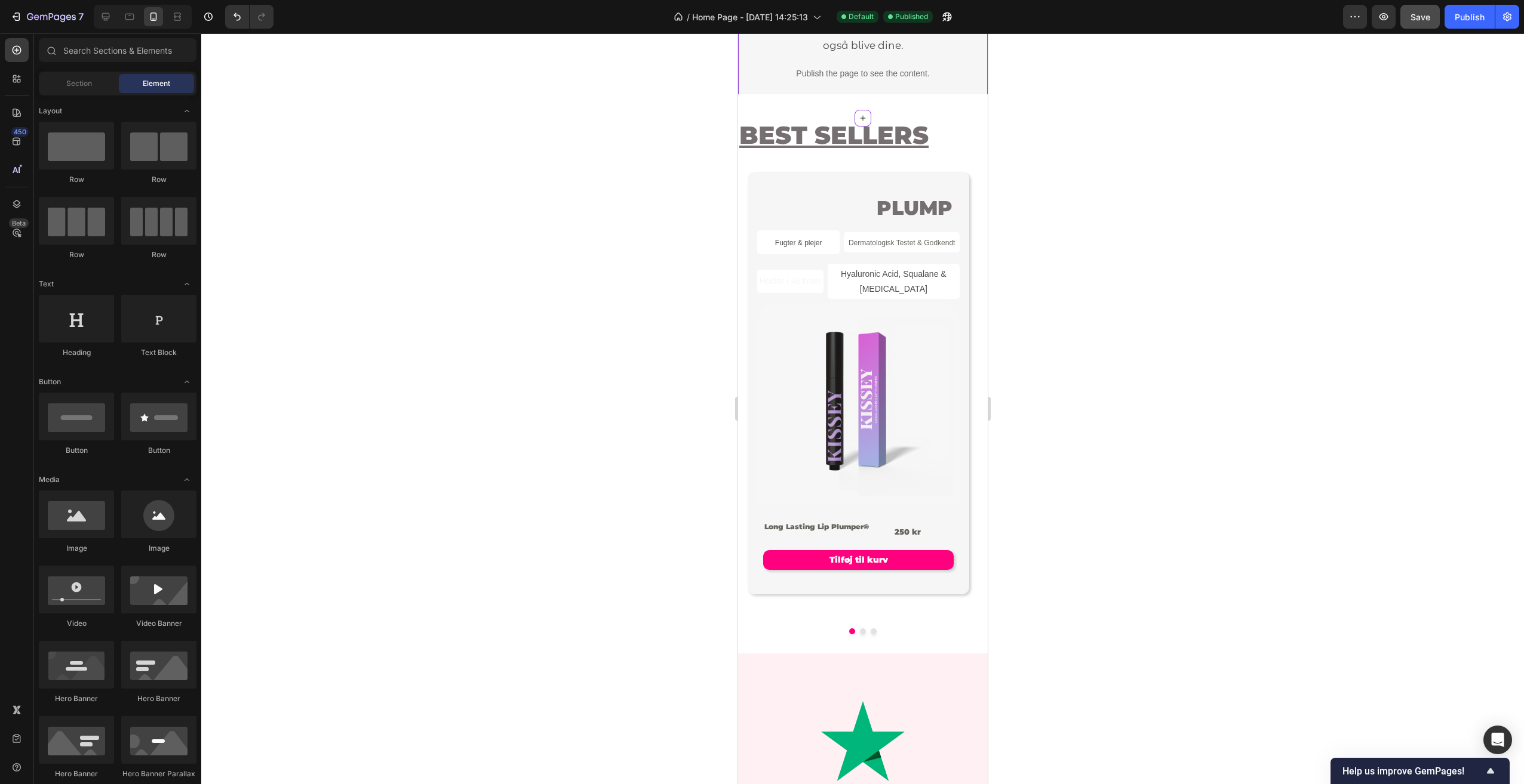
scroll to position [656, 0]
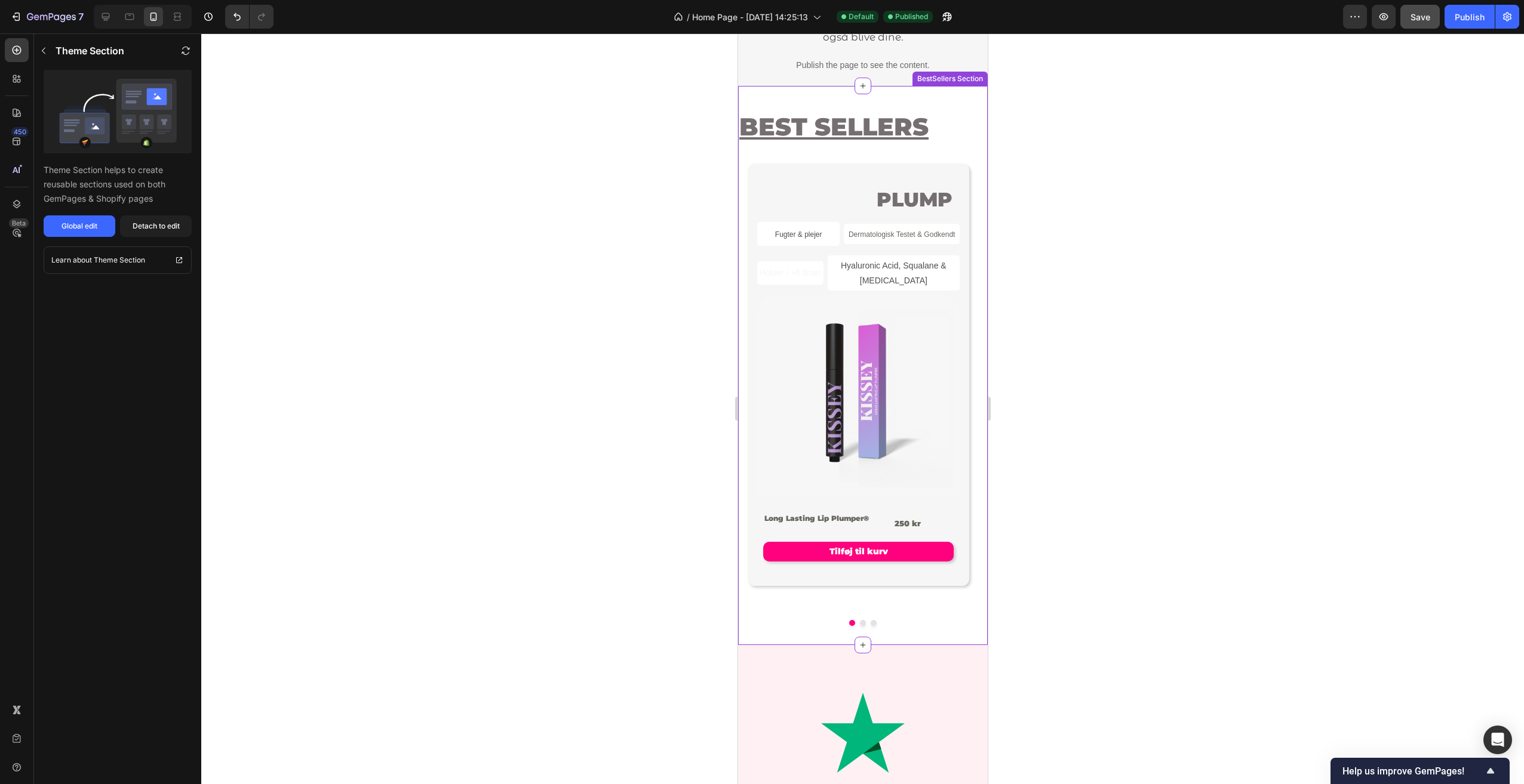
click at [954, 398] on img at bounding box center [857, 395] width 202 height 202
click at [789, 280] on p "Holder i +6 timer" at bounding box center [790, 273] width 64 height 15
click at [797, 268] on p "Holder i +6 timer" at bounding box center [790, 273] width 64 height 15
click at [68, 228] on div "Global edit" at bounding box center [79, 226] width 36 height 11
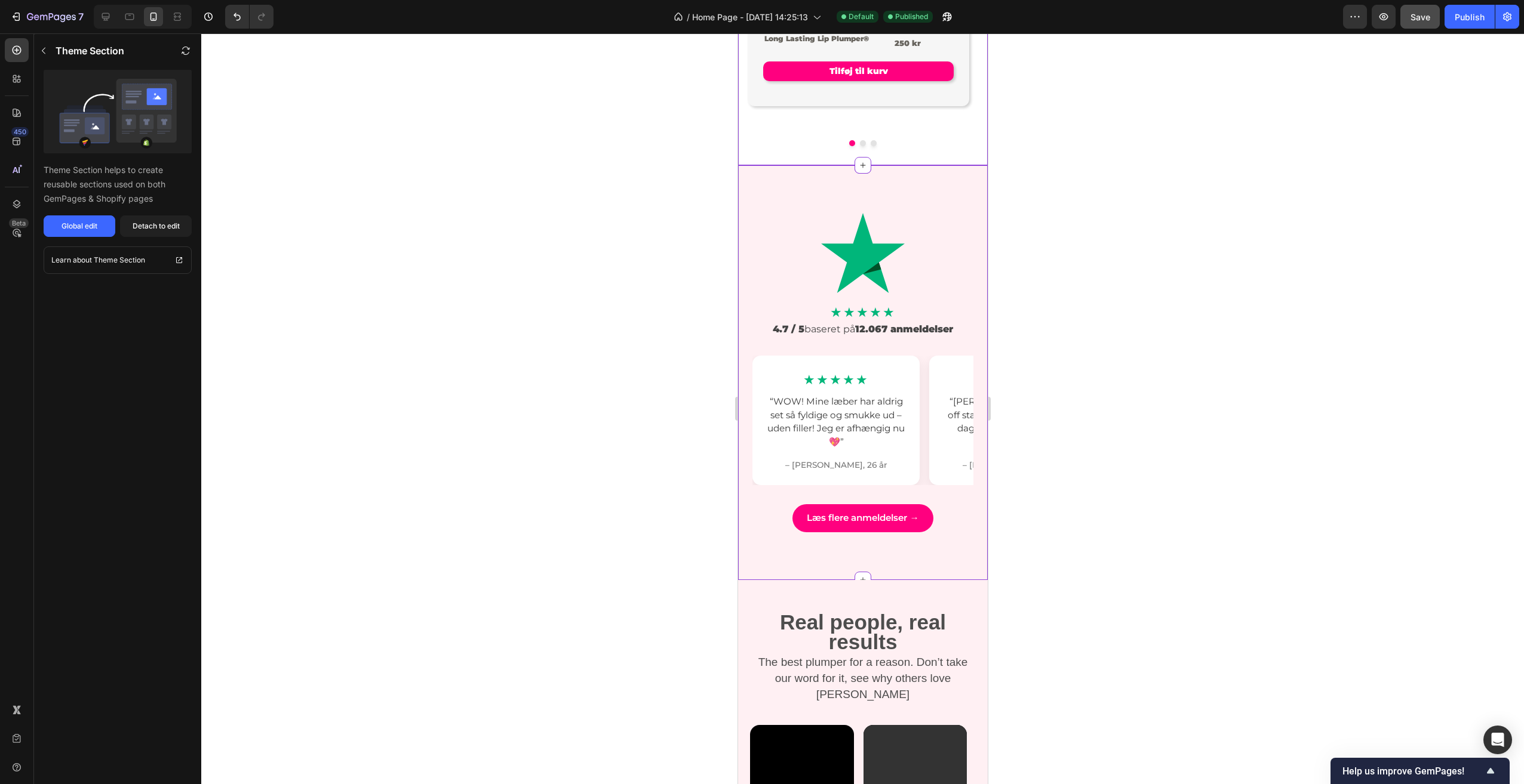
scroll to position [1194, 0]
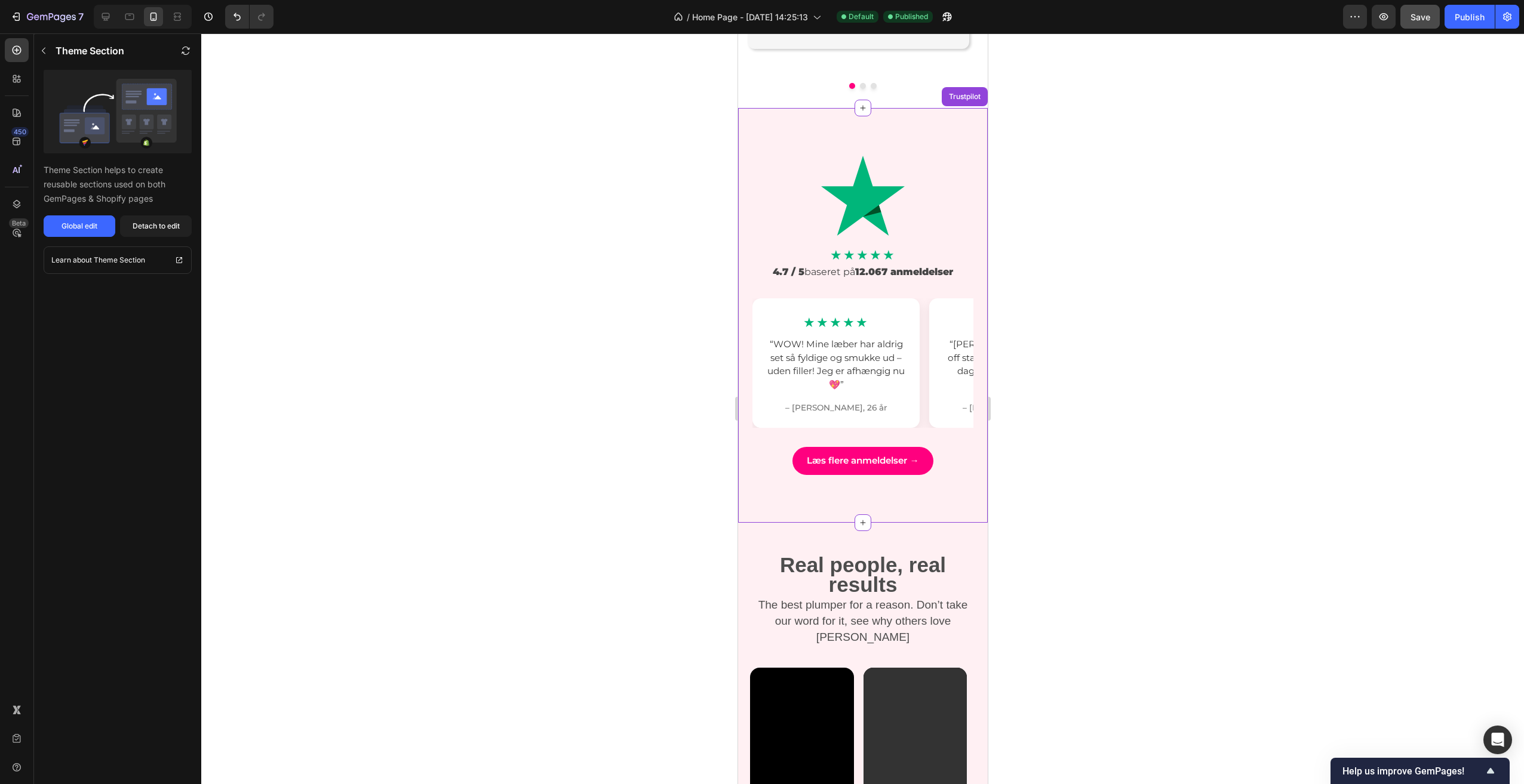
click at [934, 153] on section "★★★★★ 4.7 / 5 baseret på 12.067 anmeldelser ★★★★★ “WOW! Mine læber har aldrig s…" at bounding box center [862, 315] width 249 height 376
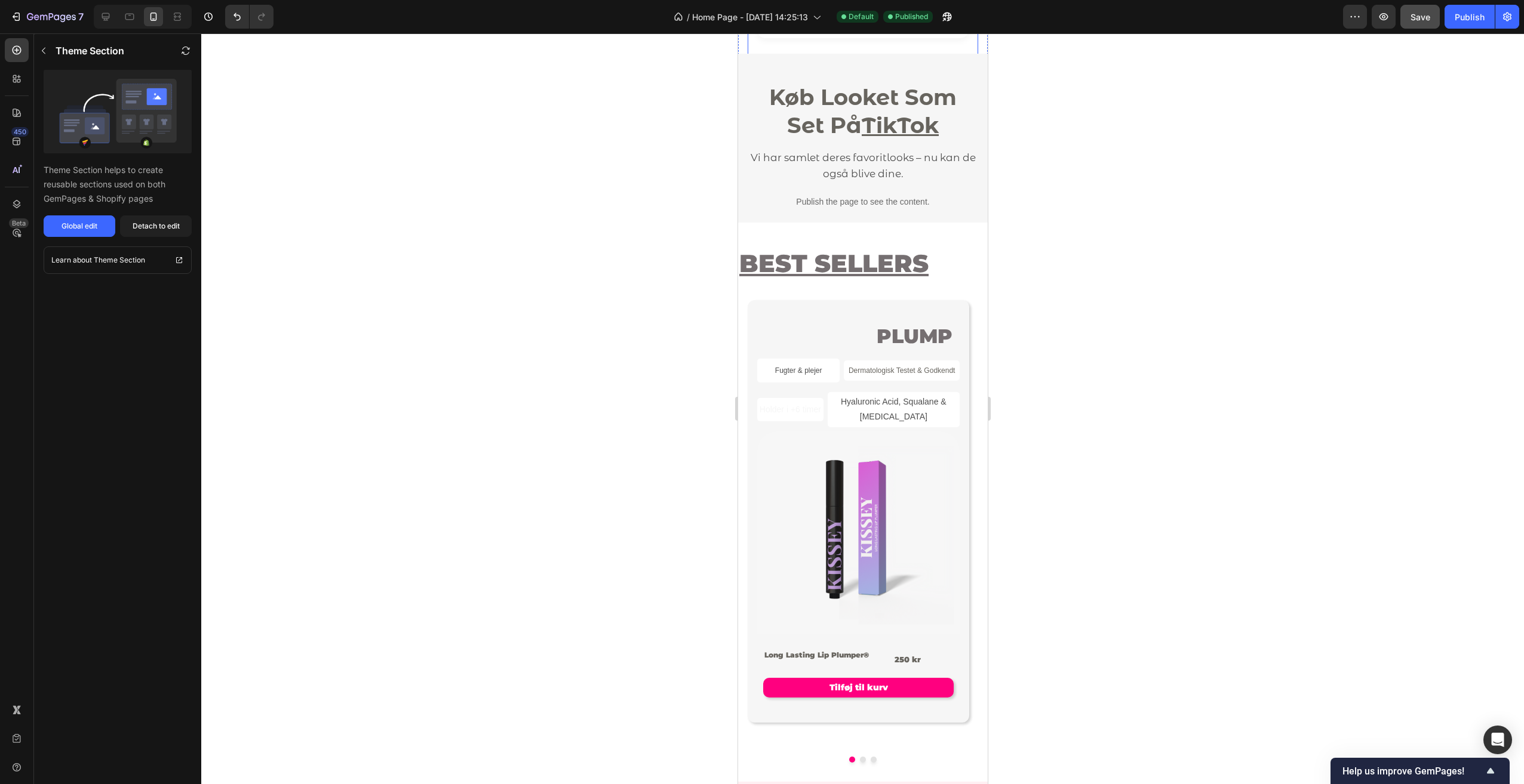
scroll to position [525, 0]
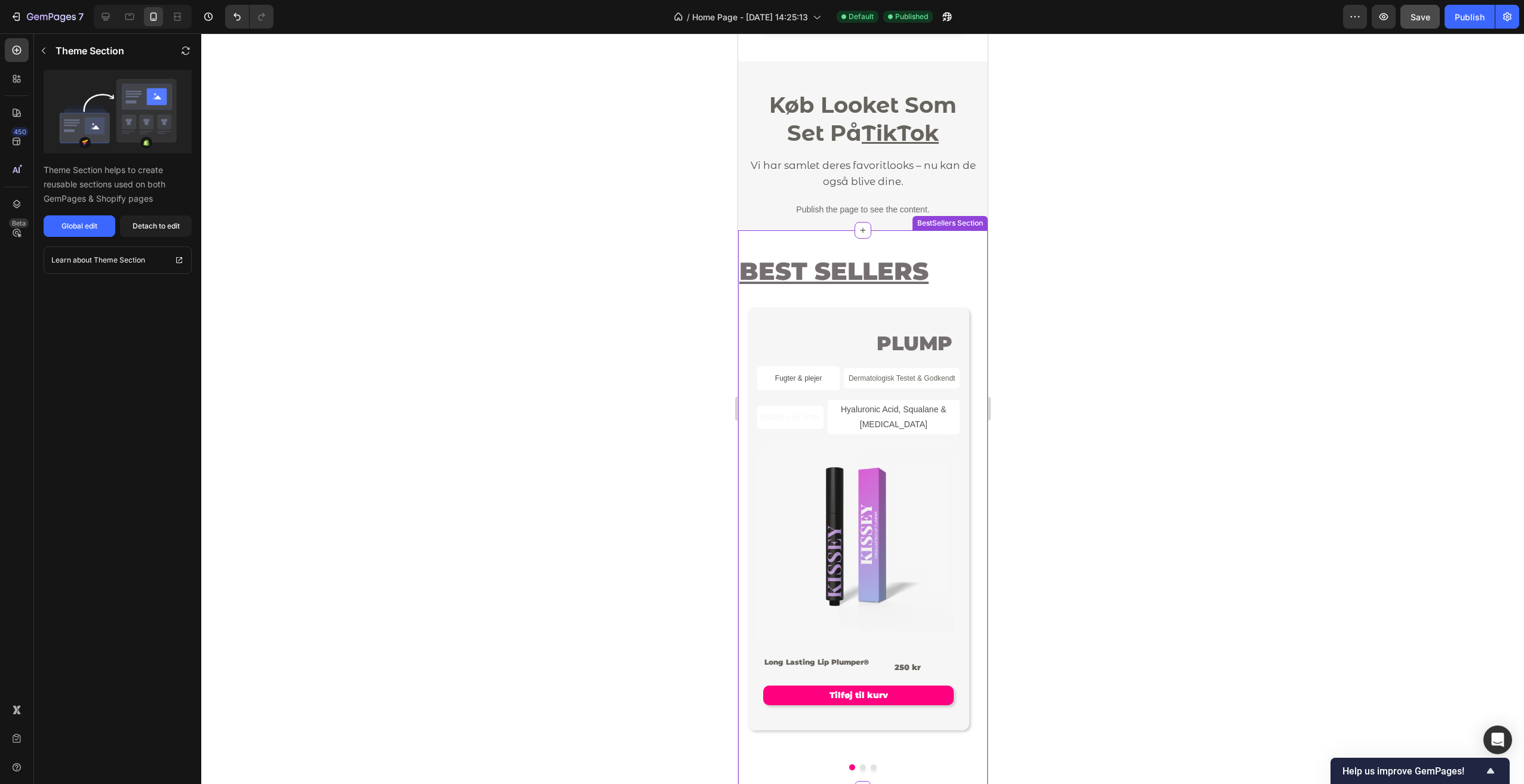
drag, startPoint x: 85, startPoint y: 226, endPoint x: 145, endPoint y: 153, distance: 94.5
click at [141, 159] on div "Theme Section helps to create reusable sections used on both GemPages & Shopify…" at bounding box center [117, 153] width 167 height 167
